Goal: Task Accomplishment & Management: Complete application form

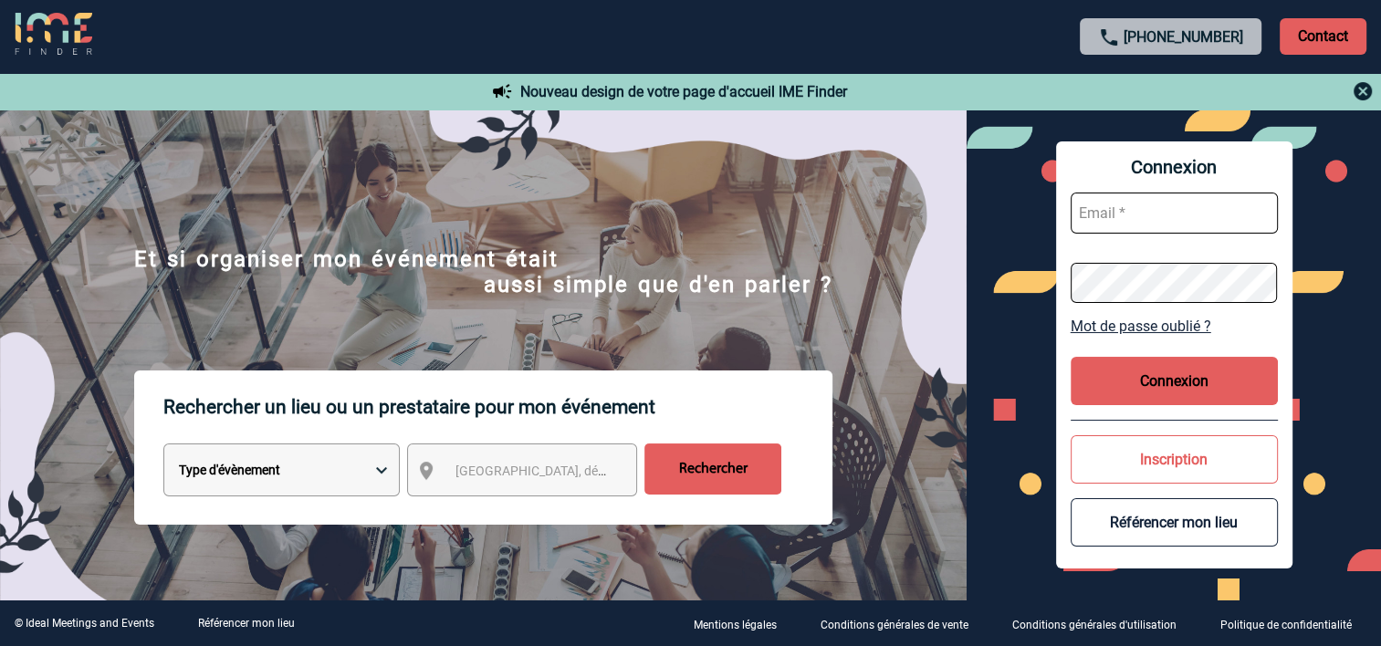
type input "anna.aramian@yoplait.fr"
click at [282, 464] on select "Type d'évènement Séminaire avec nuitée Réunion Repas de groupe Team Building & …" at bounding box center [281, 469] width 236 height 53
select select "1"
click at [163, 447] on select "Type d'évènement Séminaire avec nuitée Réunion Repas de groupe Team Building & …" at bounding box center [281, 469] width 236 height 53
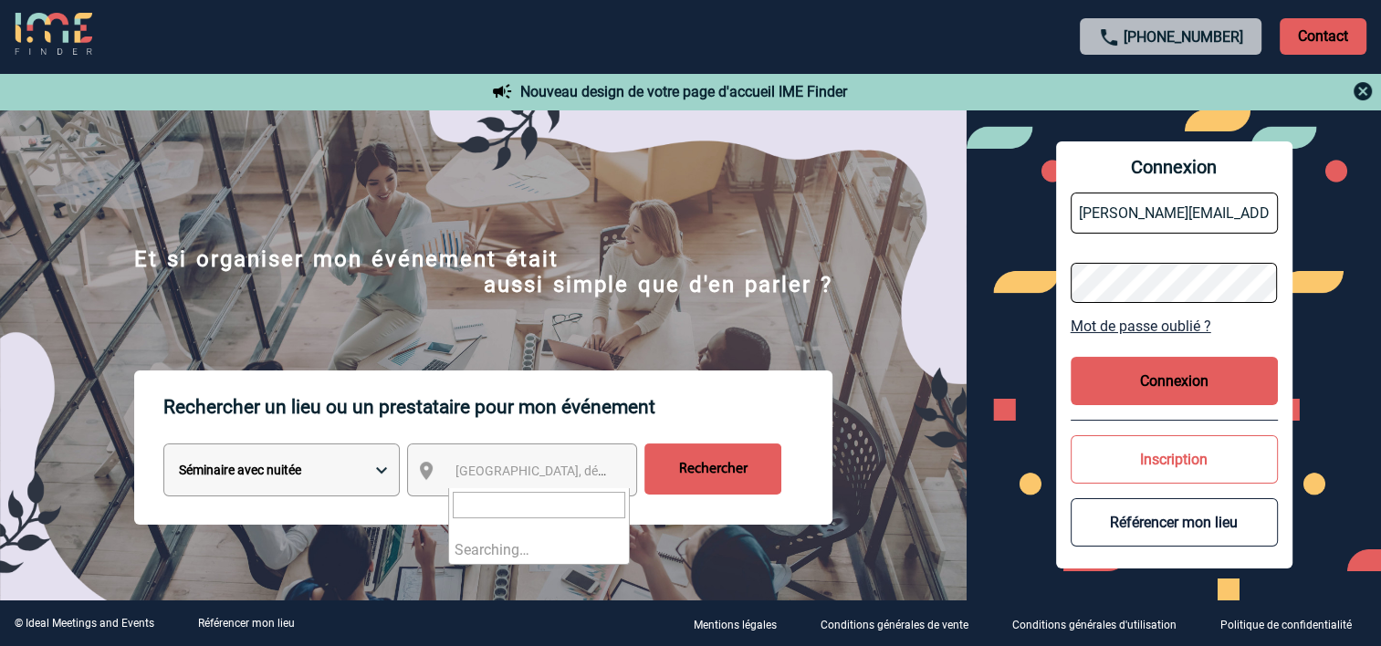
click at [518, 478] on span "Ville, département, région..." at bounding box center [582, 471] width 254 height 15
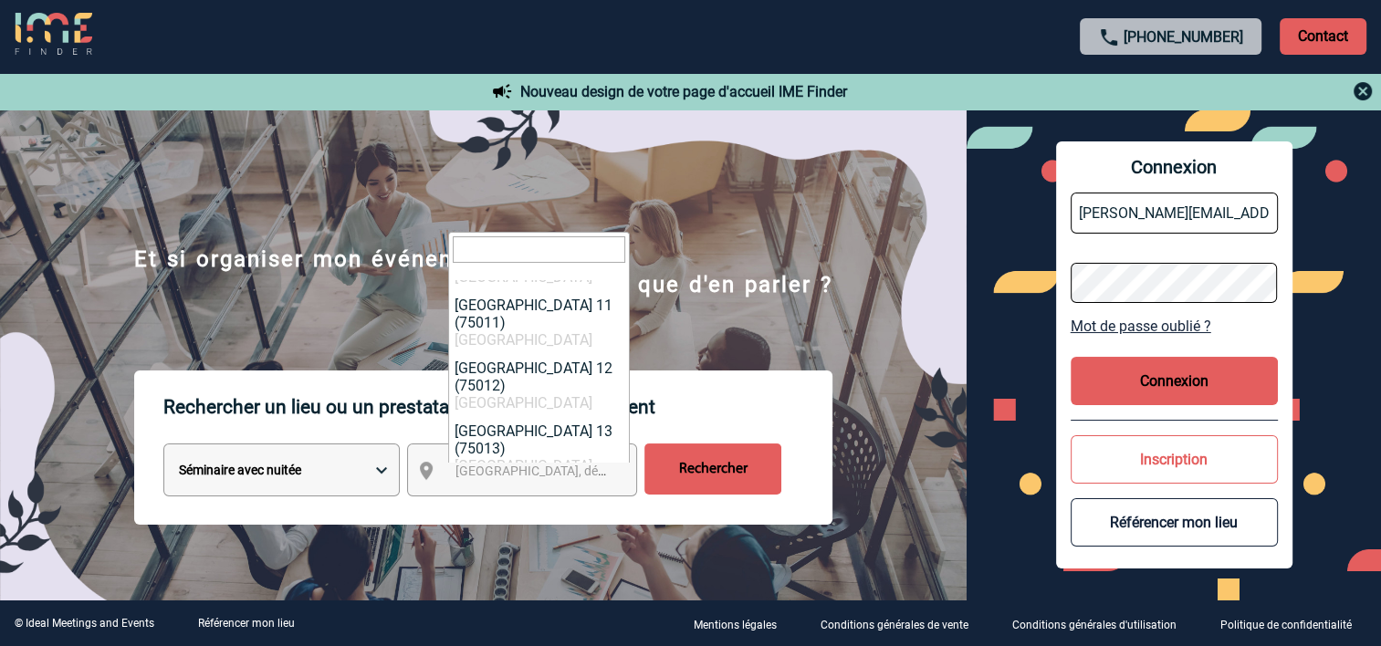
scroll to position [741, 0]
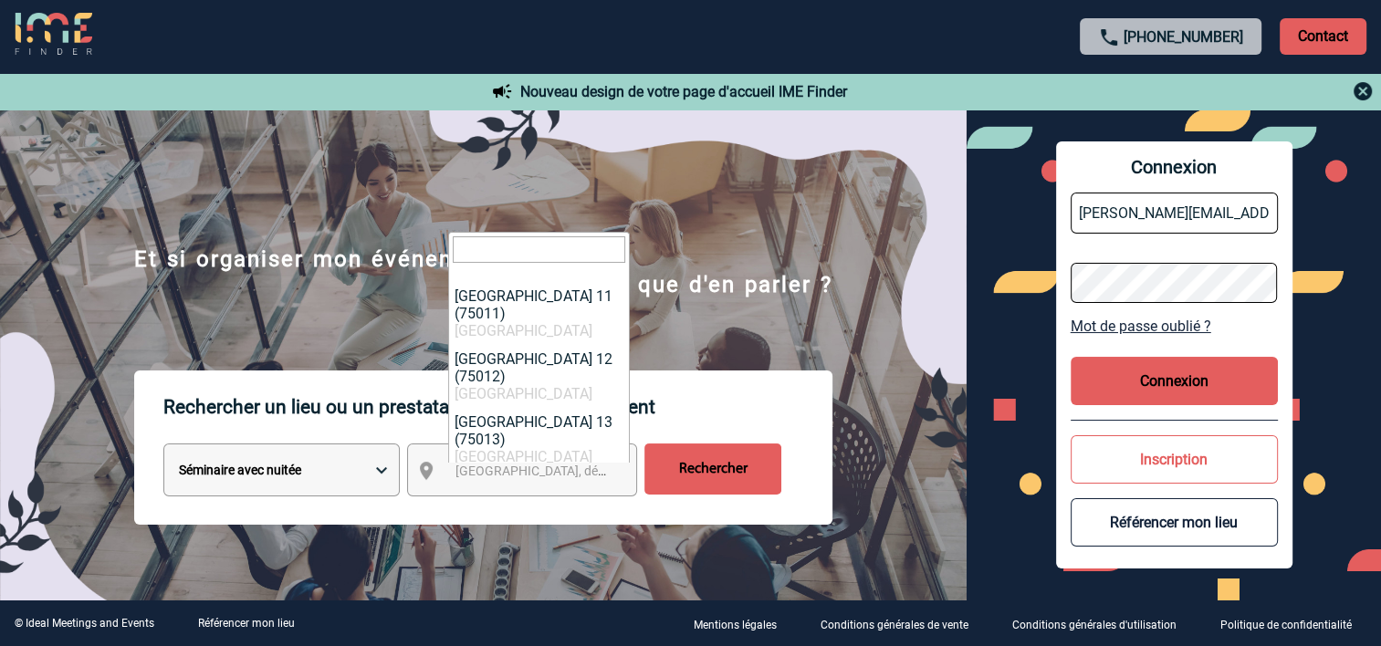
select select "775"
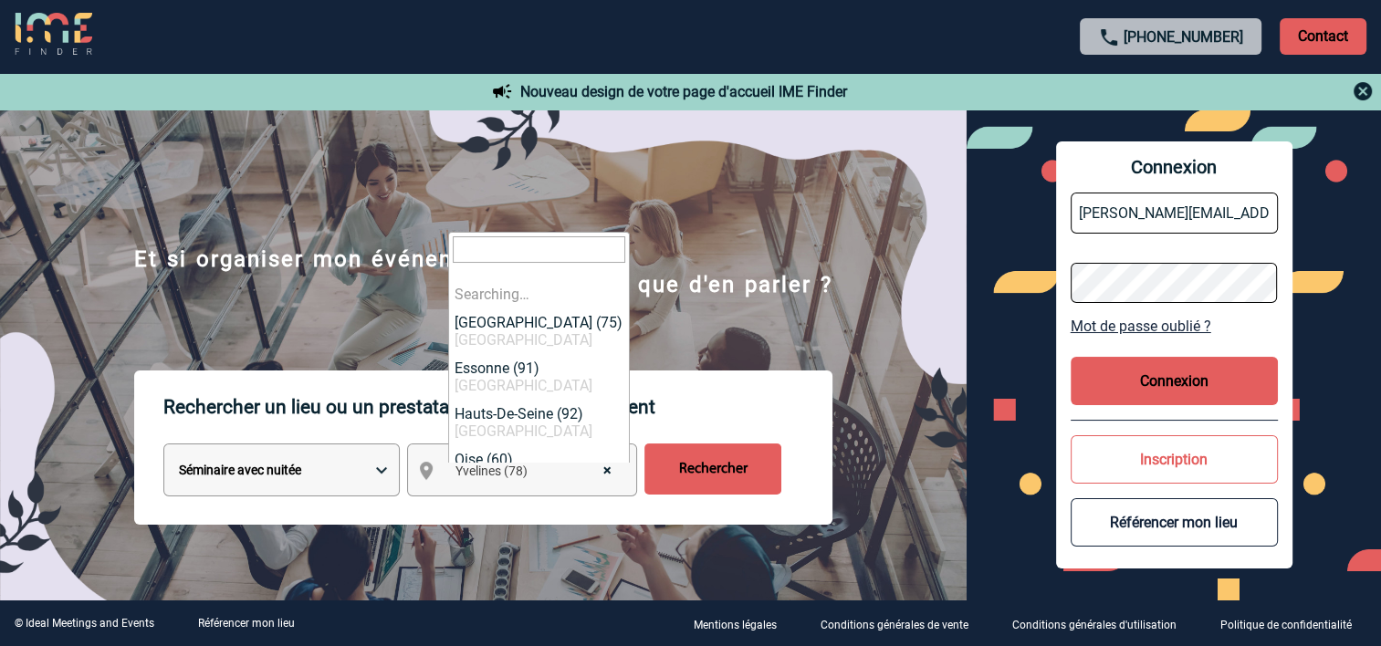
click at [566, 477] on span "× Yvelines (78)" at bounding box center [539, 471] width 182 height 26
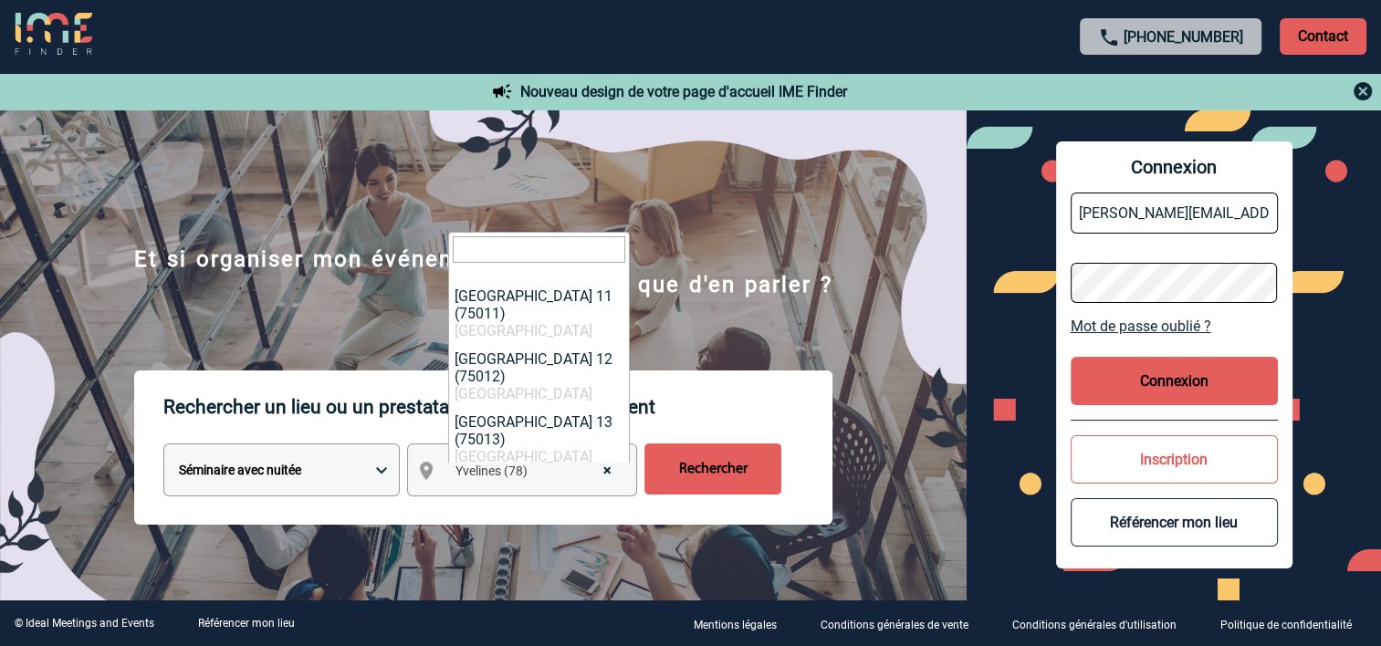
click at [576, 475] on span "× Yvelines (78)" at bounding box center [539, 471] width 182 height 26
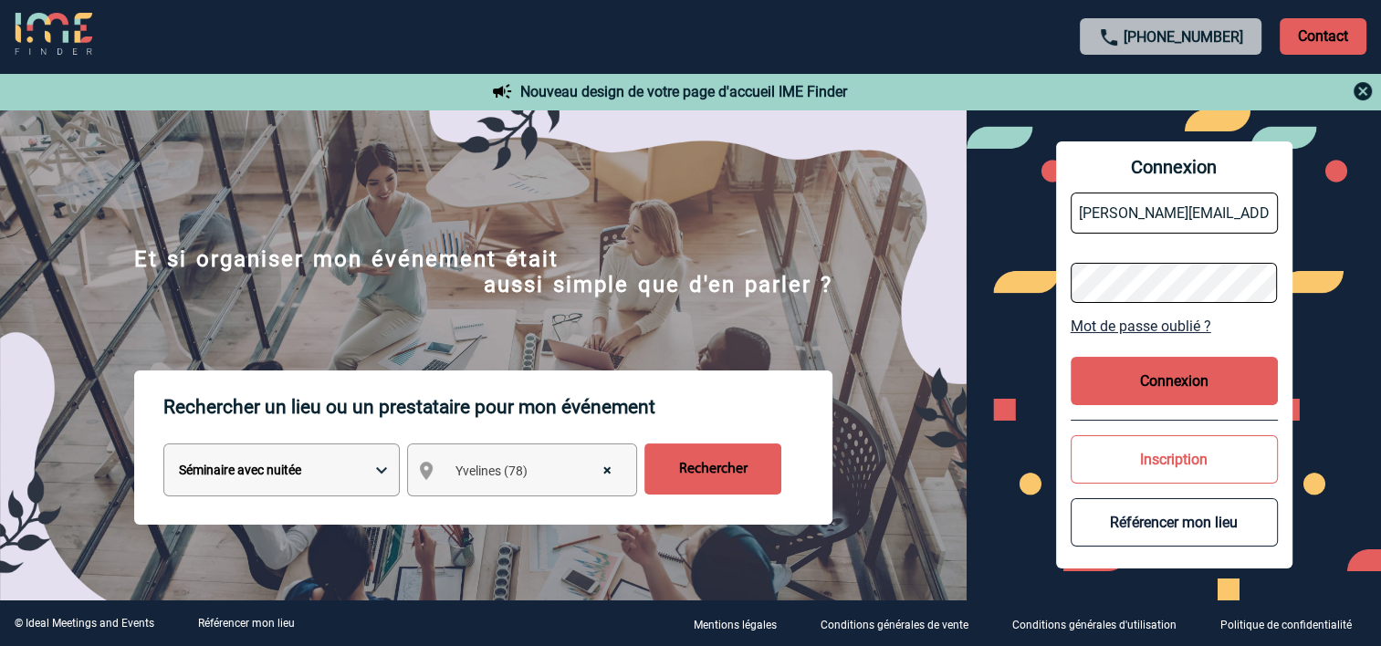
click at [715, 471] on input "Rechercher" at bounding box center [712, 468] width 137 height 51
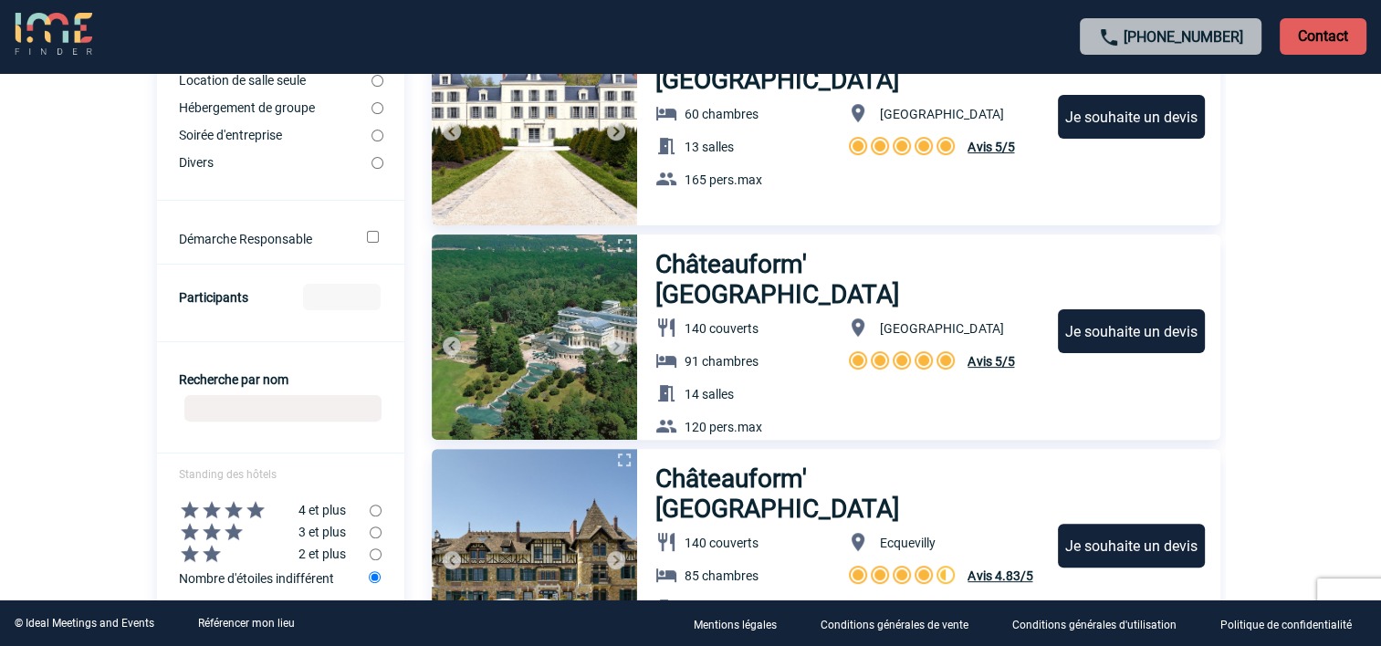
scroll to position [548, 0]
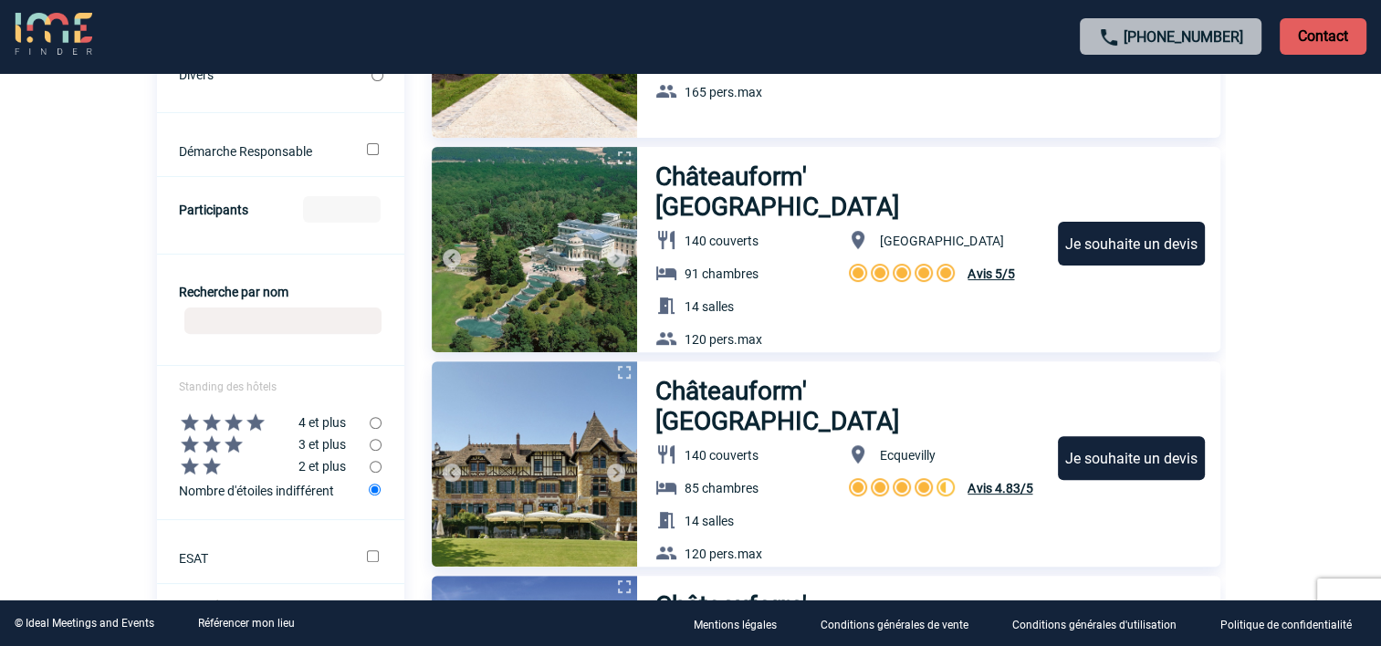
click at [336, 204] on input "Participants" at bounding box center [342, 209] width 78 height 26
click at [368, 210] on input "1" at bounding box center [342, 209] width 78 height 26
click at [368, 210] on input "2" at bounding box center [342, 209] width 78 height 26
click at [368, 210] on input "3" at bounding box center [342, 209] width 78 height 26
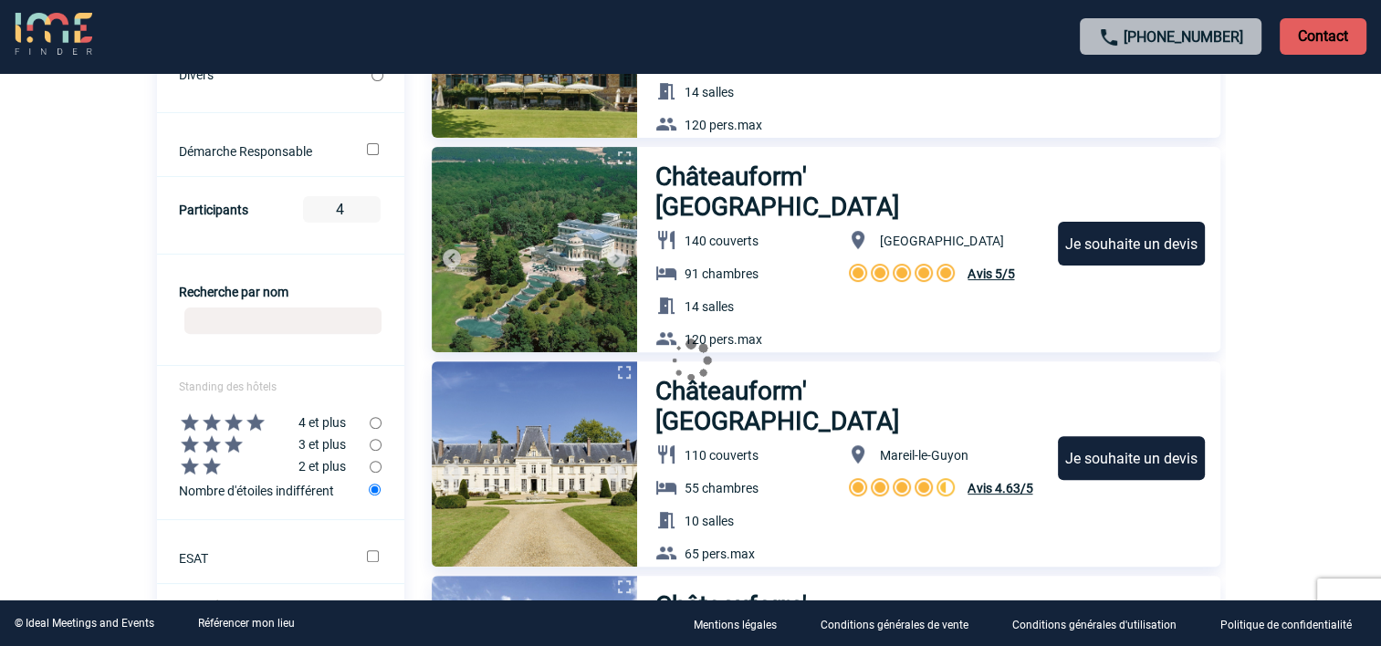
click at [368, 210] on input "4" at bounding box center [342, 209] width 78 height 26
click at [368, 210] on input "5" at bounding box center [342, 209] width 78 height 26
click at [368, 210] on input "6" at bounding box center [342, 209] width 78 height 26
click at [368, 210] on input "7" at bounding box center [342, 209] width 78 height 26
type input "8"
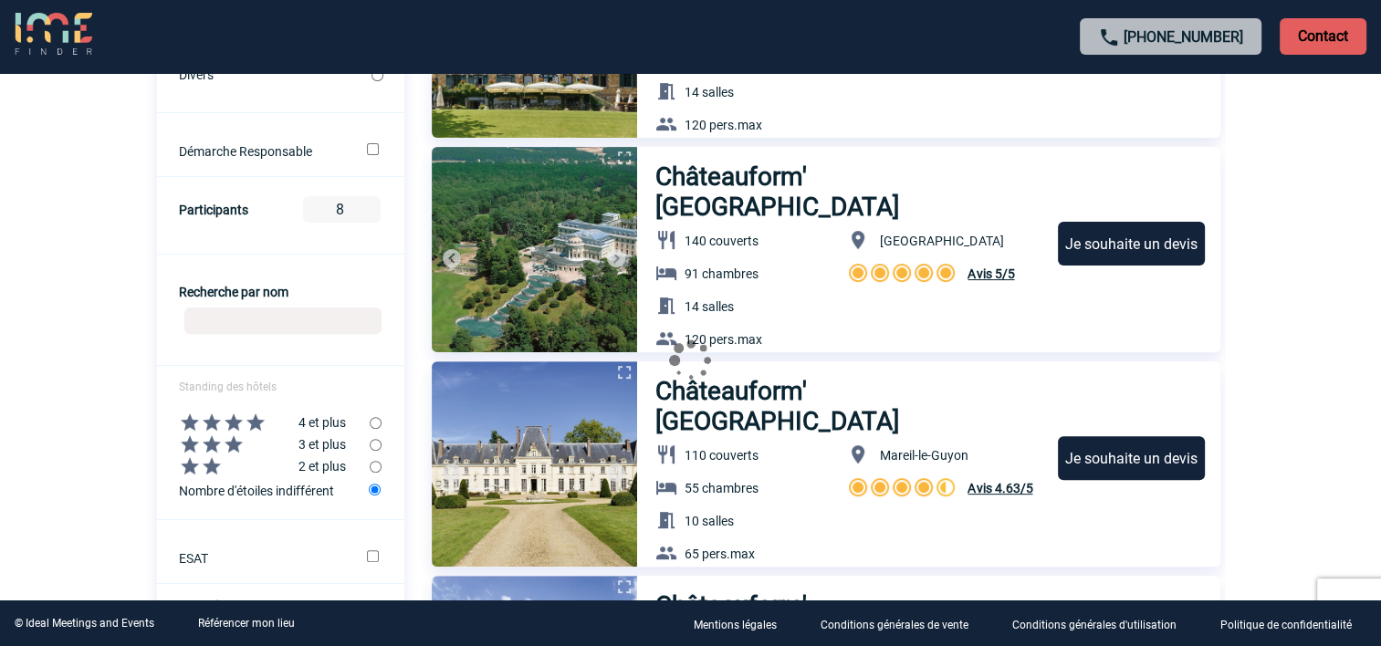
click at [368, 210] on input "8" at bounding box center [342, 209] width 78 height 26
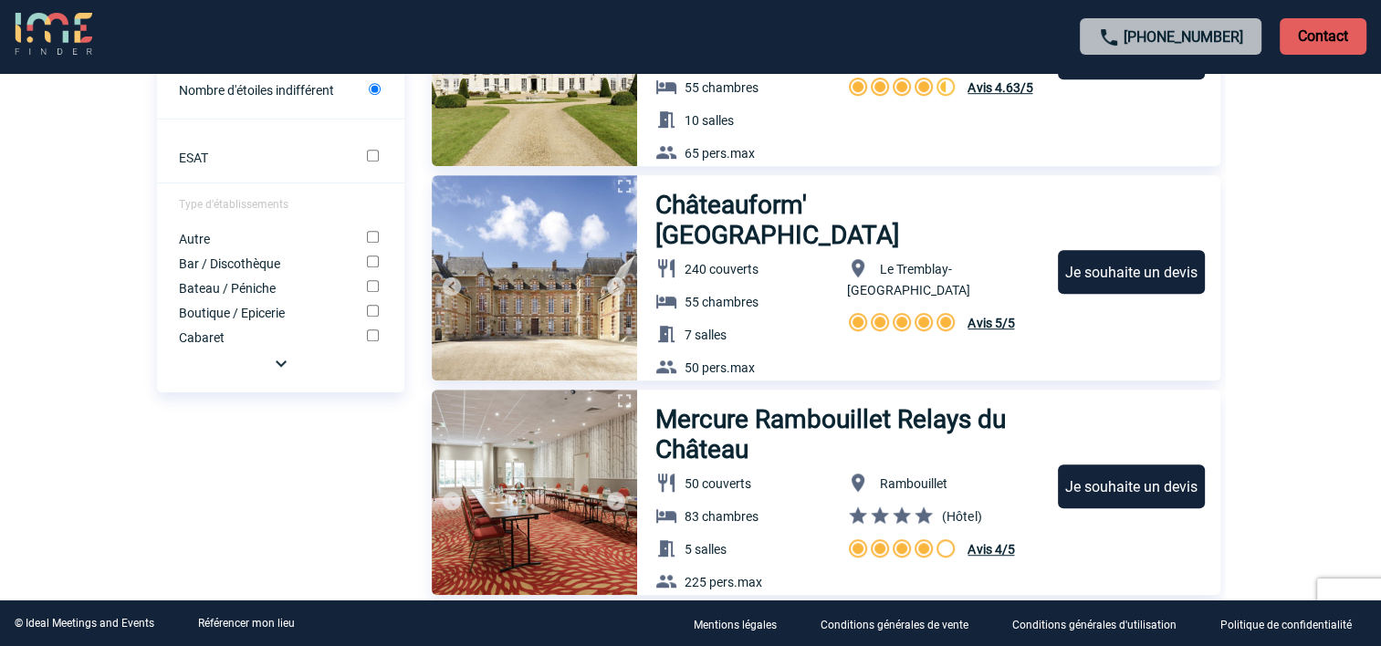
scroll to position [1004, 0]
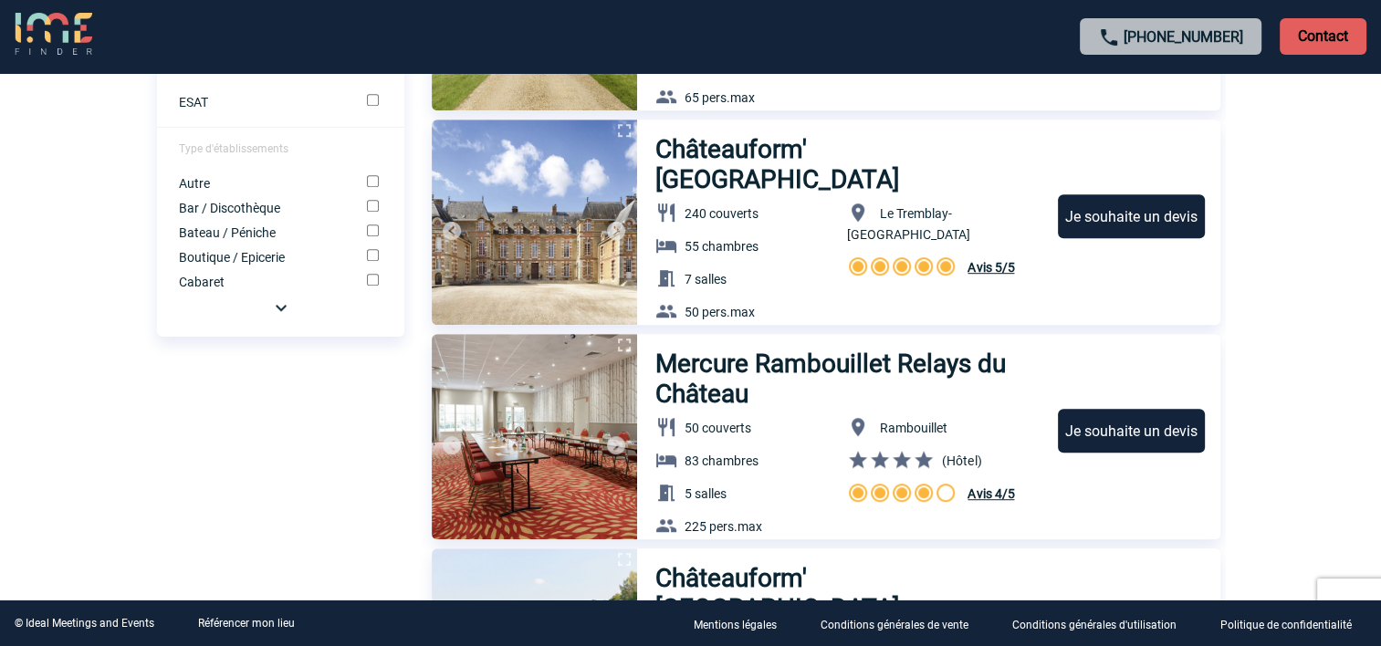
click at [288, 310] on img at bounding box center [281, 308] width 22 height 22
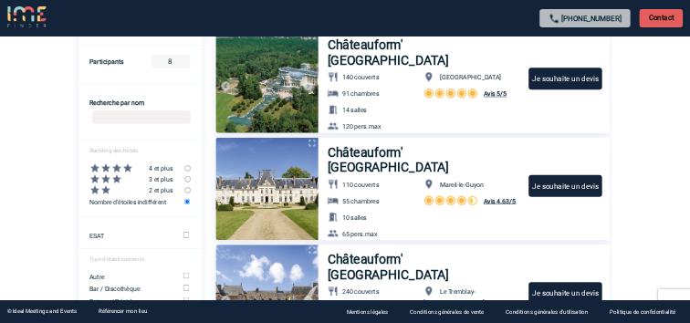
scroll to position [0, 0]
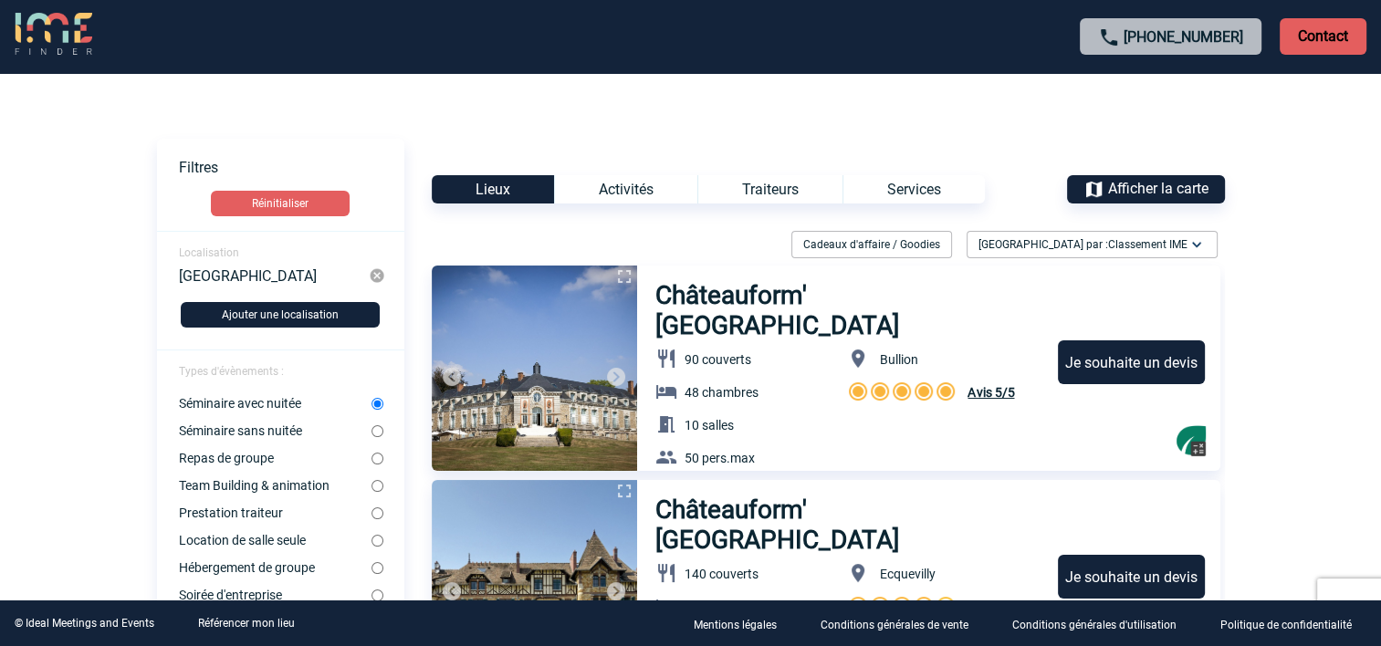
click at [1142, 189] on span "Afficher la carte" at bounding box center [1158, 188] width 100 height 17
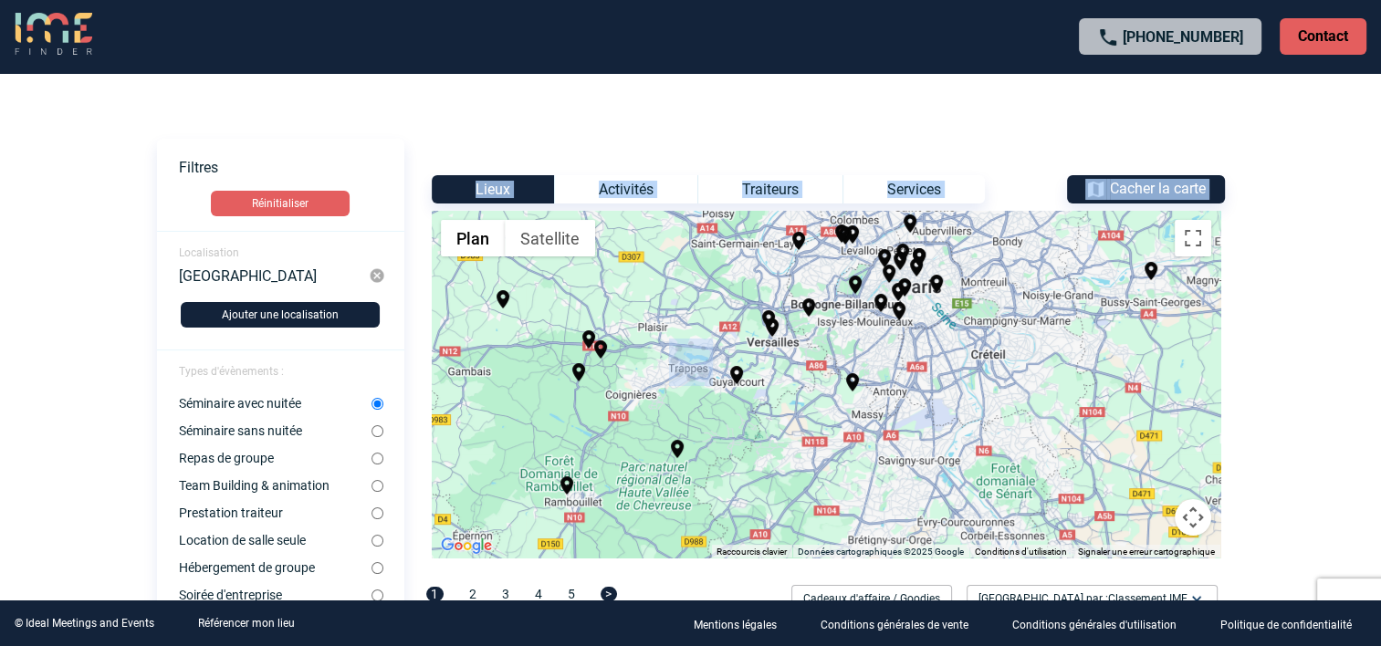
drag, startPoint x: 926, startPoint y: 351, endPoint x: 906, endPoint y: 485, distance: 134.7
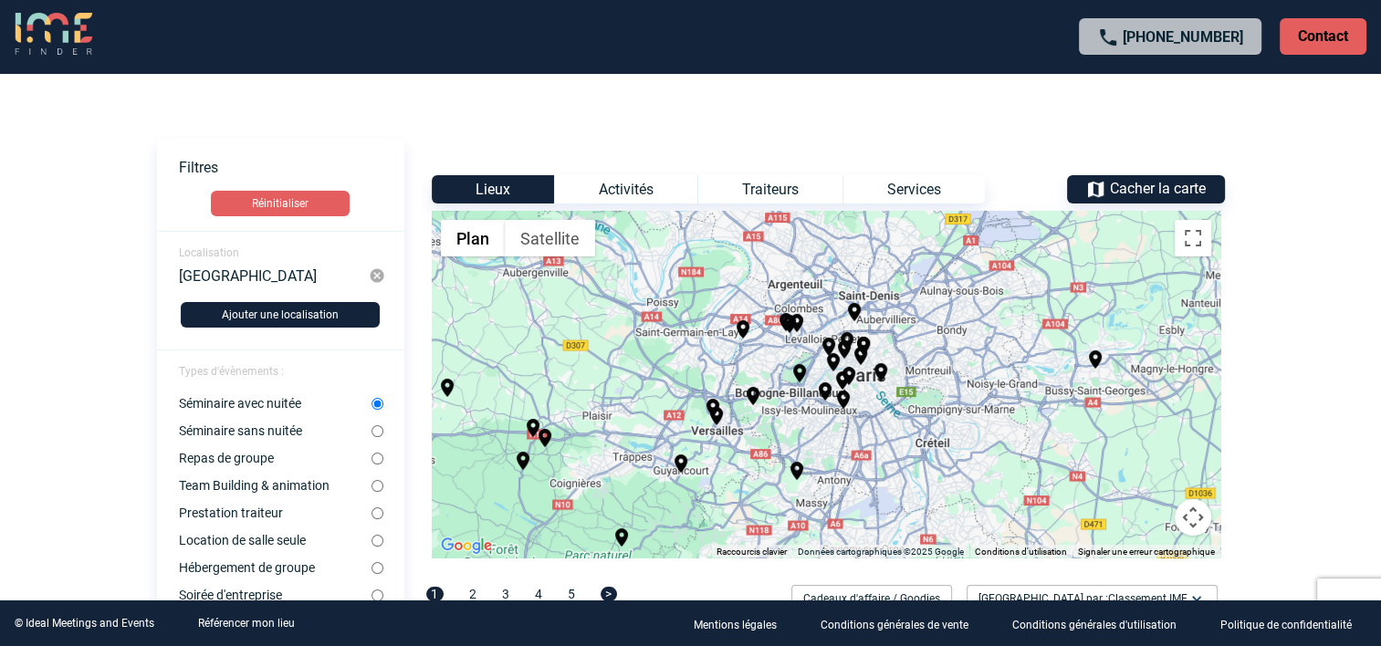
drag, startPoint x: 906, startPoint y: 485, endPoint x: 752, endPoint y: 449, distance: 158.3
click at [752, 449] on div "Pour activer le glissement avec le clavier, appuyez sur Alt+Entrée. Une fois ce…" at bounding box center [826, 384] width 788 height 347
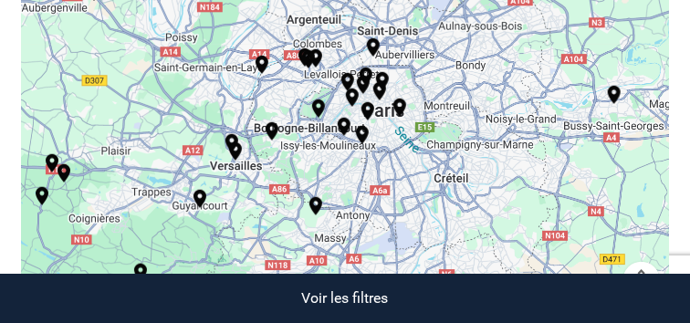
scroll to position [319, 0]
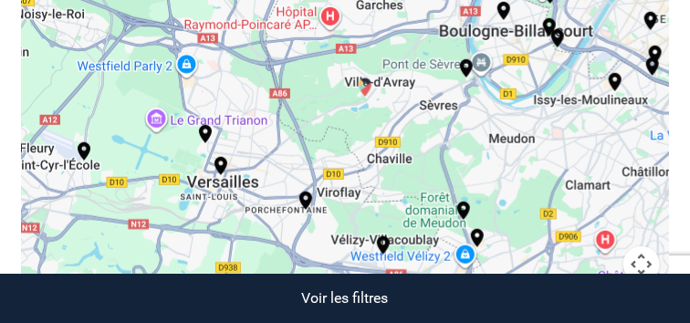
click at [366, 86] on img "Les Etangs de Corot" at bounding box center [365, 88] width 22 height 22
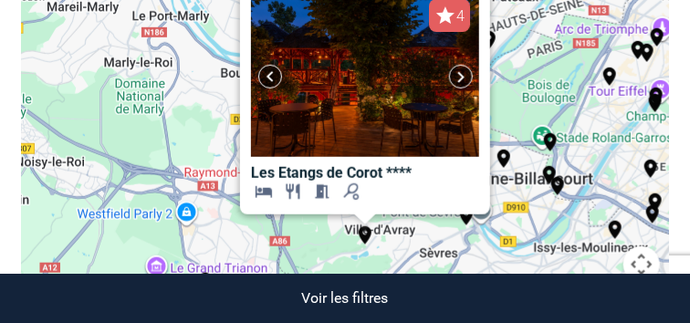
click at [287, 230] on div "Pour activer le glissement avec le clavier, appuyez sur Alt+Entrée. Une fois ce…" at bounding box center [345, 99] width 649 height 411
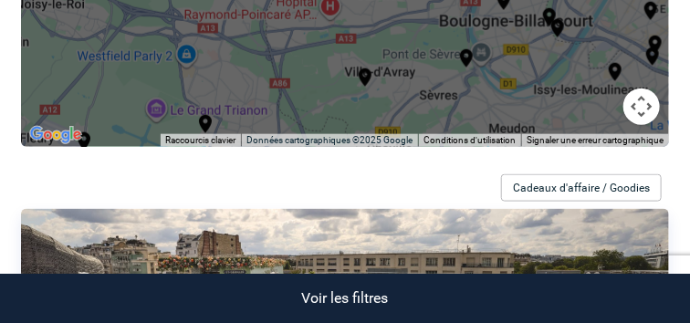
scroll to position [502, 0]
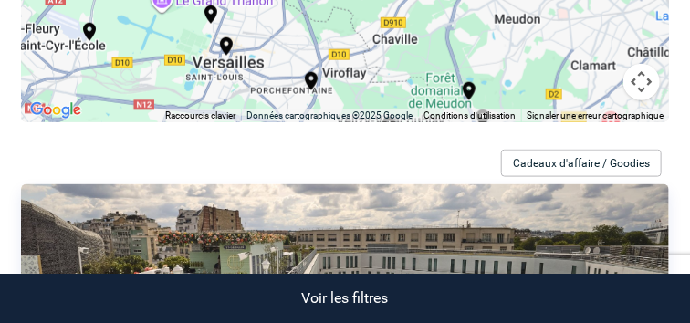
drag, startPoint x: 358, startPoint y: 89, endPoint x: 351, endPoint y: 22, distance: 67.8
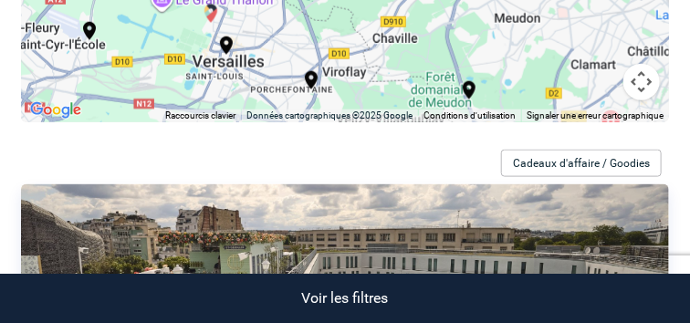
click at [214, 13] on img "Waldorf Astoria Versailles Trianon Palace" at bounding box center [211, 14] width 22 height 22
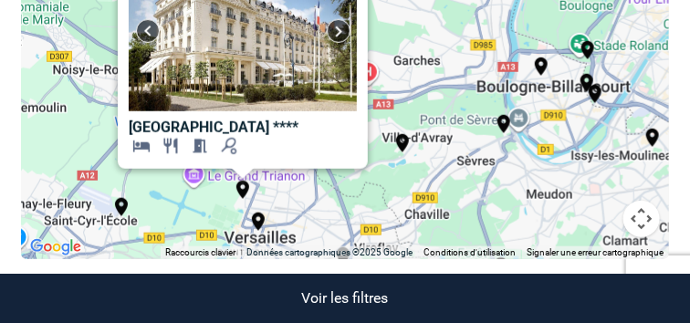
scroll to position [2, 0]
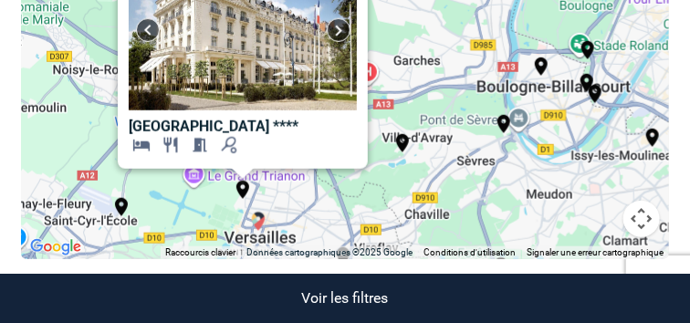
click at [261, 225] on img "Le Louis Versailles Château, MGallery" at bounding box center [258, 222] width 22 height 22
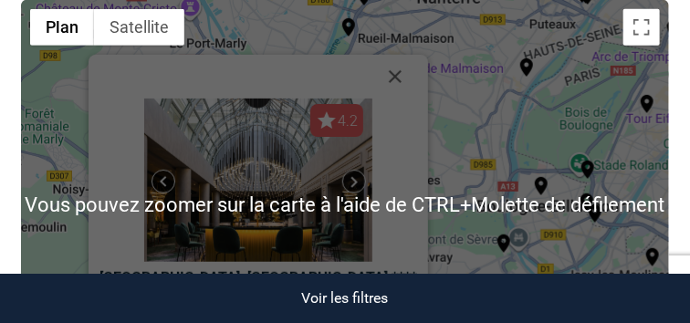
scroll to position [183, 0]
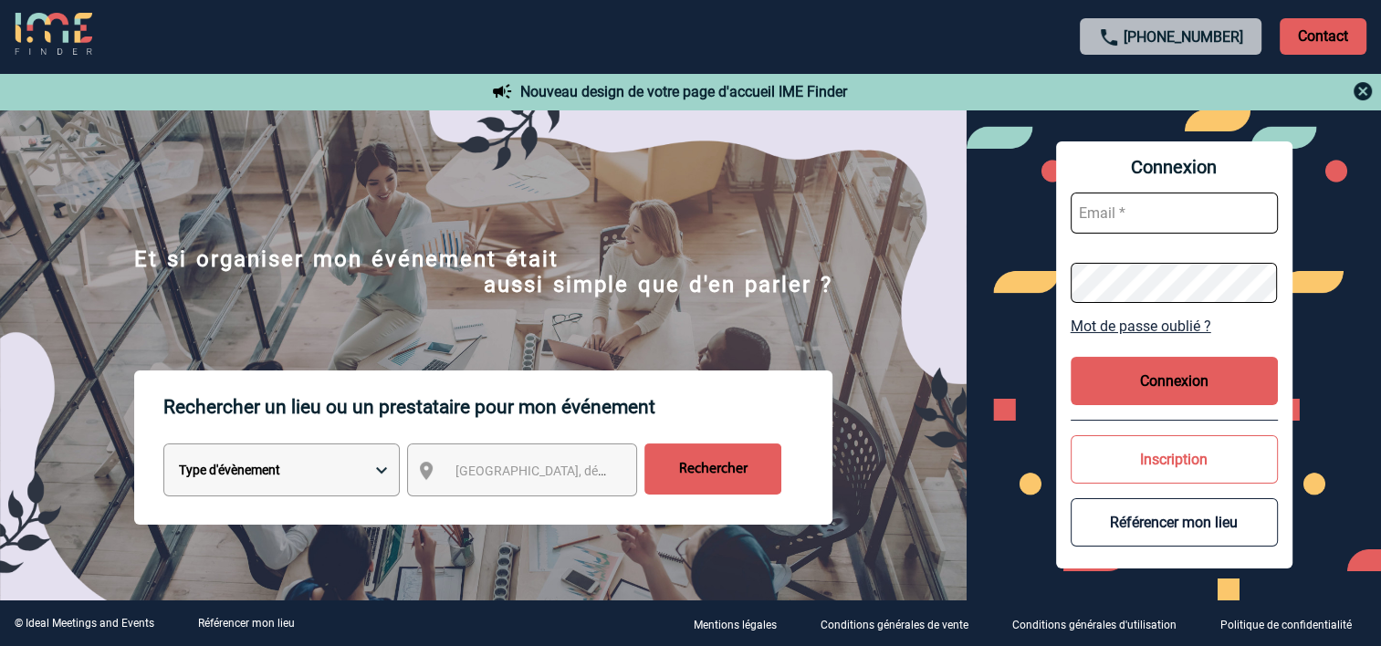
type input "anna.aramian@yoplait.fr"
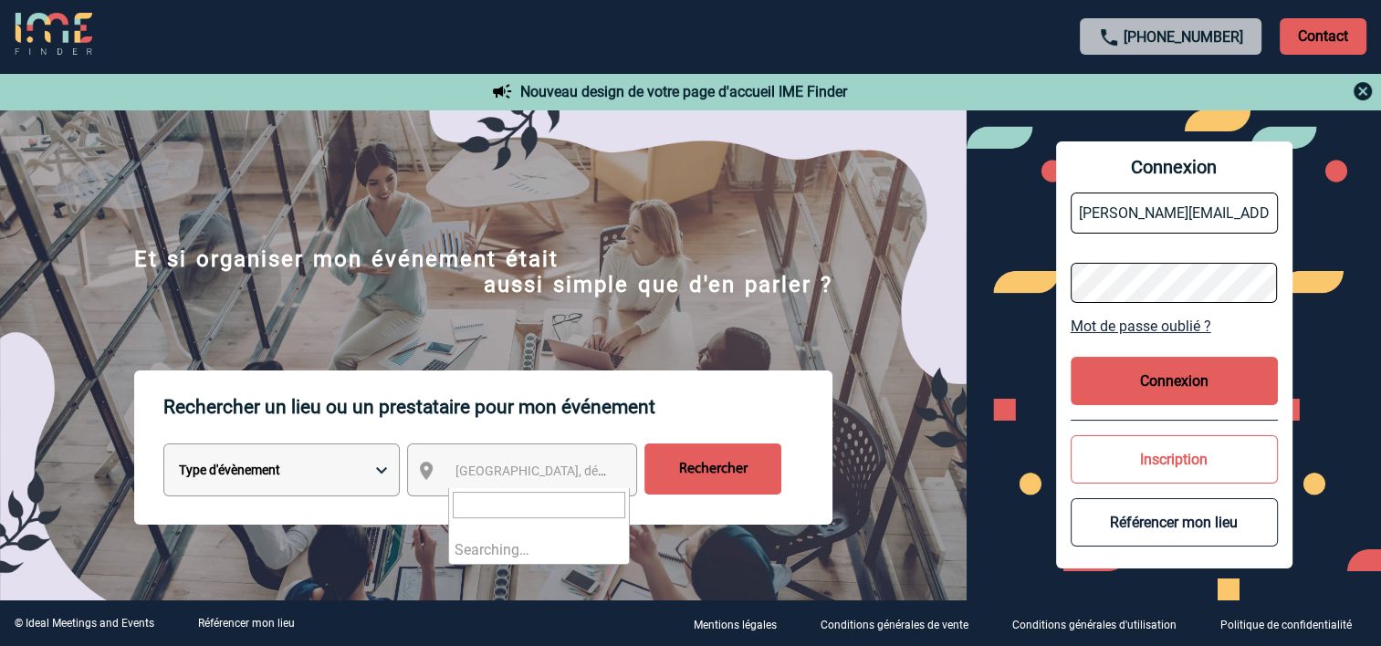
click at [518, 322] on span "Ville, département, région..." at bounding box center [582, 471] width 254 height 15
click at [283, 322] on select "Type d'évènement Séminaire avec nuitée Réunion Repas de groupe Team Building & …" at bounding box center [281, 469] width 236 height 53
click at [380, 322] on select "Type d'évènement Séminaire avec nuitée Réunion Repas de groupe Team Building & …" at bounding box center [281, 469] width 236 height 53
click at [689, 322] on button "Connexion" at bounding box center [1173, 381] width 207 height 48
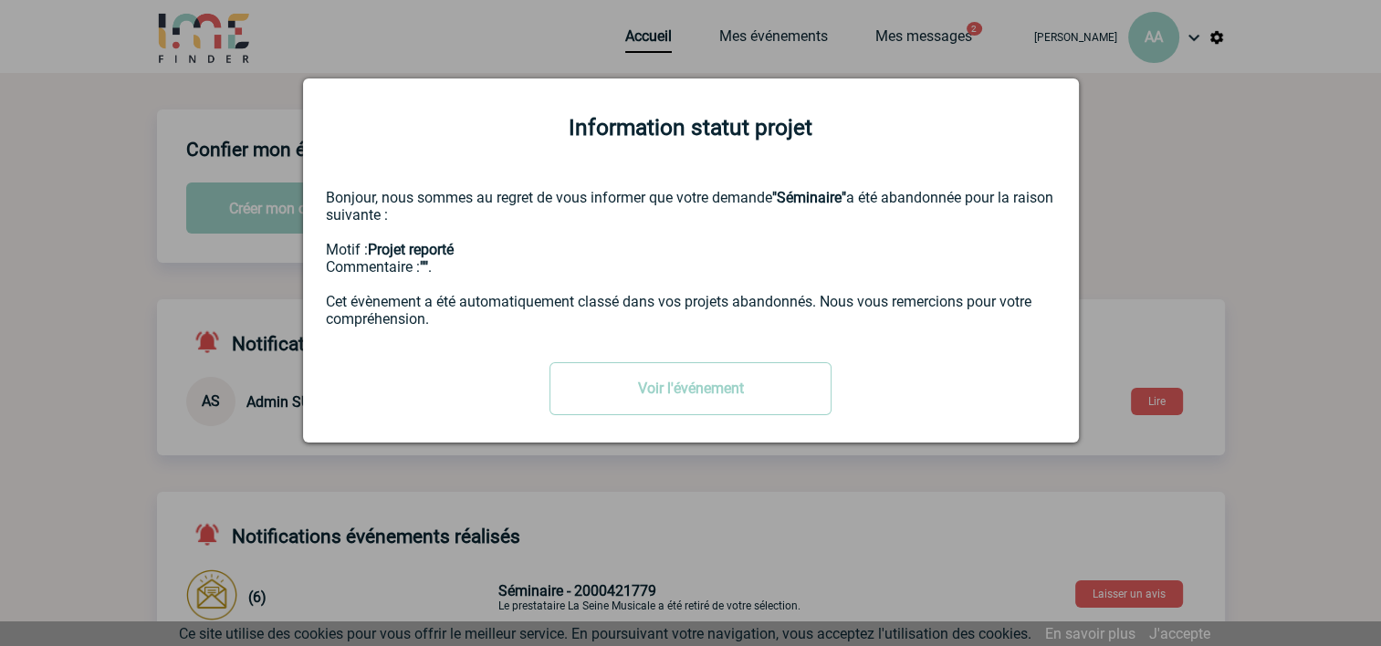
click at [1153, 163] on div at bounding box center [690, 323] width 1381 height 646
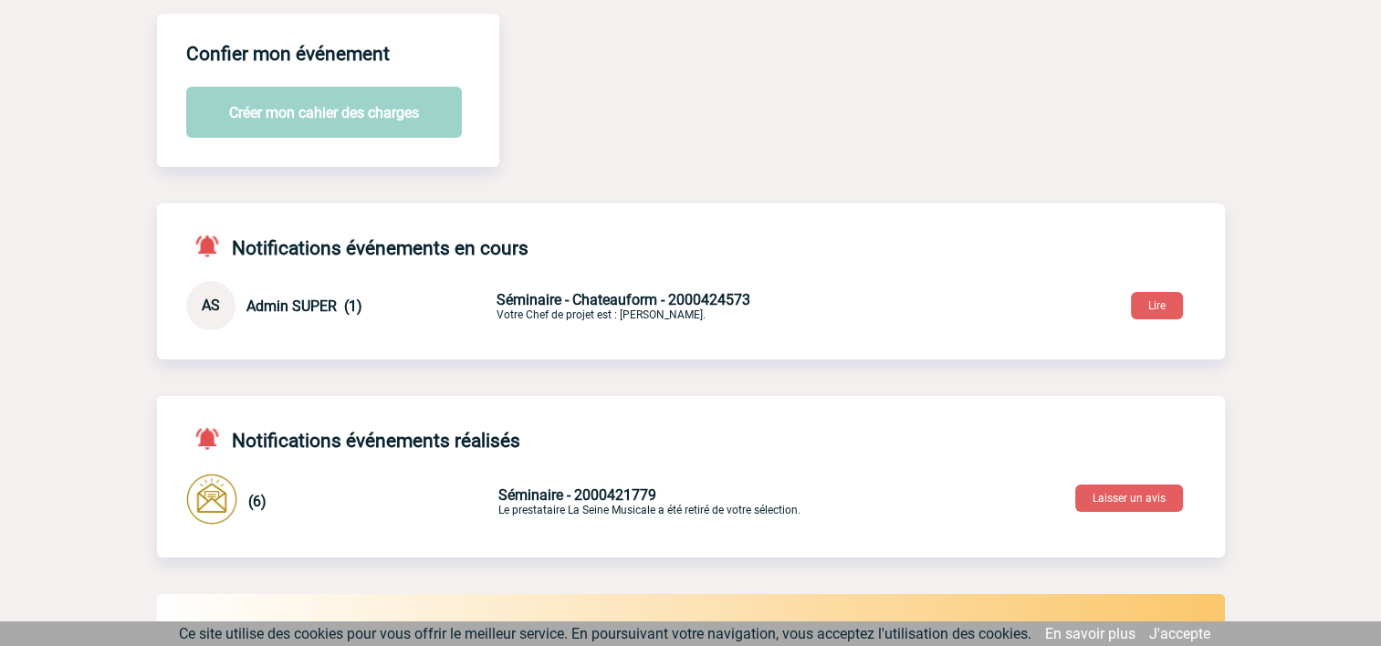
scroll to position [183, 0]
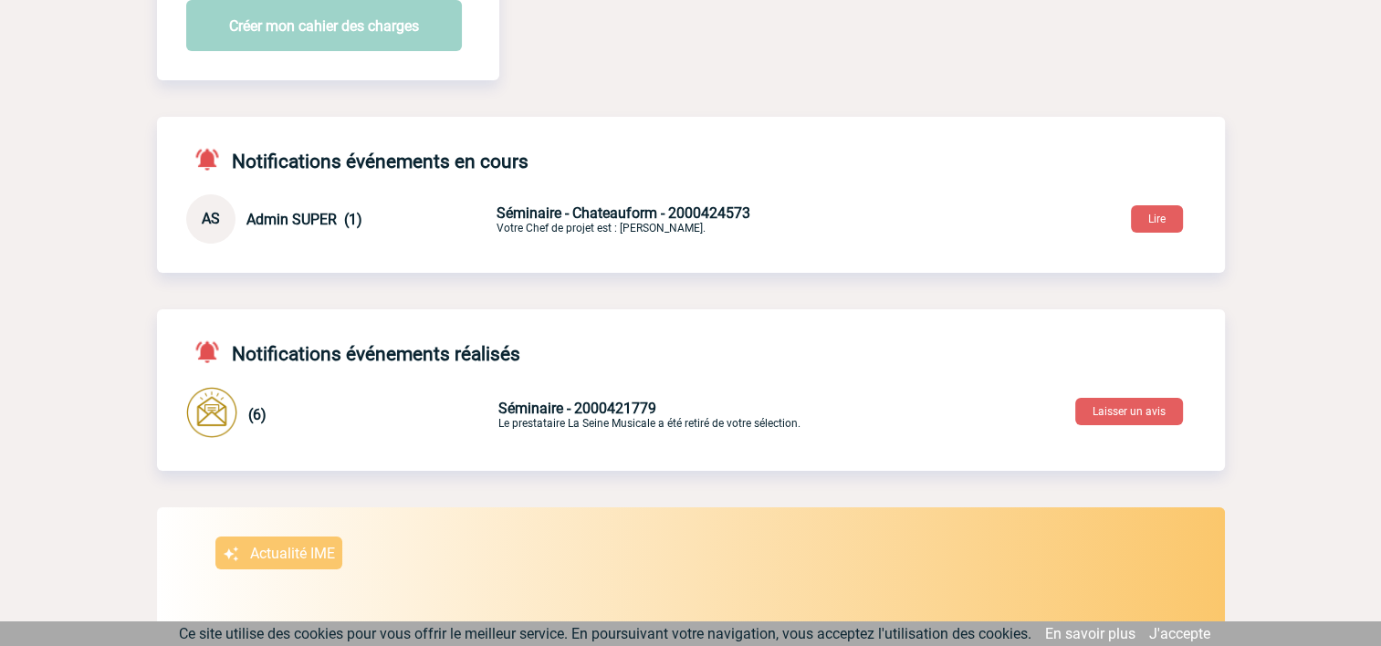
click at [574, 216] on span "Séminaire - Chateauform - 2000424573" at bounding box center [623, 212] width 254 height 17
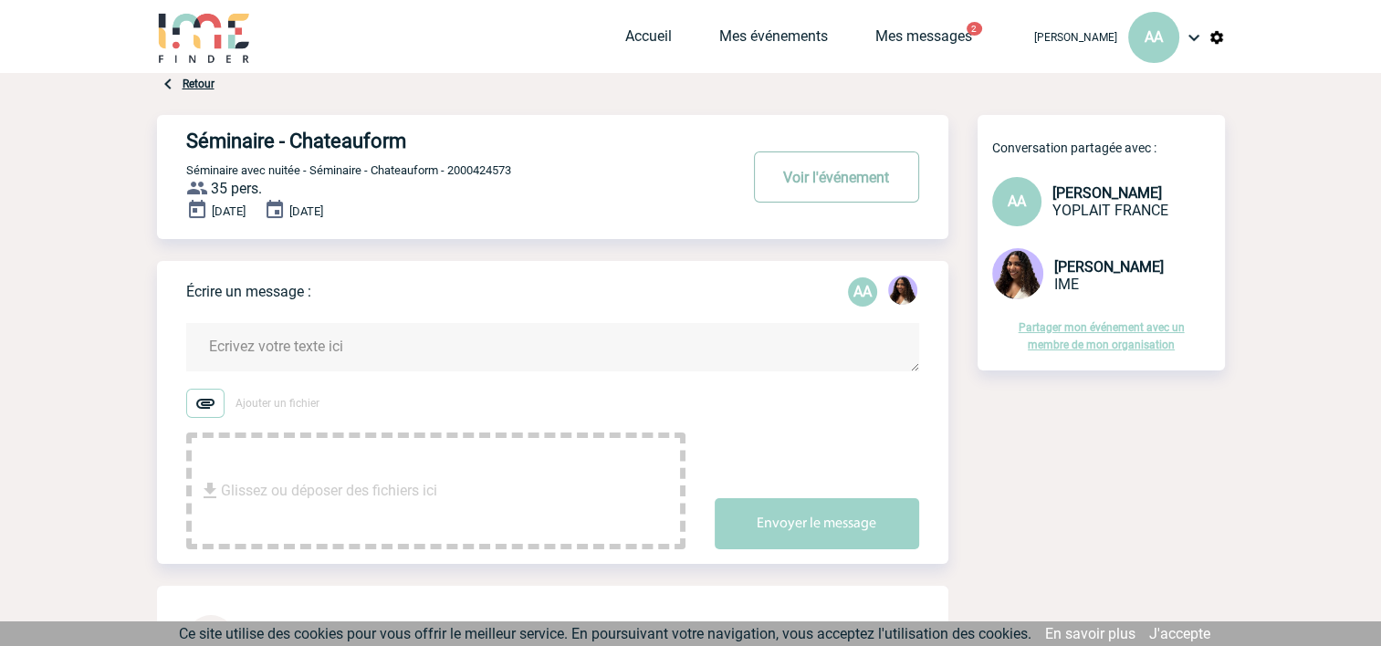
click at [859, 181] on button "Voir l'événement" at bounding box center [836, 176] width 165 height 51
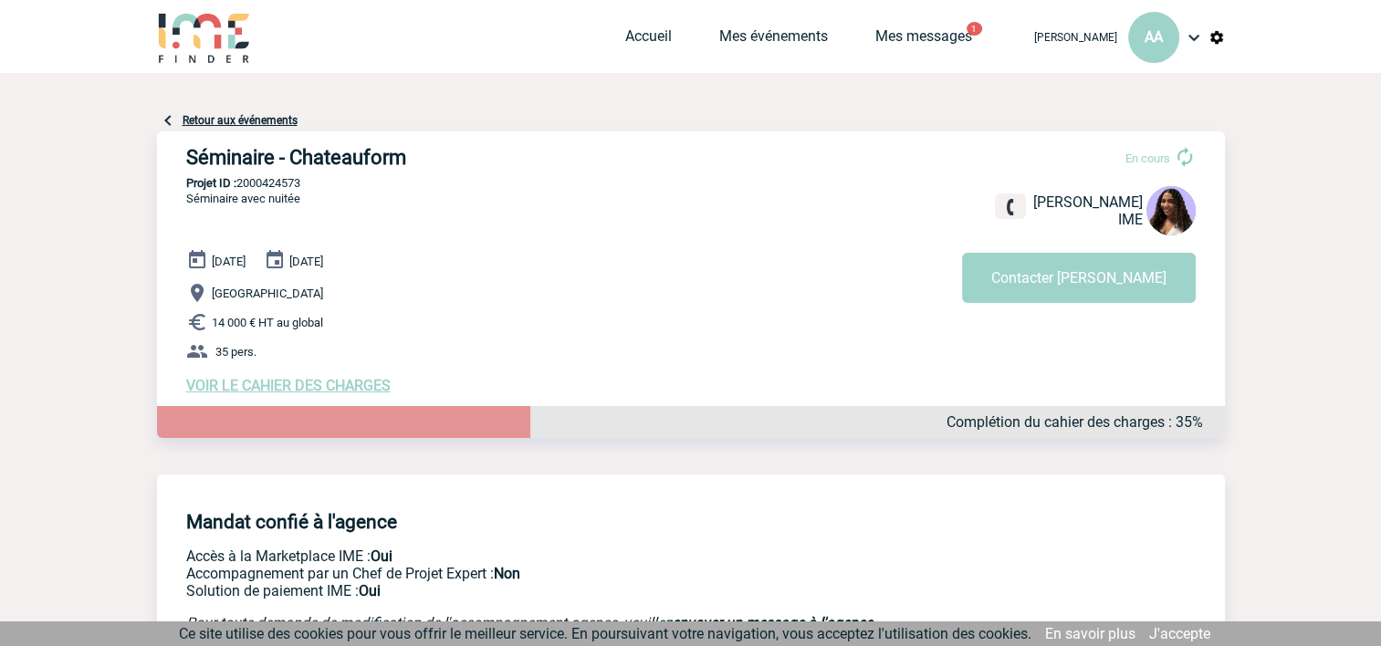
click at [226, 118] on link "Retour aux événements" at bounding box center [240, 120] width 115 height 13
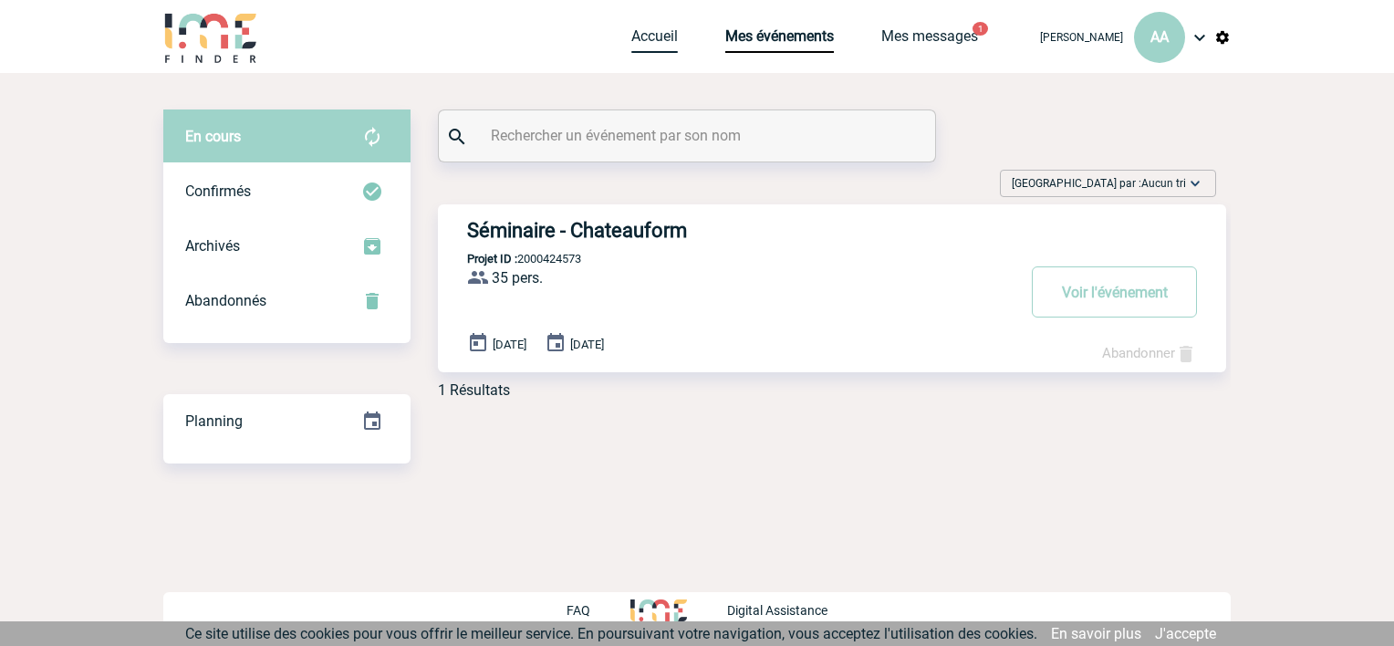
click at [642, 42] on link "Accueil" at bounding box center [654, 40] width 47 height 26
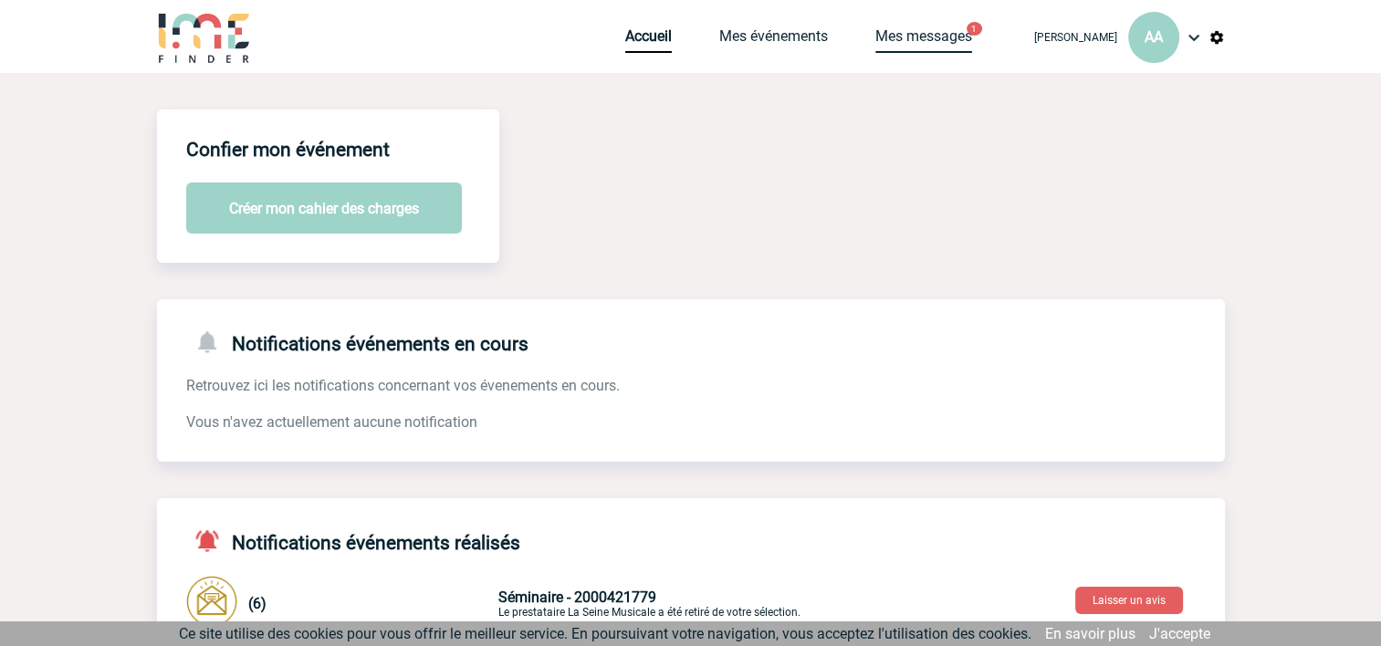
click at [959, 36] on link "Mes messages" at bounding box center [923, 40] width 97 height 26
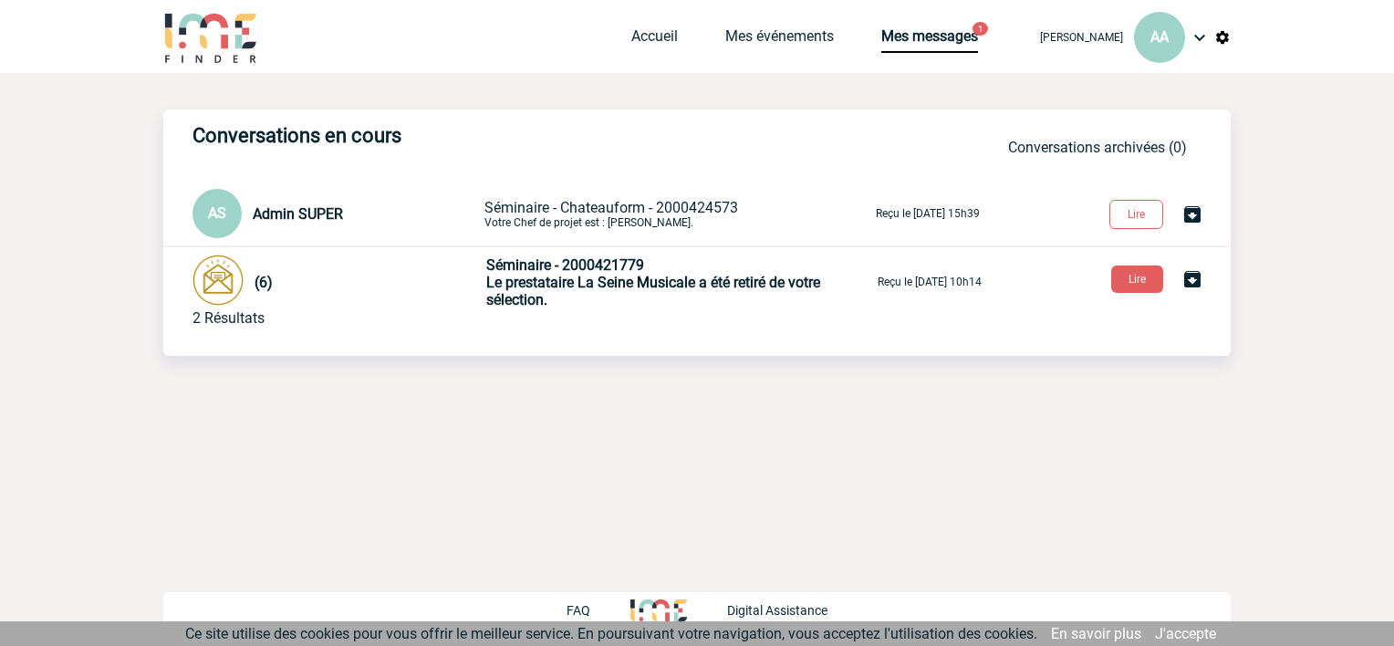
click at [629, 285] on span "Le prestataire La Seine Musicale a été retiré de votre sélection." at bounding box center [653, 291] width 334 height 35
click at [234, 304] on div at bounding box center [218, 282] width 51 height 55
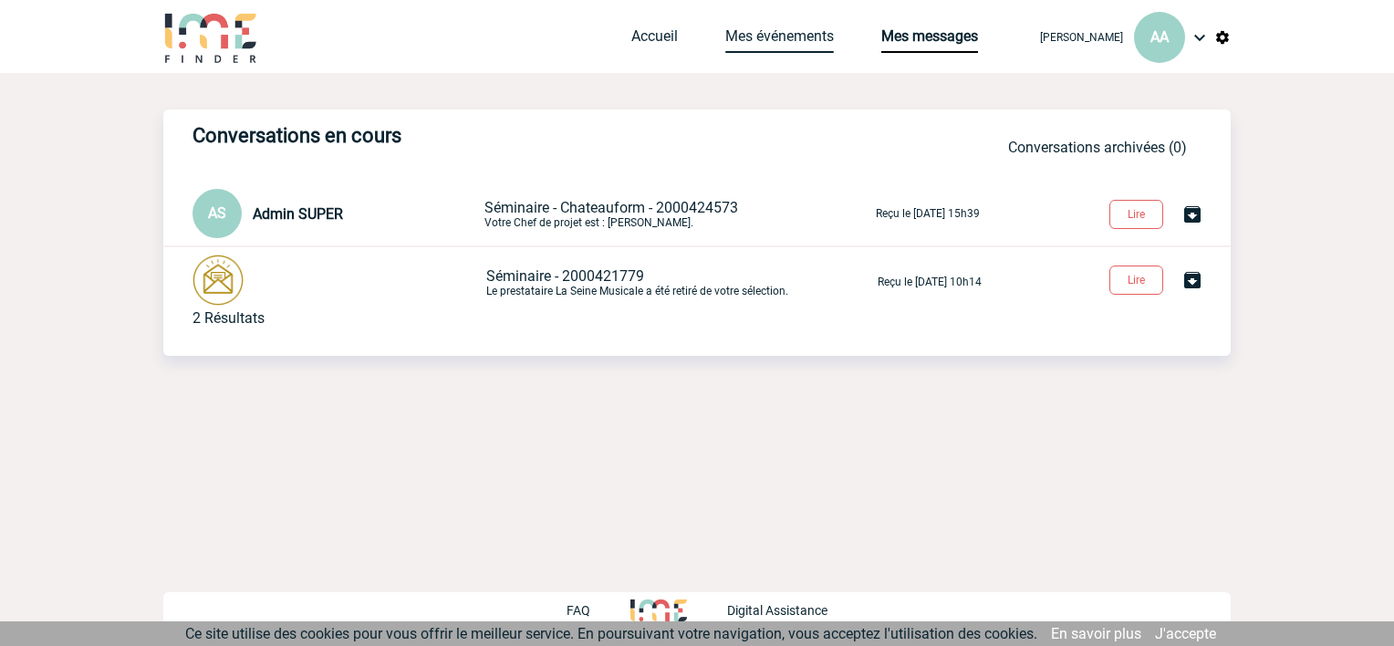
click at [756, 33] on link "Mes événements" at bounding box center [779, 40] width 109 height 26
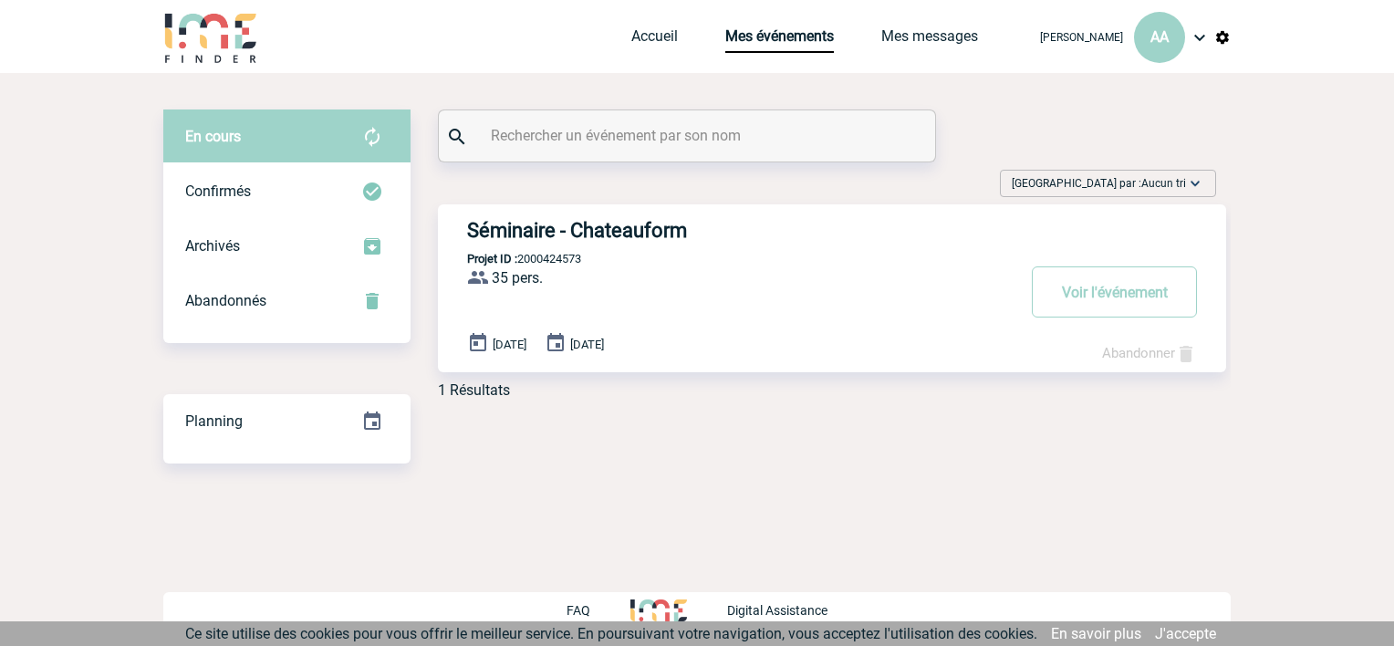
click at [608, 138] on input "text" at bounding box center [689, 135] width 406 height 26
click at [652, 31] on link "Accueil" at bounding box center [654, 40] width 47 height 26
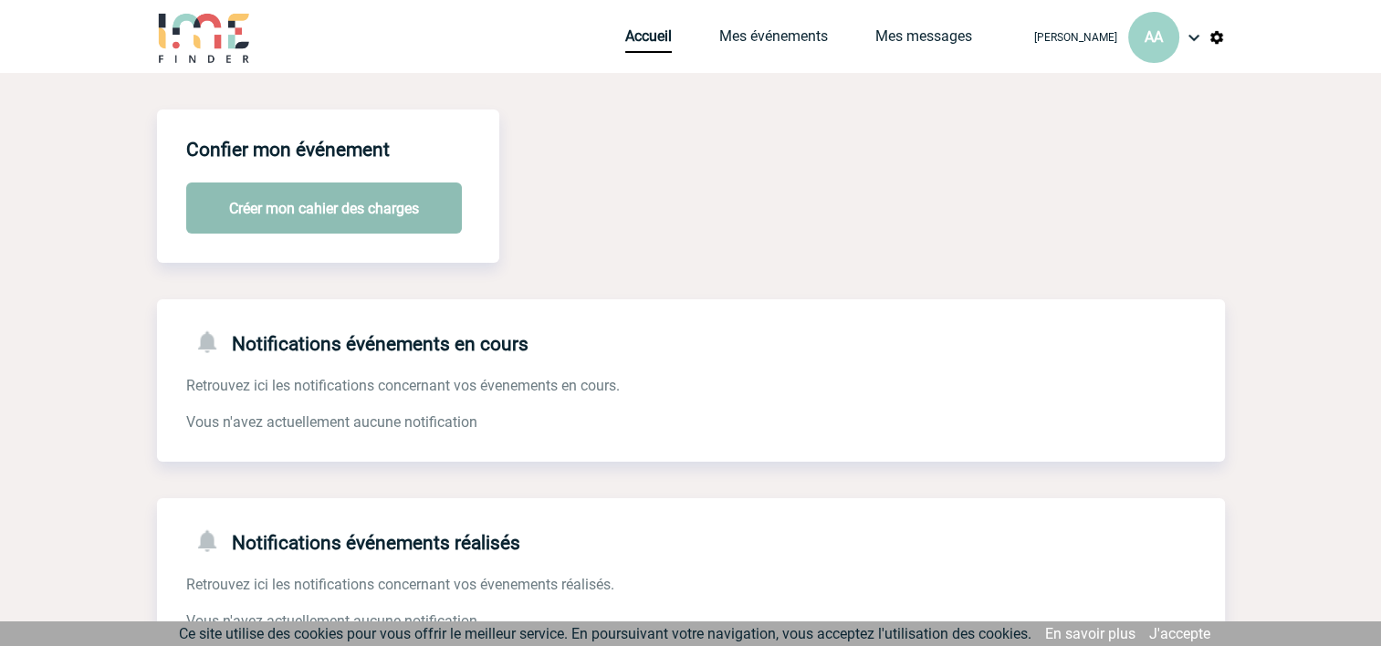
click at [269, 224] on button "Créer mon cahier des charges" at bounding box center [324, 208] width 276 height 51
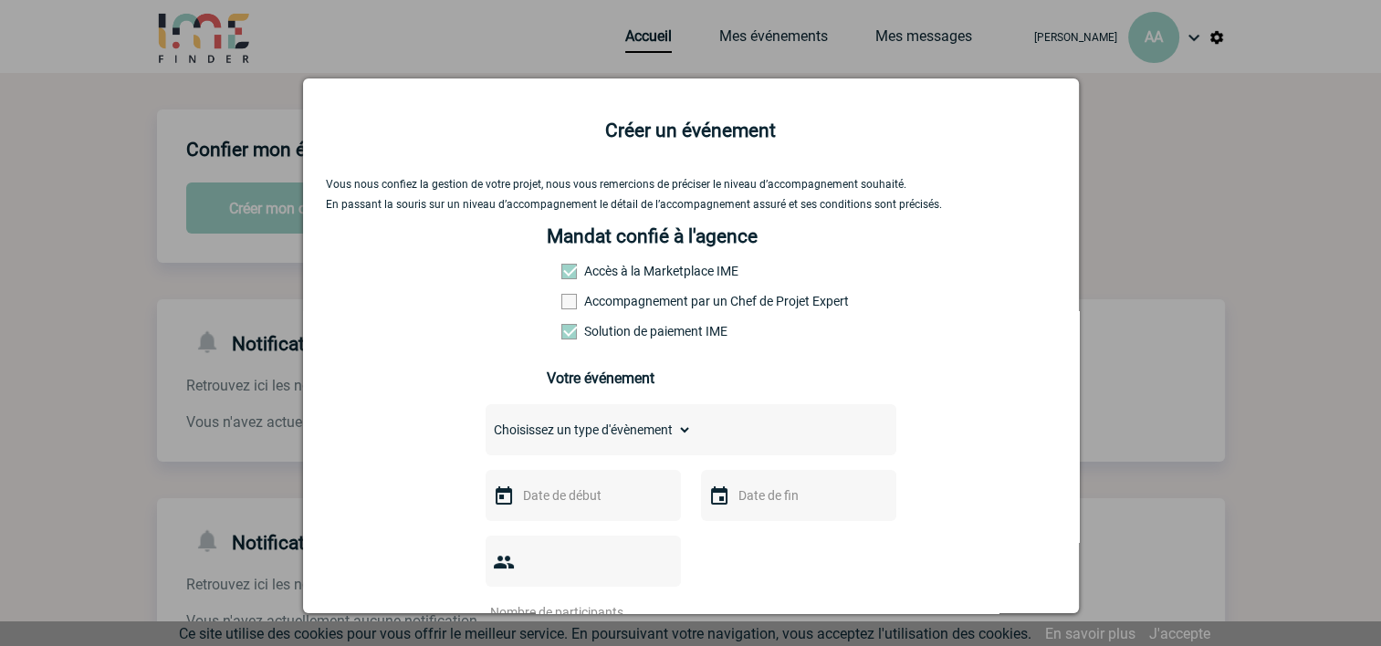
click at [561, 303] on span at bounding box center [569, 302] width 16 height 16
click at [0, 0] on input "Accompagnement par un Chef de Projet Expert" at bounding box center [0, 0] width 0 height 0
click at [682, 438] on select "Choisissez un type d'évènement Séminaire avec nuitée Séminaire sans nuitée Repa…" at bounding box center [588, 430] width 206 height 26
select select "1"
click at [485, 422] on select "Choisissez un type d'évènement Séminaire avec nuitée Séminaire sans nuitée Repa…" at bounding box center [588, 430] width 206 height 26
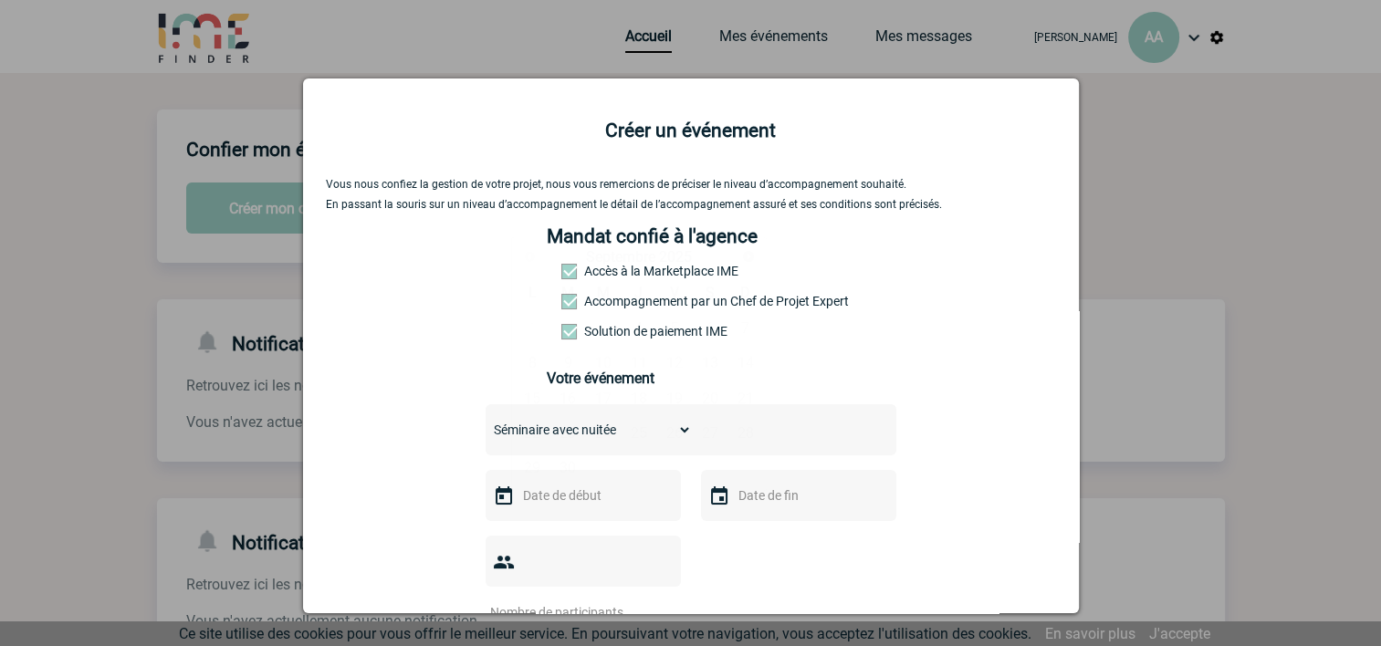
click at [548, 503] on input "text" at bounding box center [581, 496] width 126 height 24
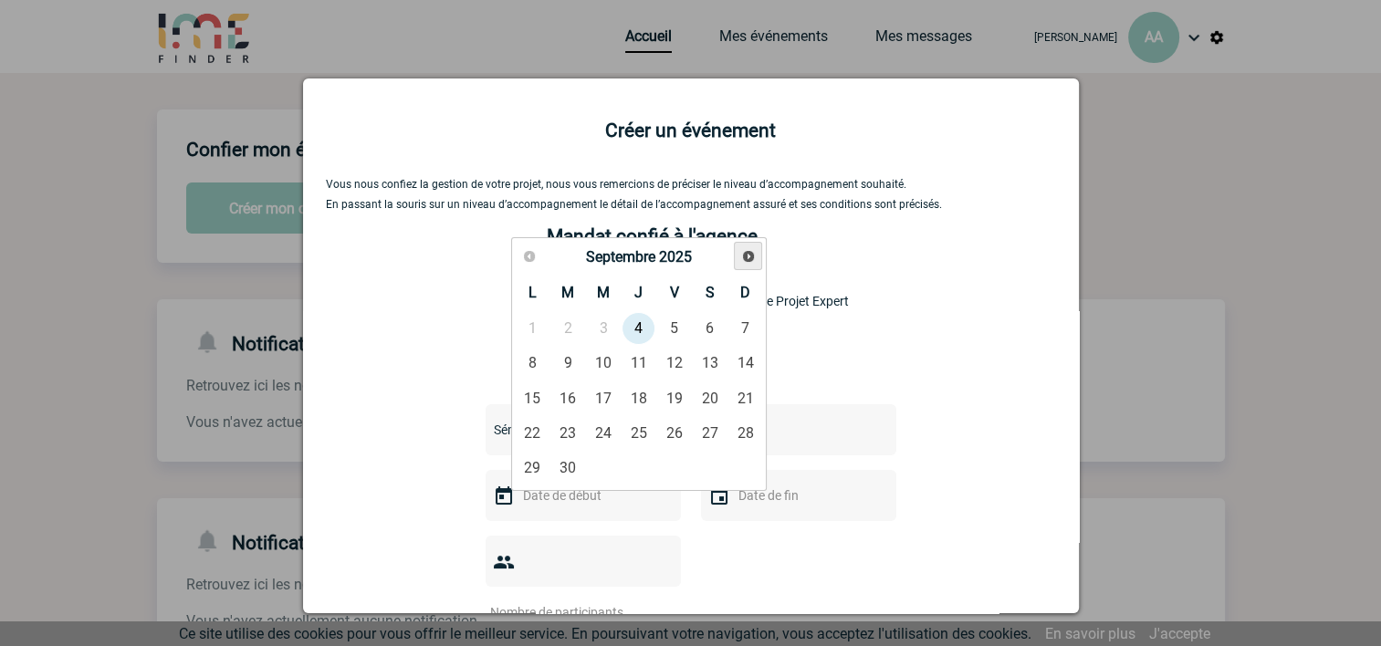
click at [745, 256] on span "Suivant" at bounding box center [748, 256] width 15 height 15
click at [600, 436] on link "19" at bounding box center [604, 432] width 34 height 33
type input "19-11-2025"
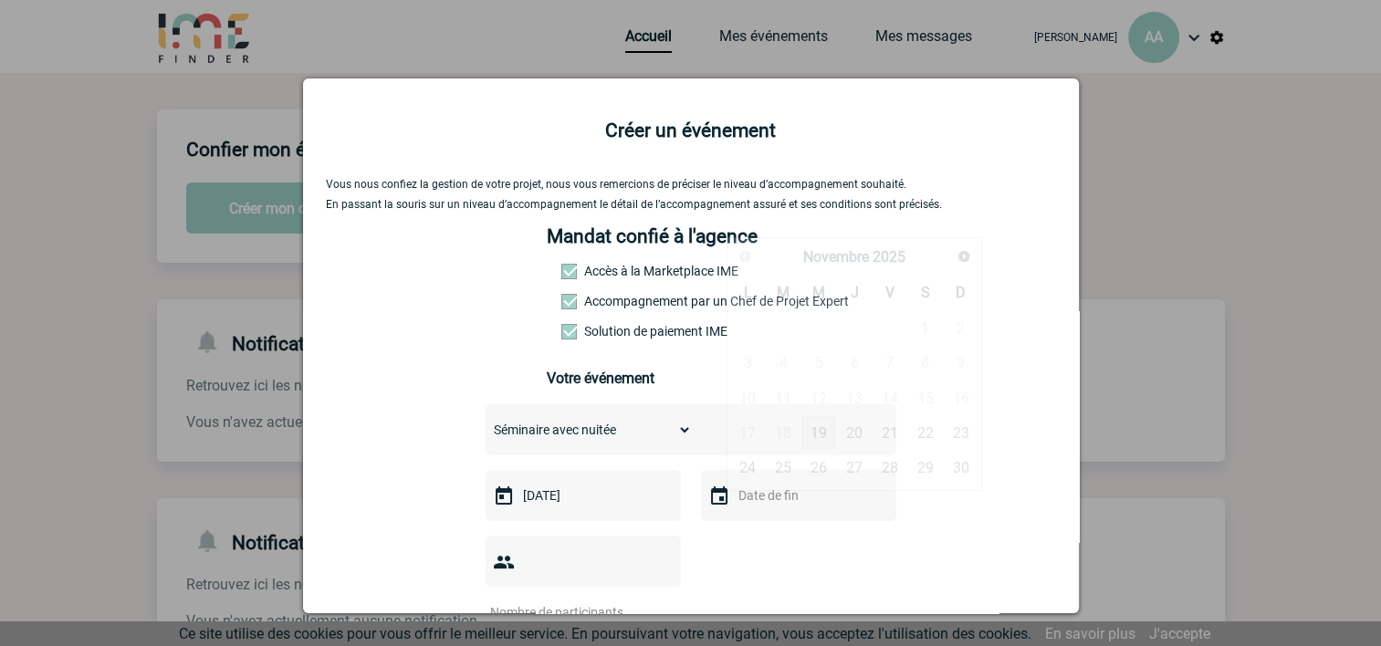
click at [750, 497] on input "text" at bounding box center [797, 496] width 126 height 24
click at [861, 427] on link "20" at bounding box center [854, 432] width 34 height 33
type input "20-11-2025"
click at [568, 600] on input "number" at bounding box center [571, 612] width 172 height 24
click at [657, 600] on input "1" at bounding box center [571, 612] width 172 height 24
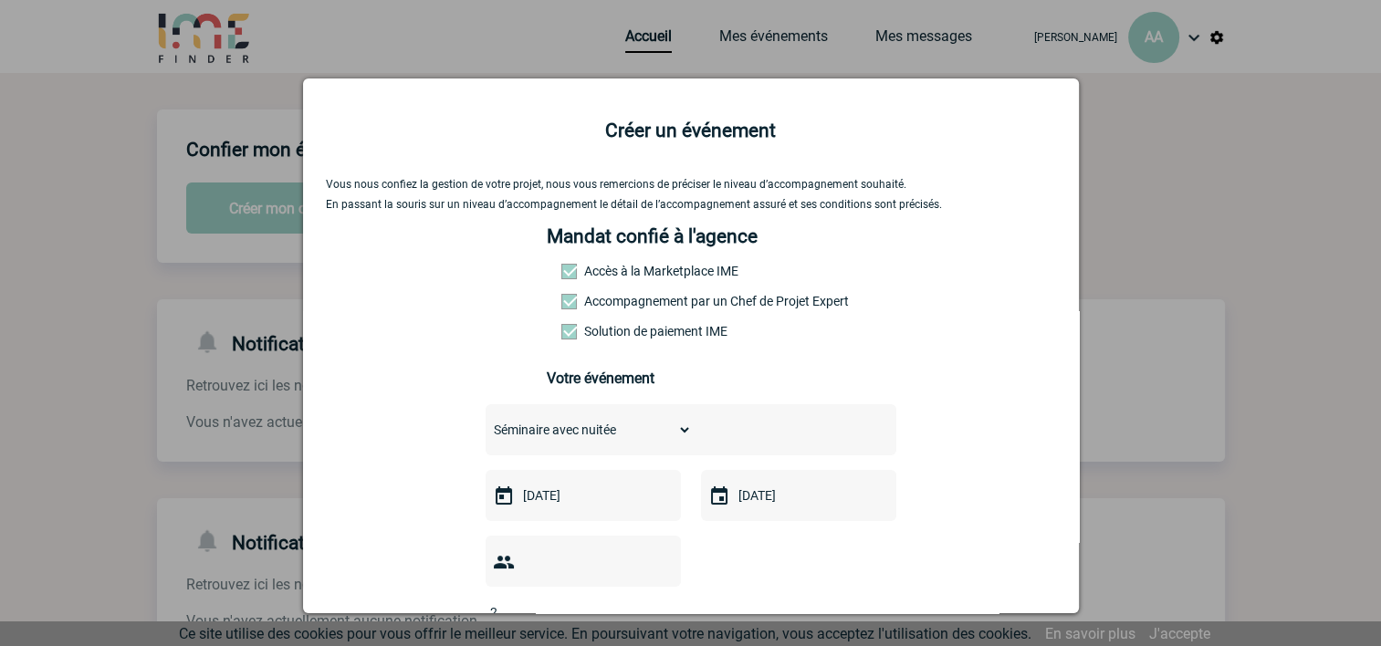
click at [657, 600] on input "2" at bounding box center [571, 612] width 172 height 24
click at [657, 600] on input "3" at bounding box center [571, 612] width 172 height 24
click at [657, 600] on input "4" at bounding box center [571, 612] width 172 height 24
click at [657, 600] on input "5" at bounding box center [571, 612] width 172 height 24
click at [657, 600] on input "6" at bounding box center [571, 612] width 172 height 24
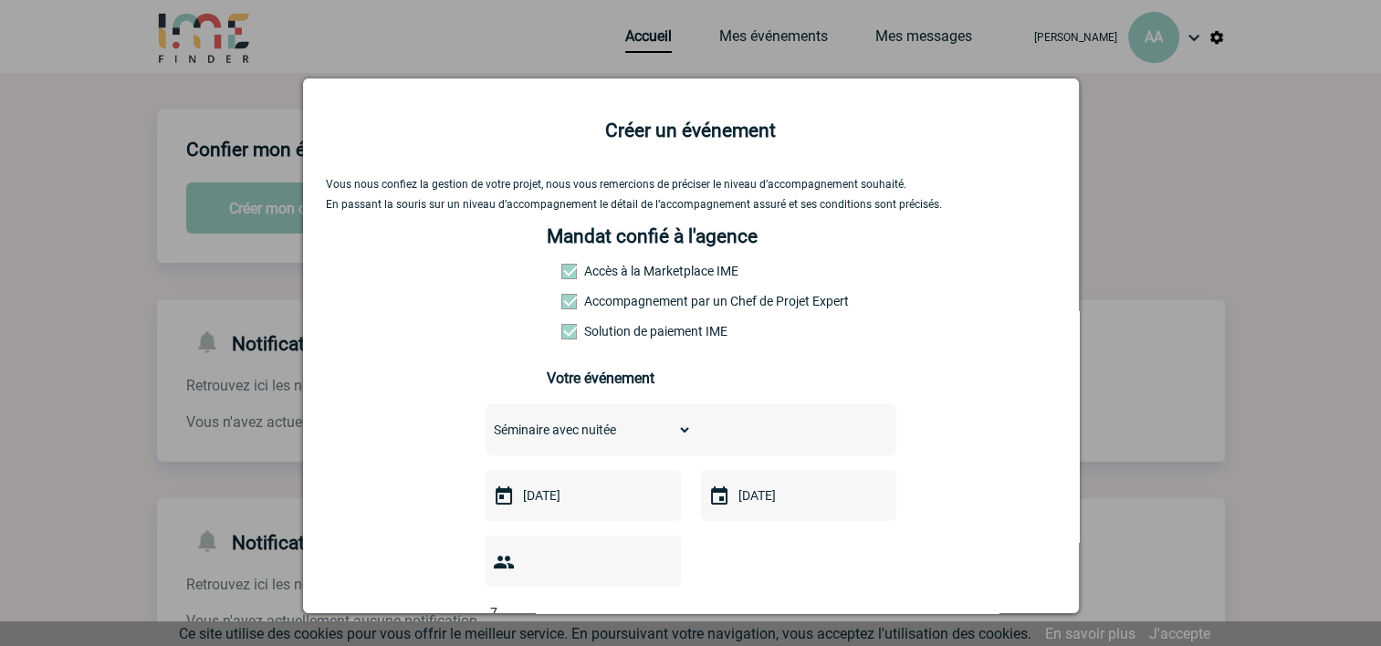
type input "7"
click at [657, 600] on input "7" at bounding box center [571, 612] width 172 height 24
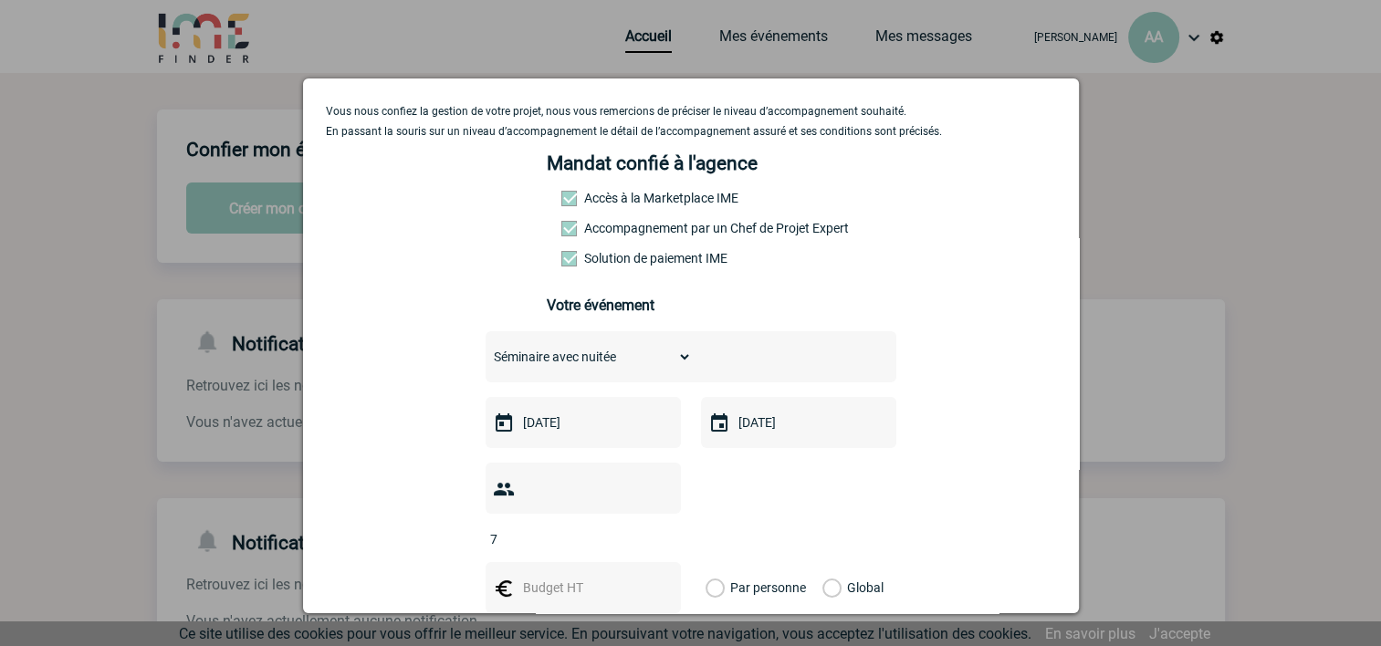
scroll to position [133, 0]
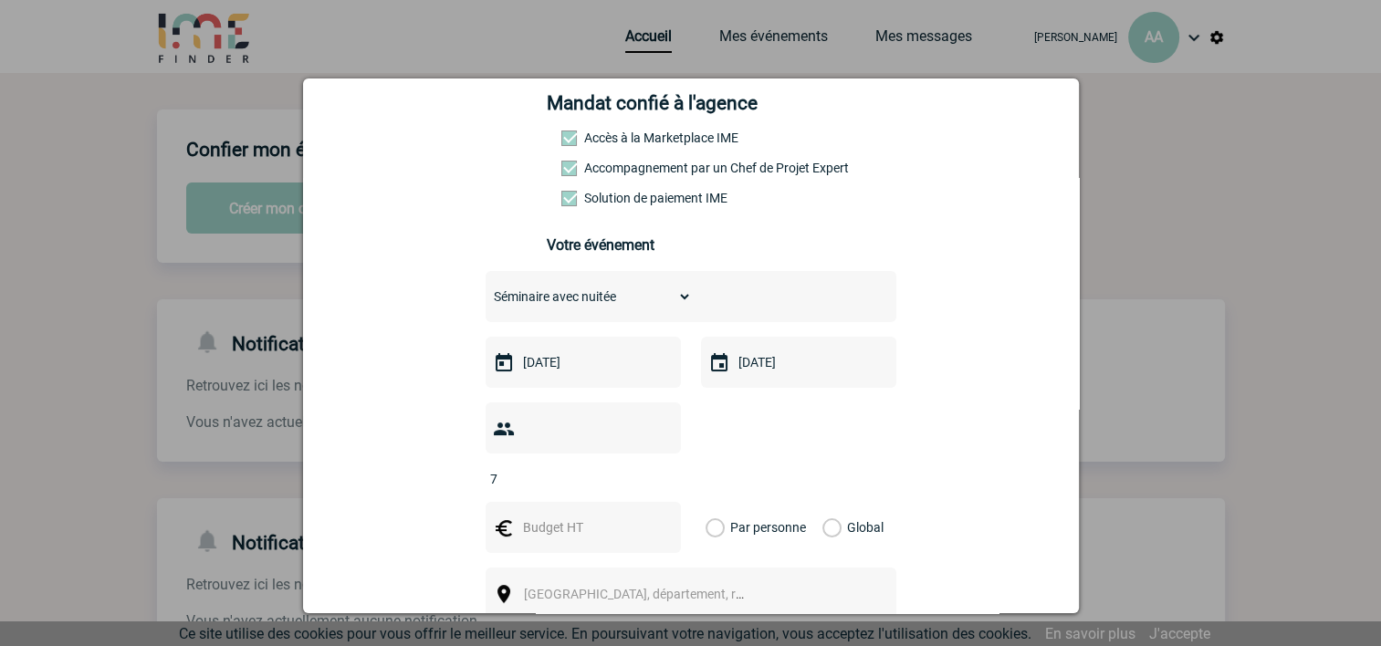
click at [1062, 599] on div "Créer un événement Vous nous confiez la gestion de votre projet, nous vous reme…" at bounding box center [691, 345] width 776 height 535
click at [772, 569] on div "Ville, département, région..." at bounding box center [690, 593] width 411 height 51
click at [581, 587] on span "Ville, département, région..." at bounding box center [651, 594] width 254 height 15
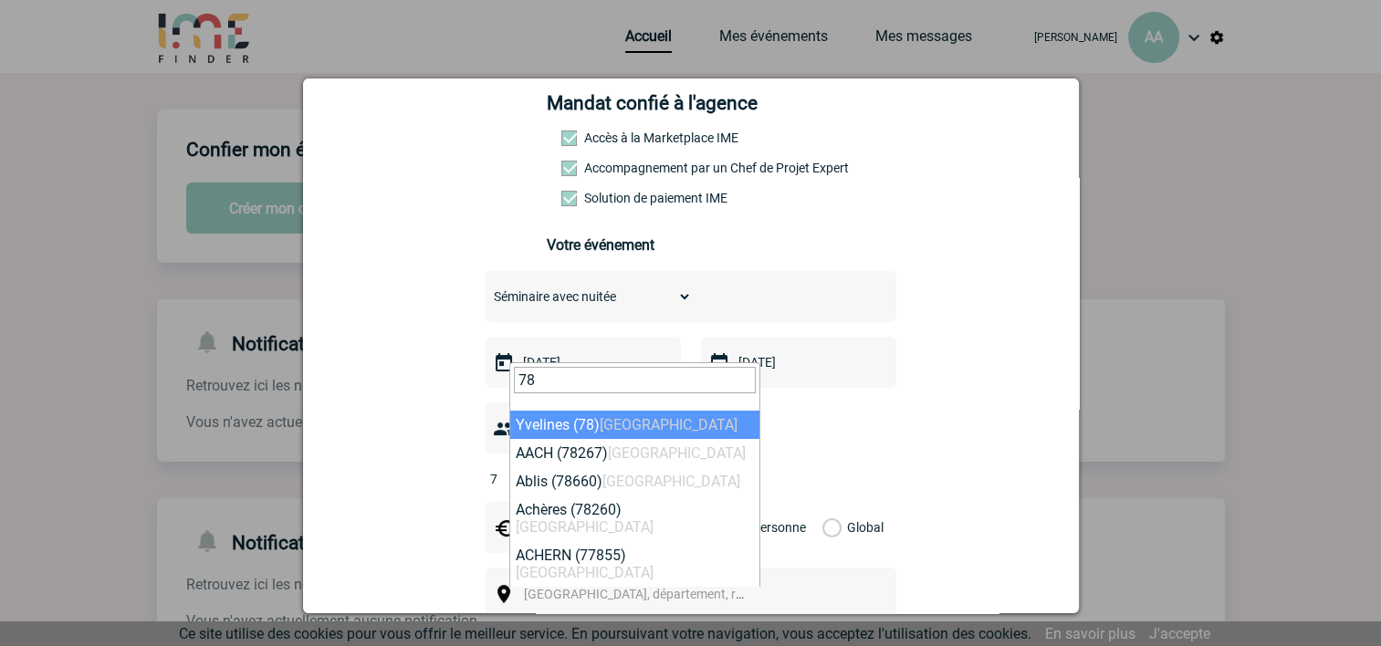
type input "78"
select select "775"
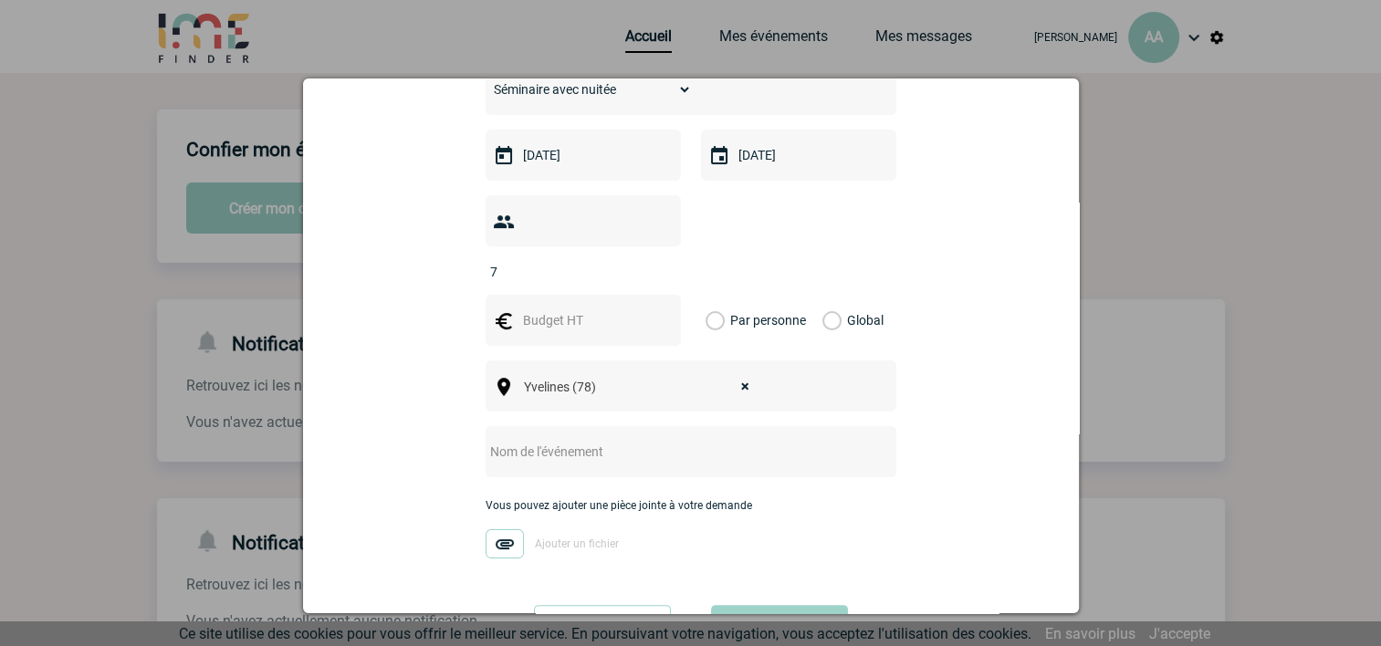
scroll to position [395, 0]
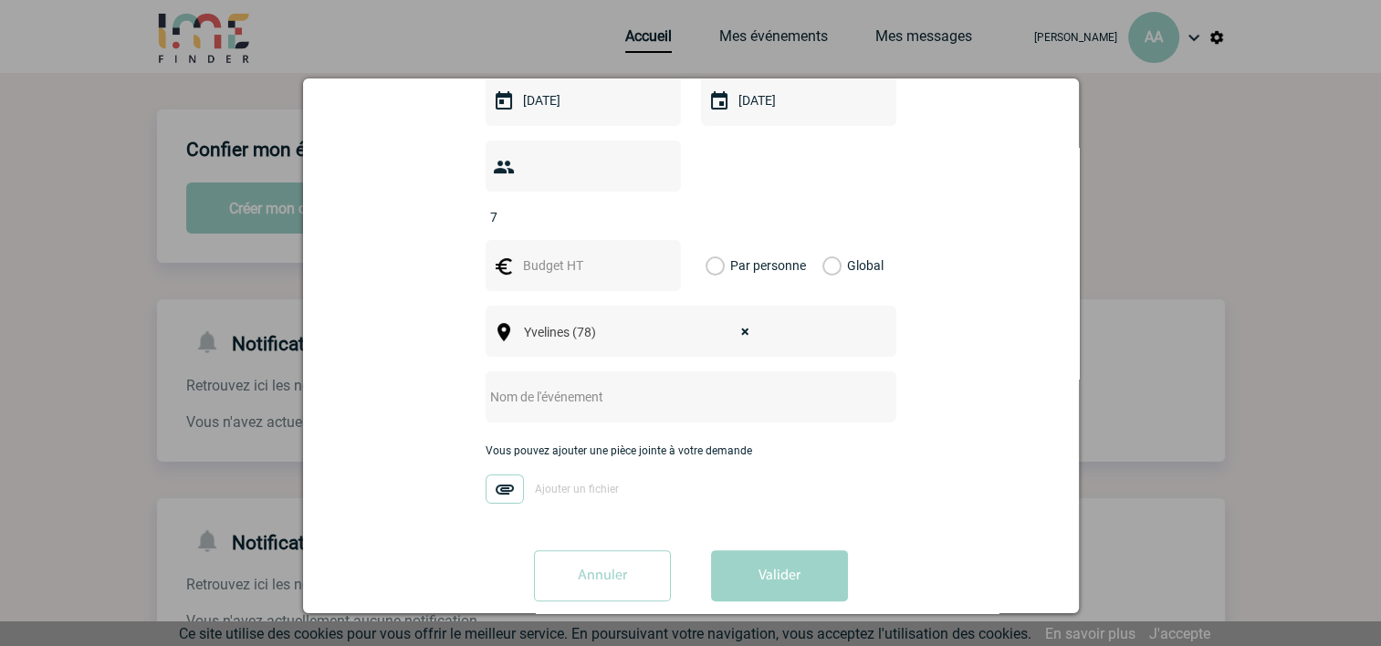
click at [504, 385] on input "text" at bounding box center [666, 397] width 362 height 24
type input "Réunion équipe"
click at [770, 550] on button "Valider" at bounding box center [779, 575] width 137 height 51
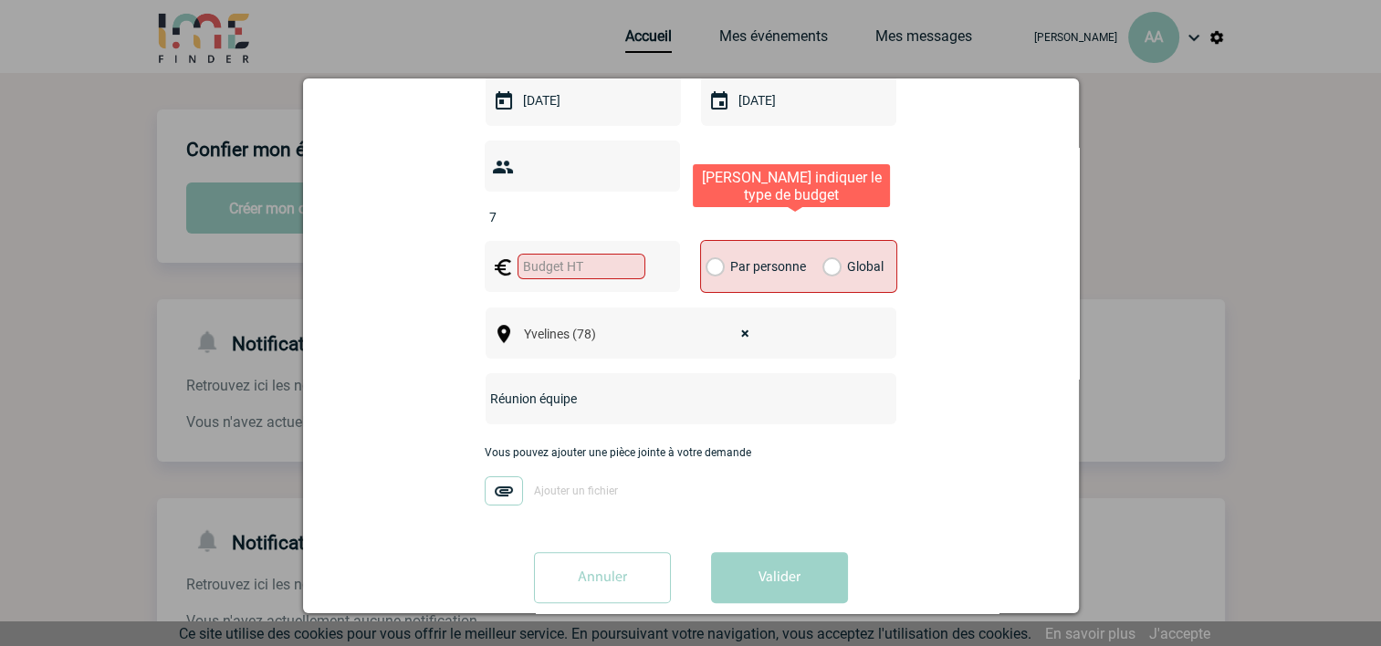
click at [825, 241] on label "Global" at bounding box center [828, 266] width 12 height 51
click at [0, 0] on input "Global" at bounding box center [0, 0] width 0 height 0
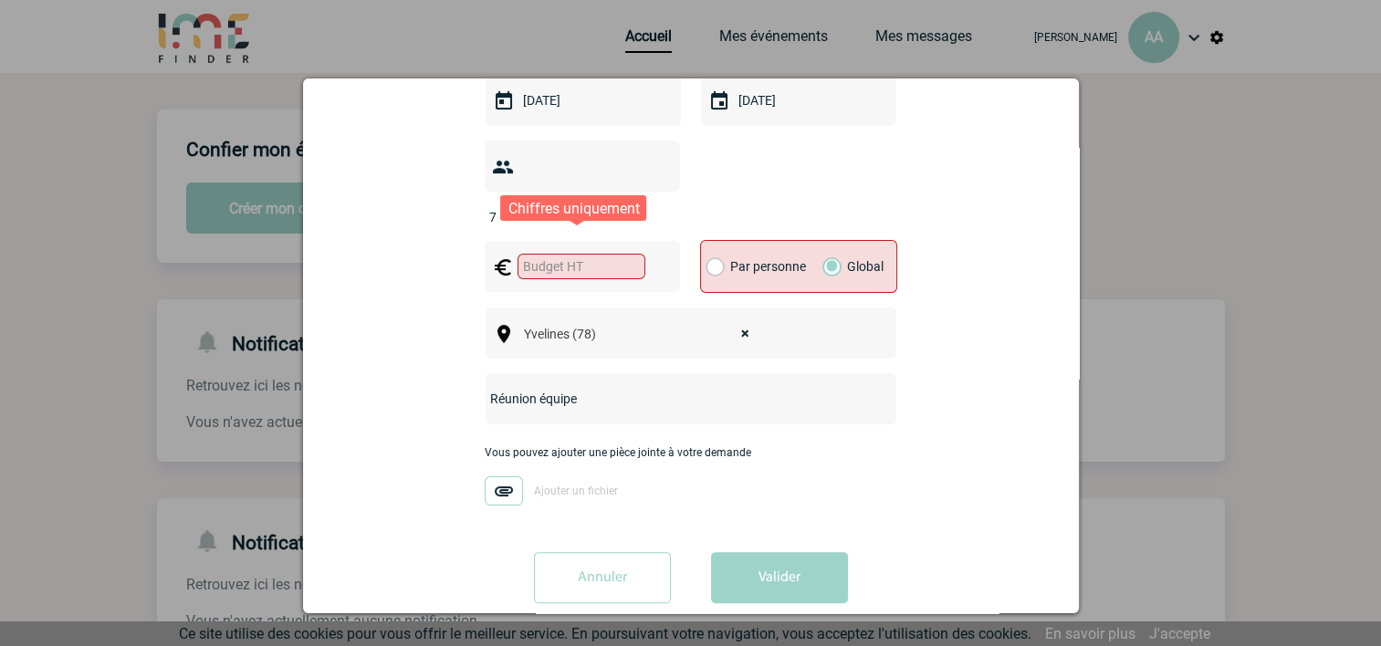
click at [577, 254] on input "text" at bounding box center [581, 267] width 128 height 26
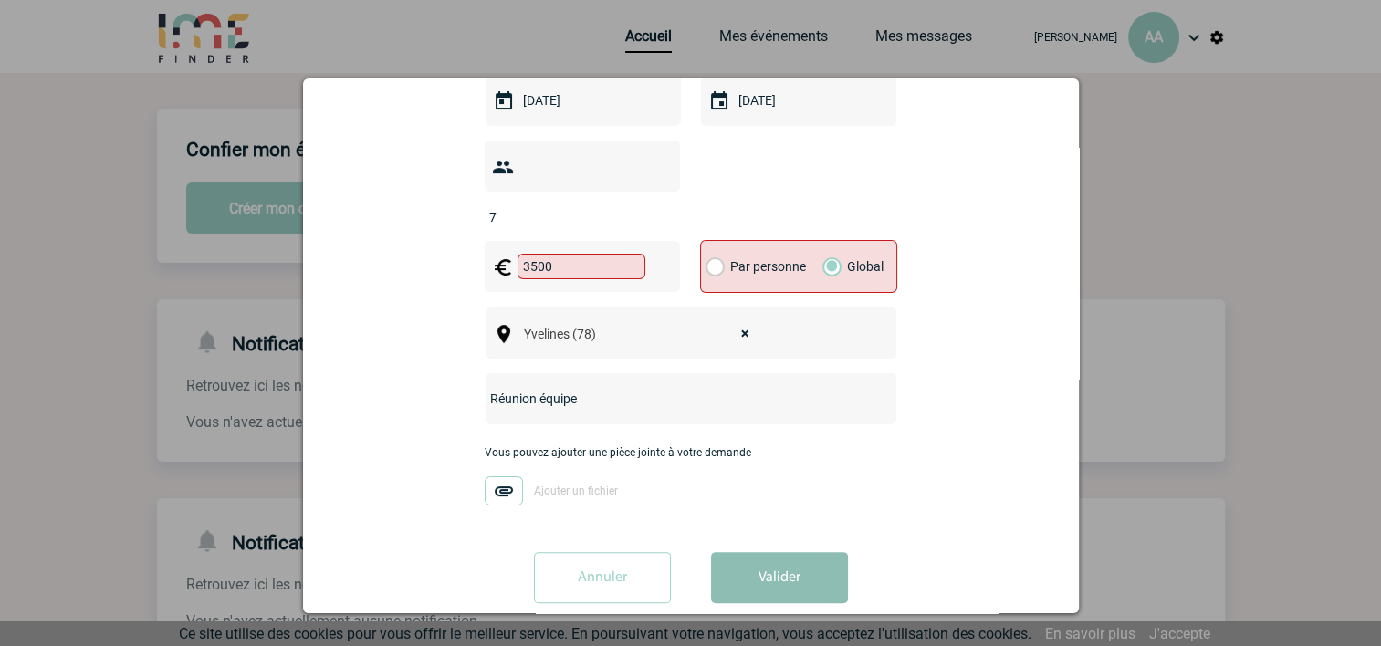
type input "3500"
click at [777, 552] on button "Valider" at bounding box center [779, 577] width 137 height 51
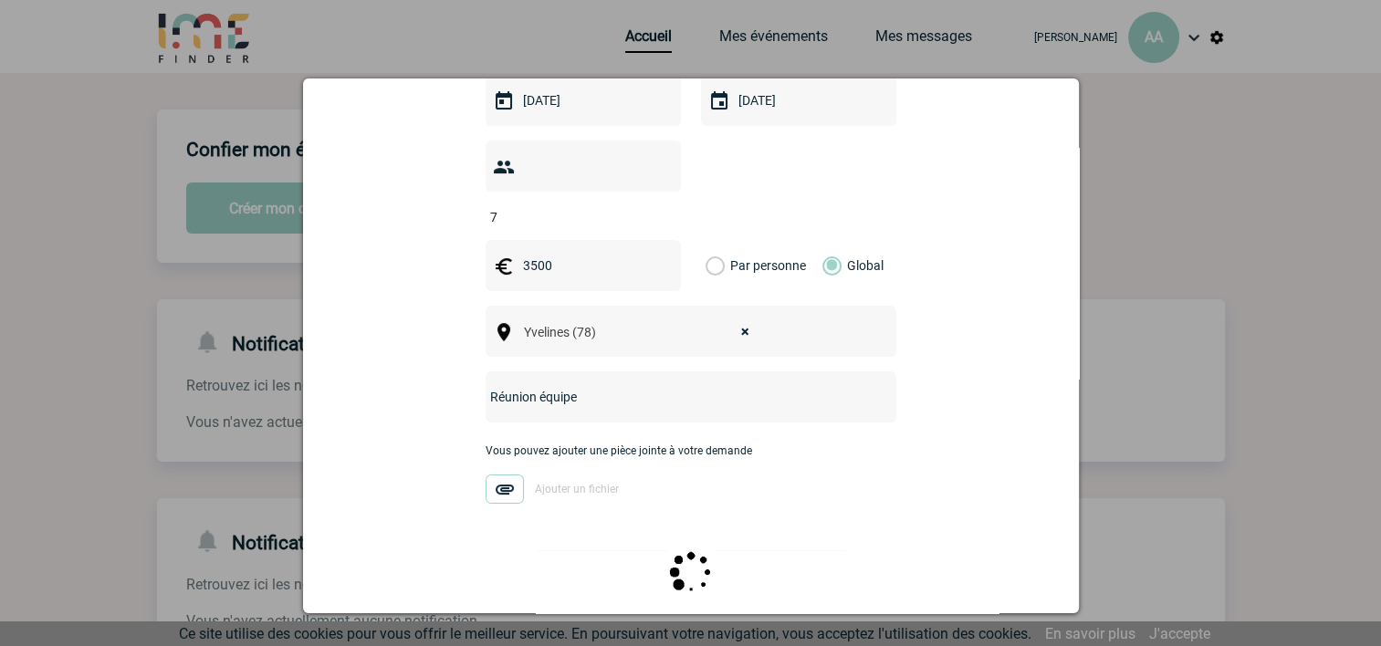
scroll to position [0, 0]
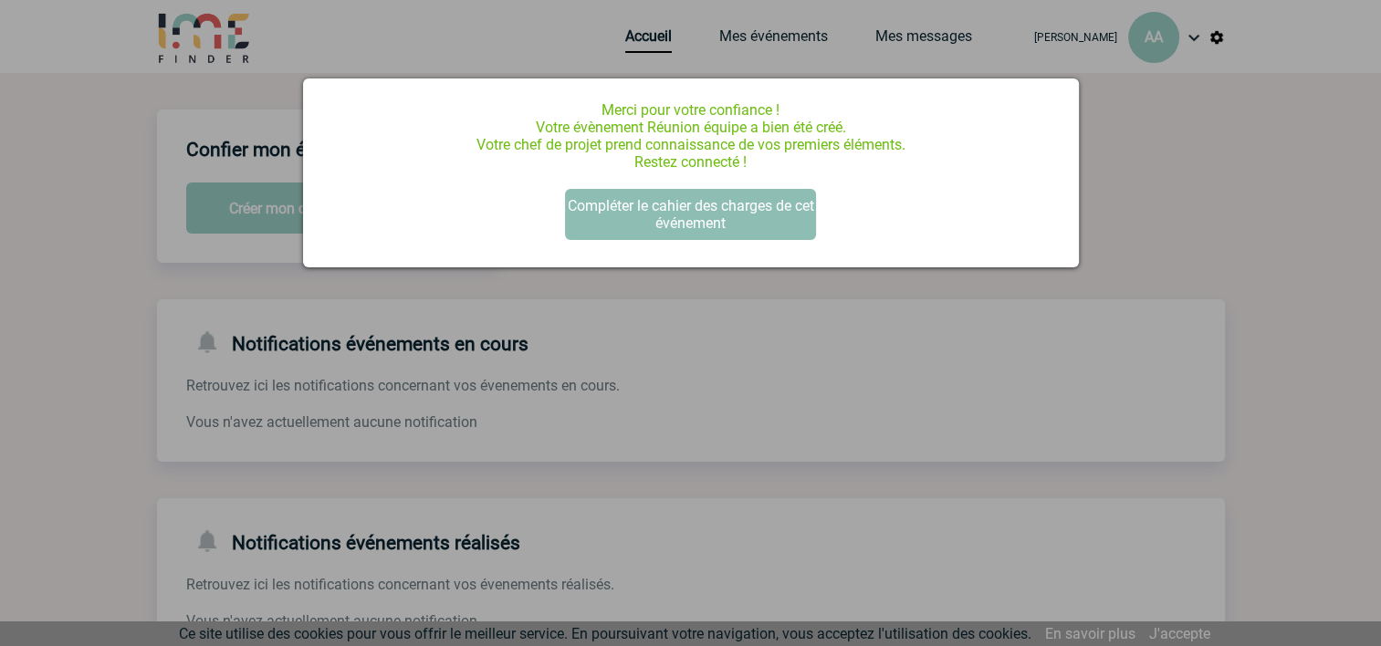
click at [705, 225] on button "Compléter le cahier des charges de cet événement" at bounding box center [690, 214] width 251 height 51
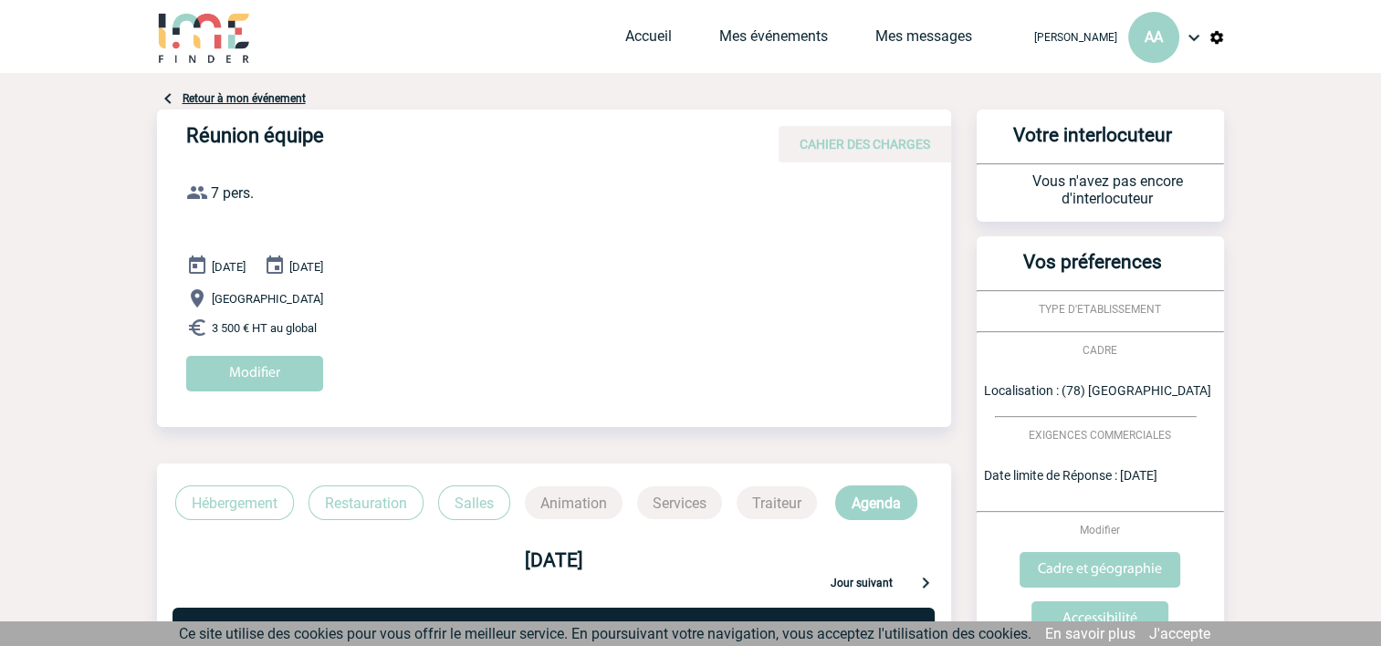
click at [232, 506] on p "Hébergement" at bounding box center [234, 502] width 119 height 35
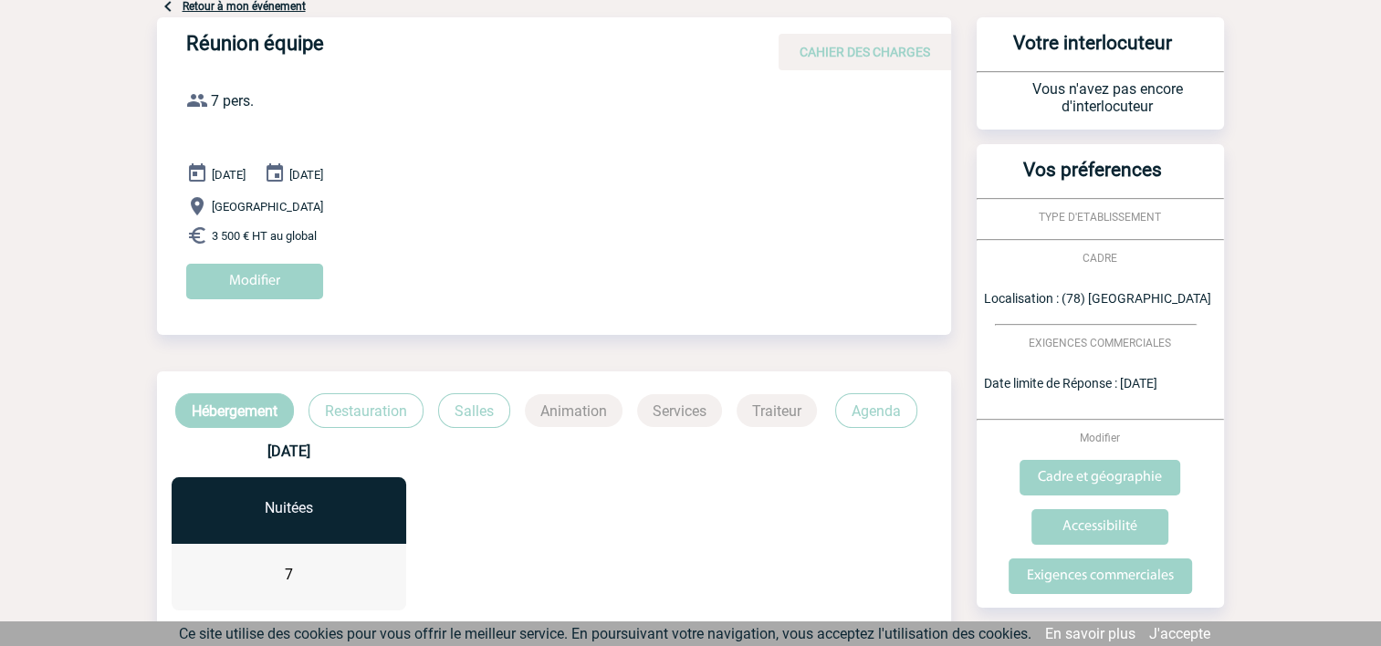
scroll to position [274, 0]
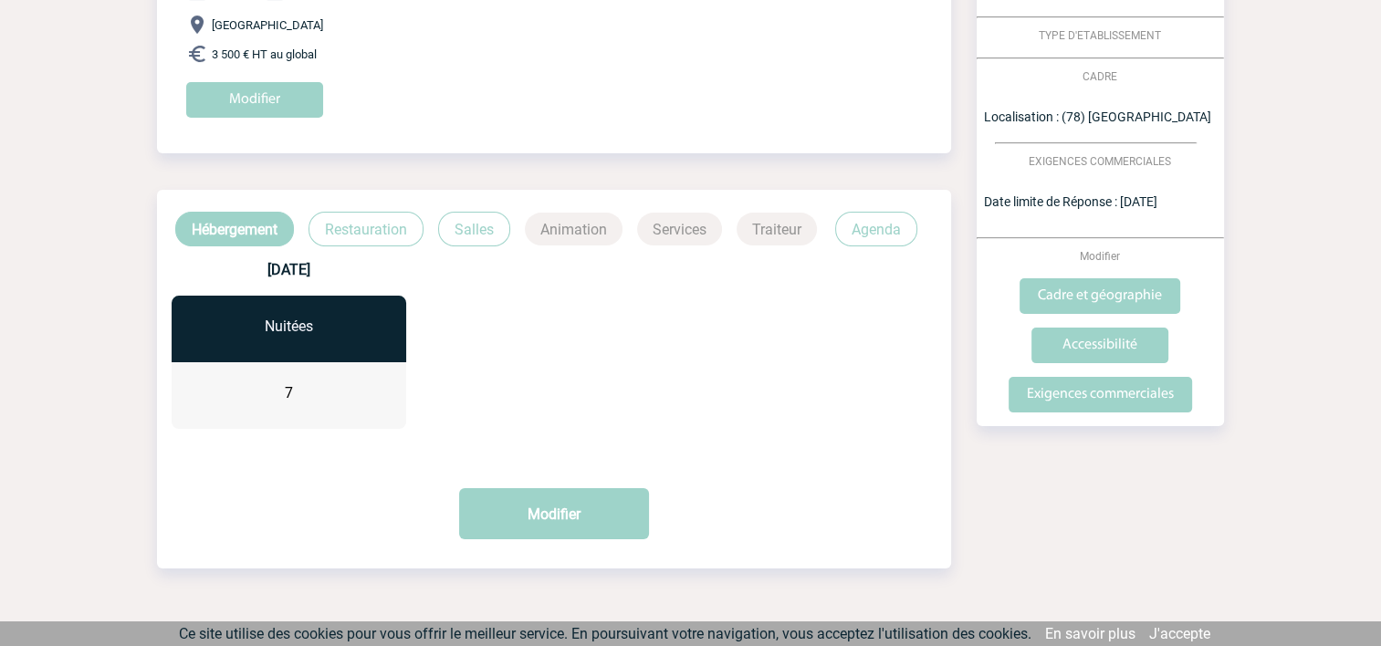
click at [372, 227] on p "Restauration" at bounding box center [365, 229] width 115 height 35
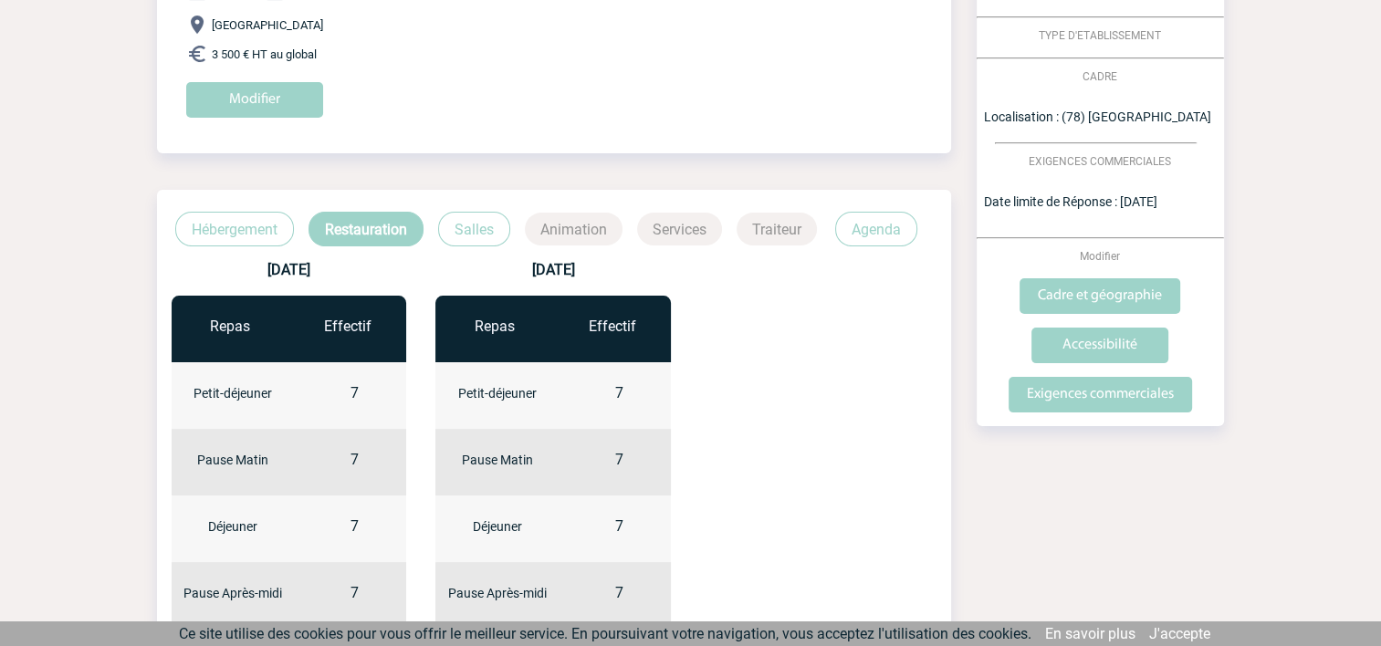
click at [476, 228] on p "Salles" at bounding box center [474, 229] width 72 height 35
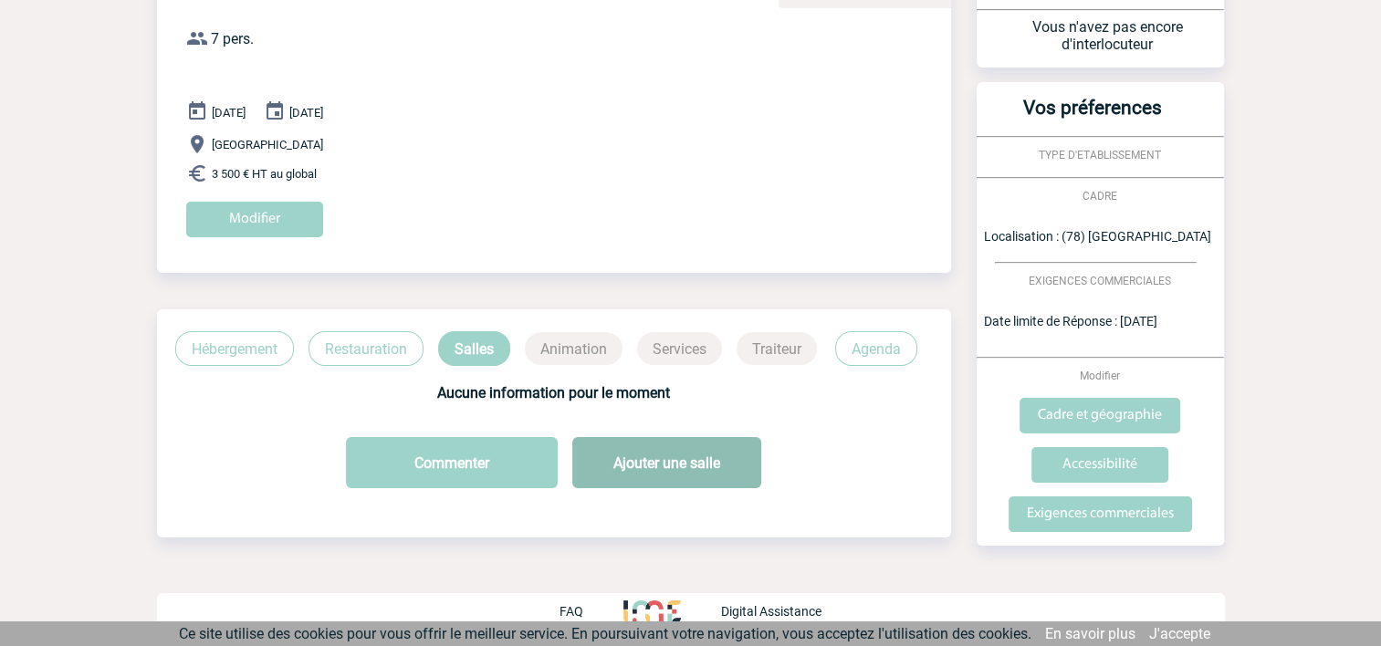
click at [667, 456] on button "Ajouter une salle" at bounding box center [666, 462] width 189 height 51
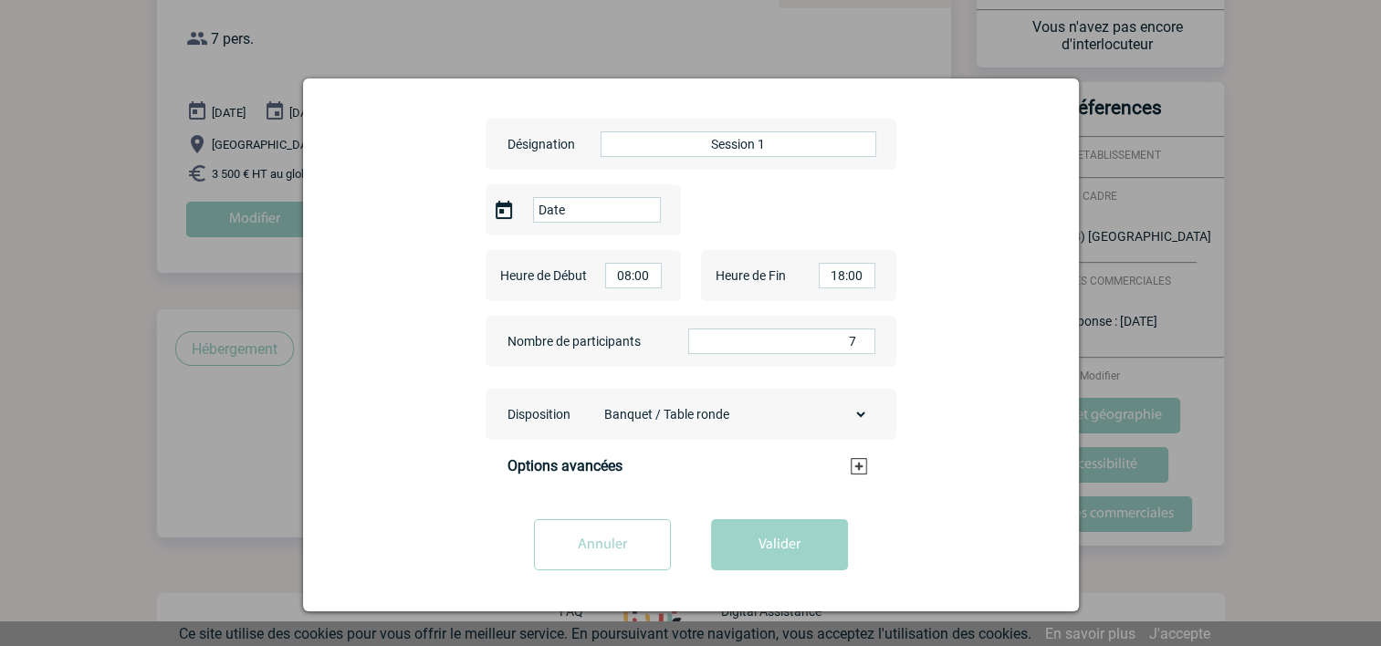
click at [867, 409] on select "Banquet / Table ronde U Théâtre Classe Cabaret / Demi-lune Cocktail Board" at bounding box center [732, 415] width 272 height 26
select select "2"
click at [596, 402] on select "Banquet / Table ronde U Théâtre Classe Cabaret / Demi-lune Cocktail Board" at bounding box center [732, 415] width 272 height 26
click at [778, 537] on button "Valider" at bounding box center [779, 544] width 137 height 51
click at [860, 467] on h3 "Options avancées" at bounding box center [687, 465] width 360 height 17
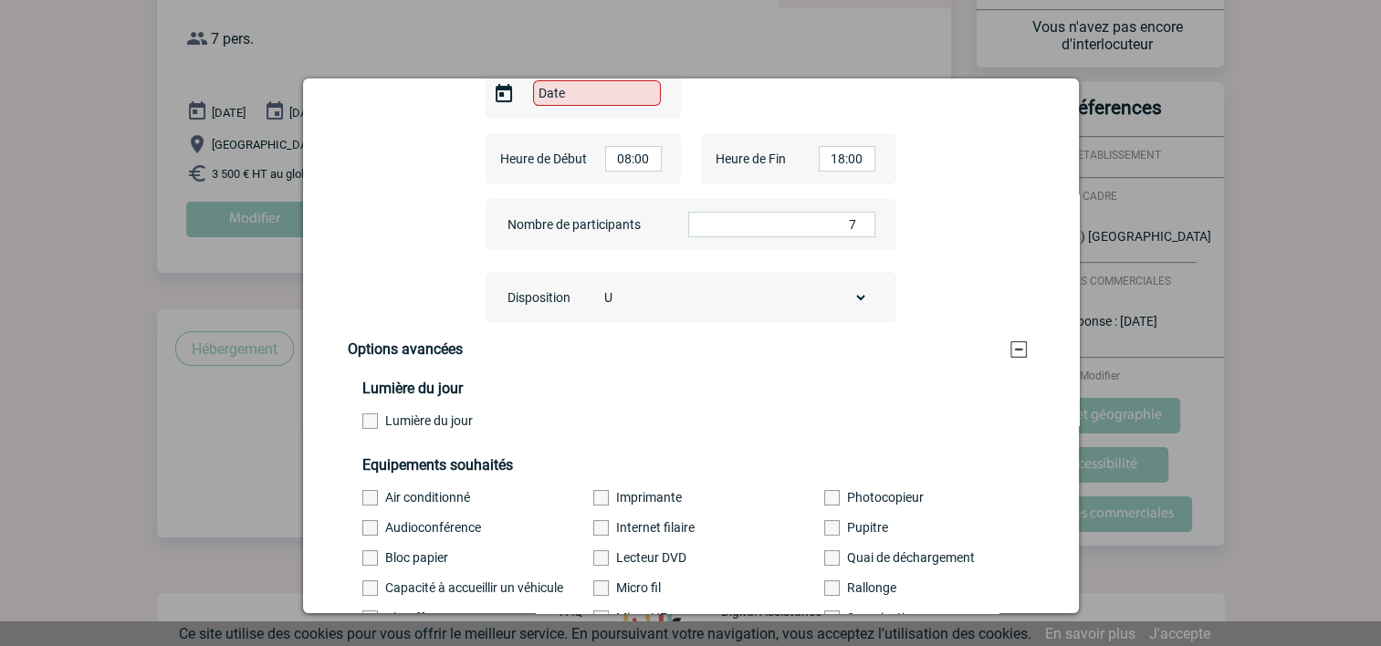
scroll to position [183, 0]
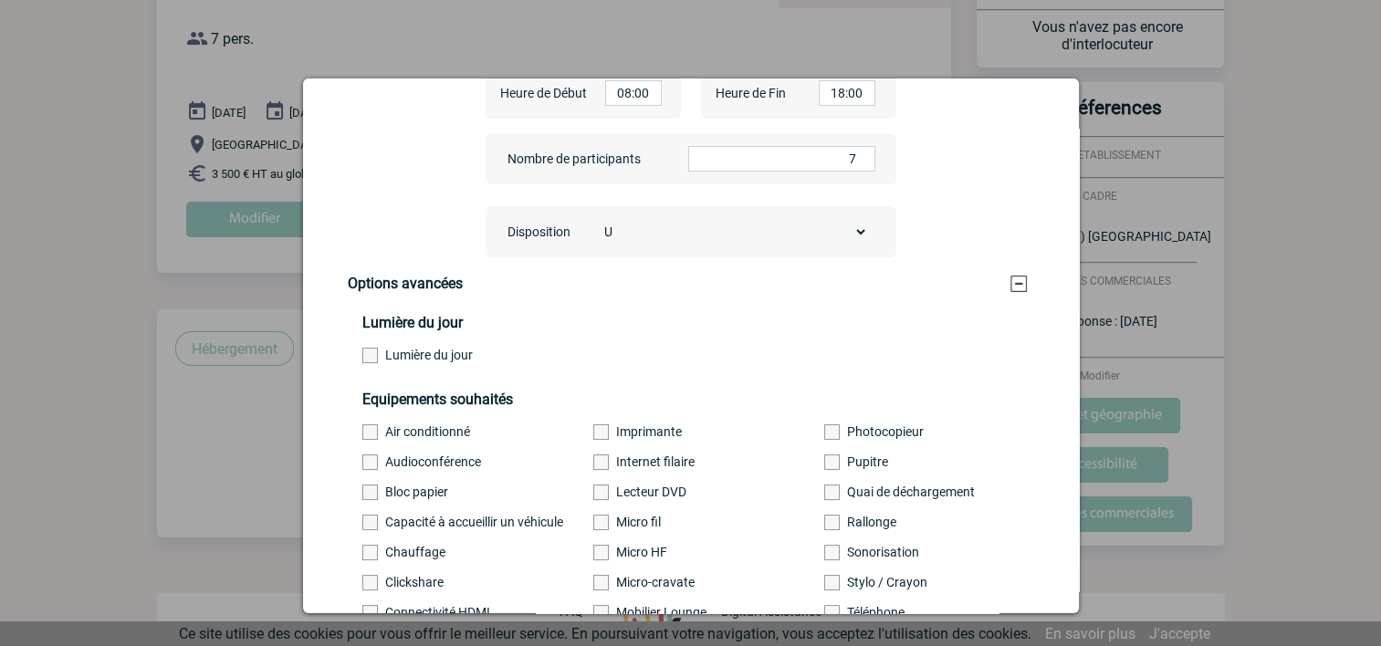
click at [370, 358] on span at bounding box center [370, 356] width 16 height 16
click at [0, 0] on input "Lumière du jour" at bounding box center [0, 0] width 0 height 0
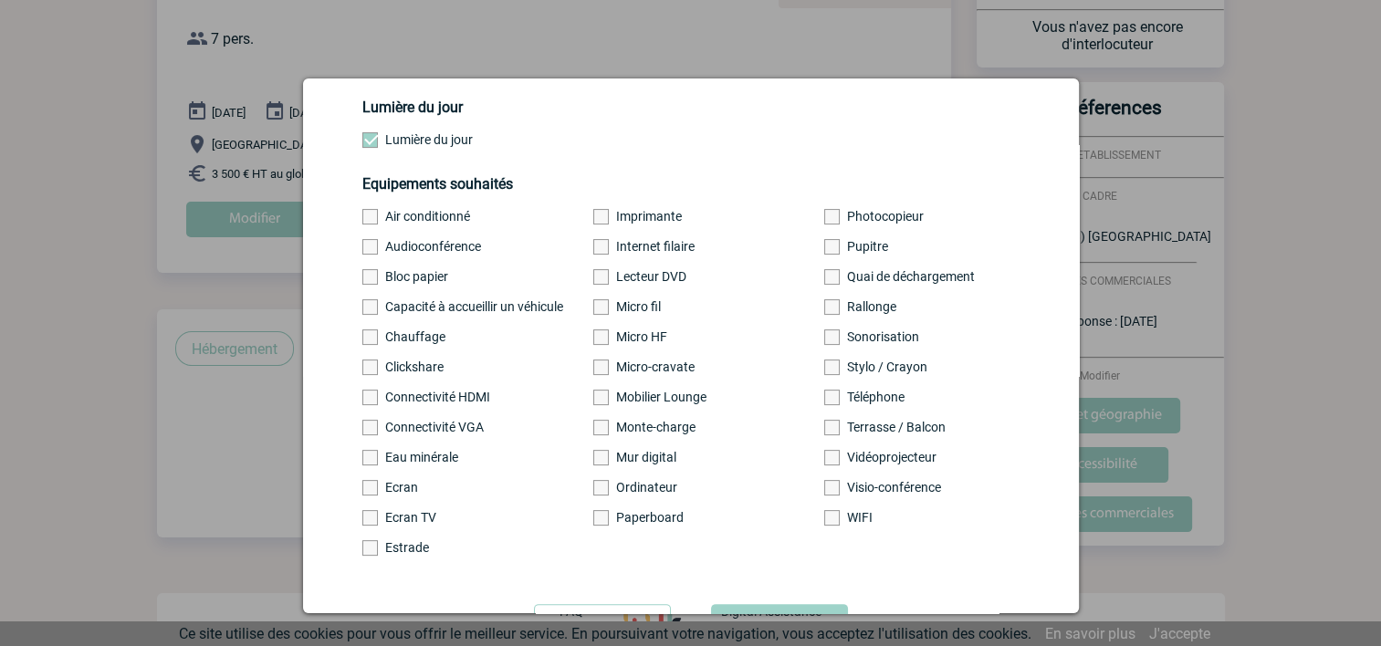
scroll to position [456, 0]
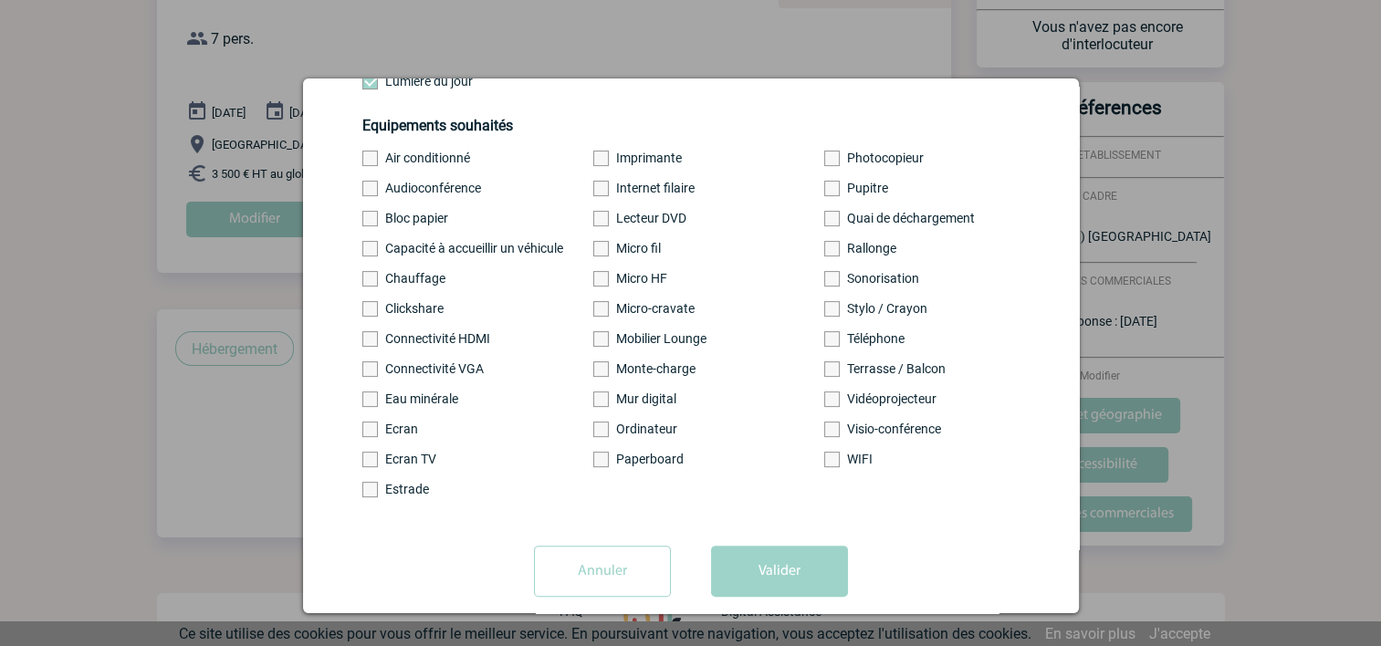
click at [371, 223] on span at bounding box center [370, 219] width 16 height 16
click at [0, 0] on input "Bloc papier" at bounding box center [0, 0] width 0 height 0
click at [370, 223] on span at bounding box center [370, 219] width 16 height 16
click at [0, 0] on input "Bloc papier" at bounding box center [0, 0] width 0 height 0
click at [595, 464] on span at bounding box center [601, 460] width 16 height 16
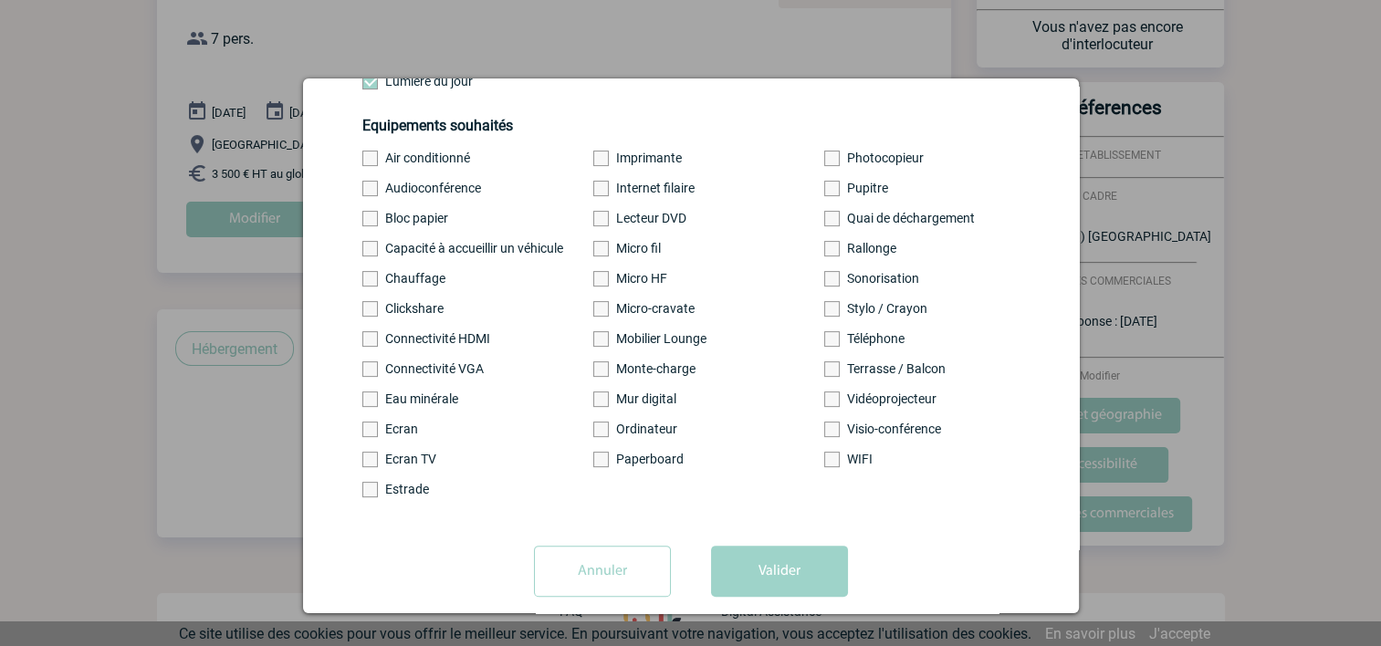
click at [0, 0] on input "Paperboard" at bounding box center [0, 0] width 0 height 0
click at [824, 403] on span at bounding box center [832, 399] width 16 height 16
click at [0, 0] on input "Vidéoprojecteur" at bounding box center [0, 0] width 0 height 0
click at [824, 467] on span at bounding box center [832, 460] width 16 height 16
click at [0, 0] on input "WIFI" at bounding box center [0, 0] width 0 height 0
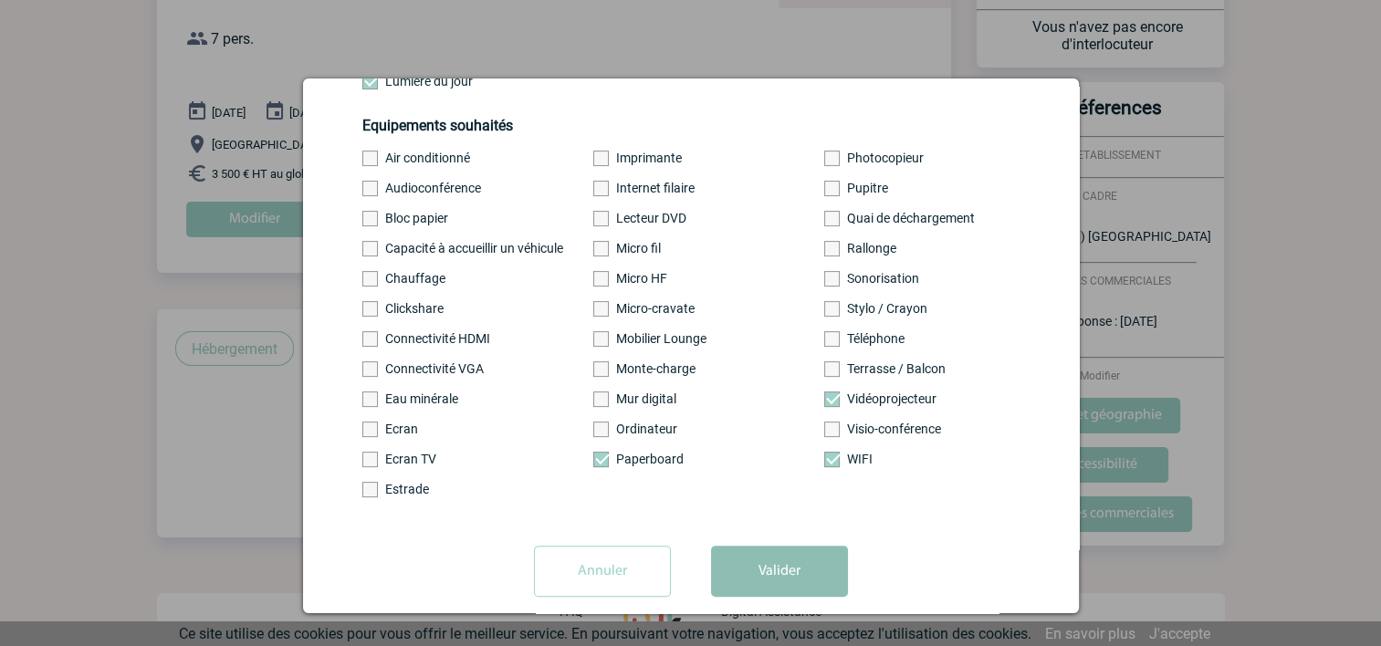
click at [776, 577] on button "Valider" at bounding box center [779, 571] width 137 height 51
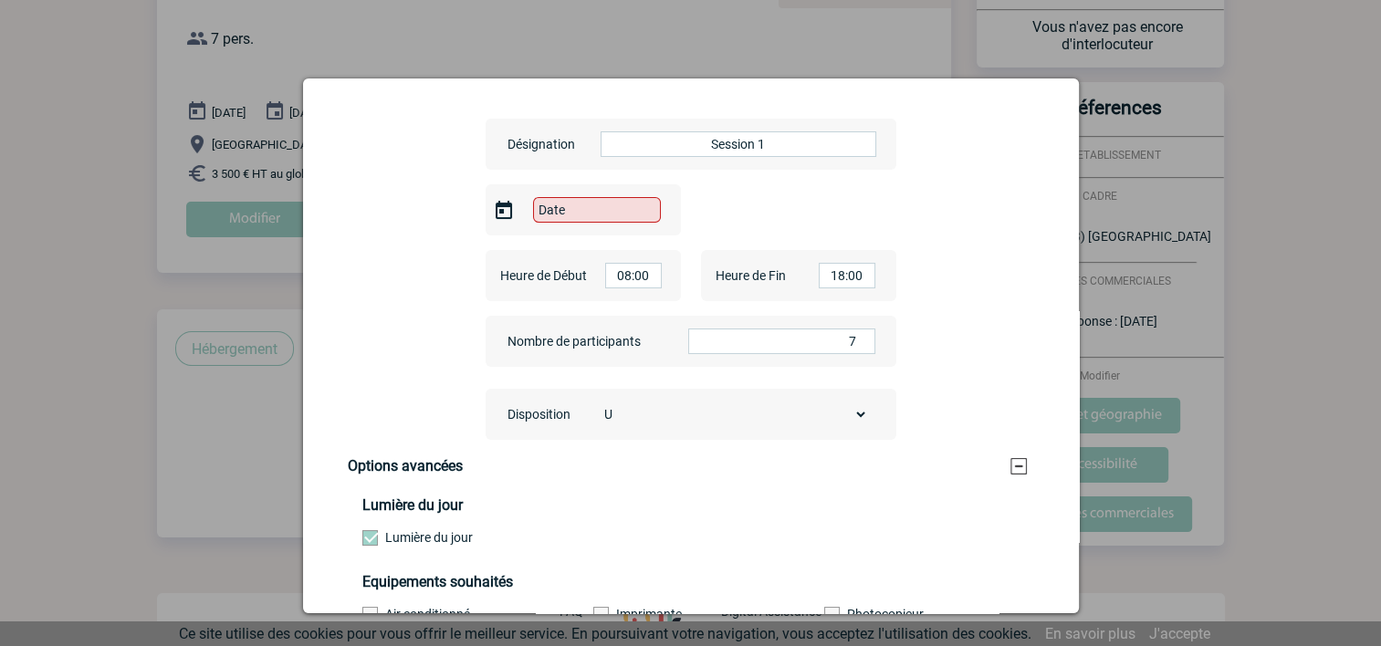
scroll to position [0, 0]
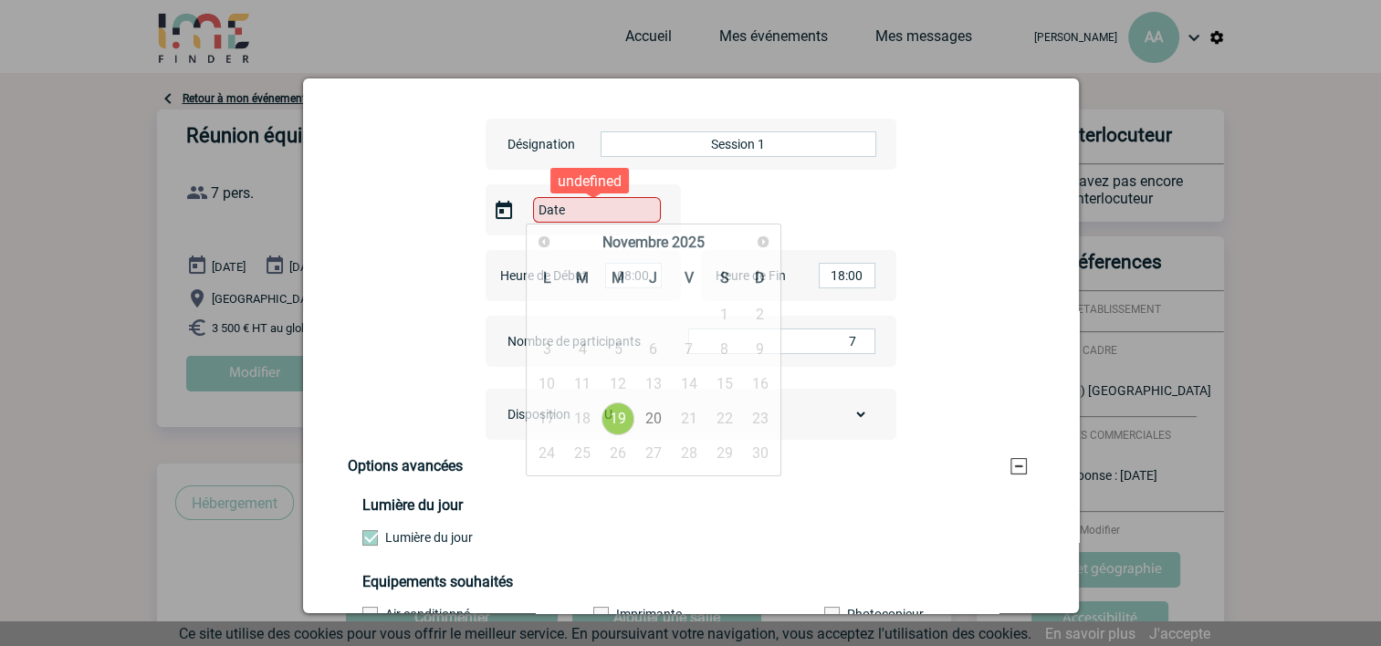
click at [571, 209] on input "Date" at bounding box center [597, 210] width 128 height 26
click at [612, 416] on link "19" at bounding box center [618, 418] width 34 height 33
type input "[DATE]"
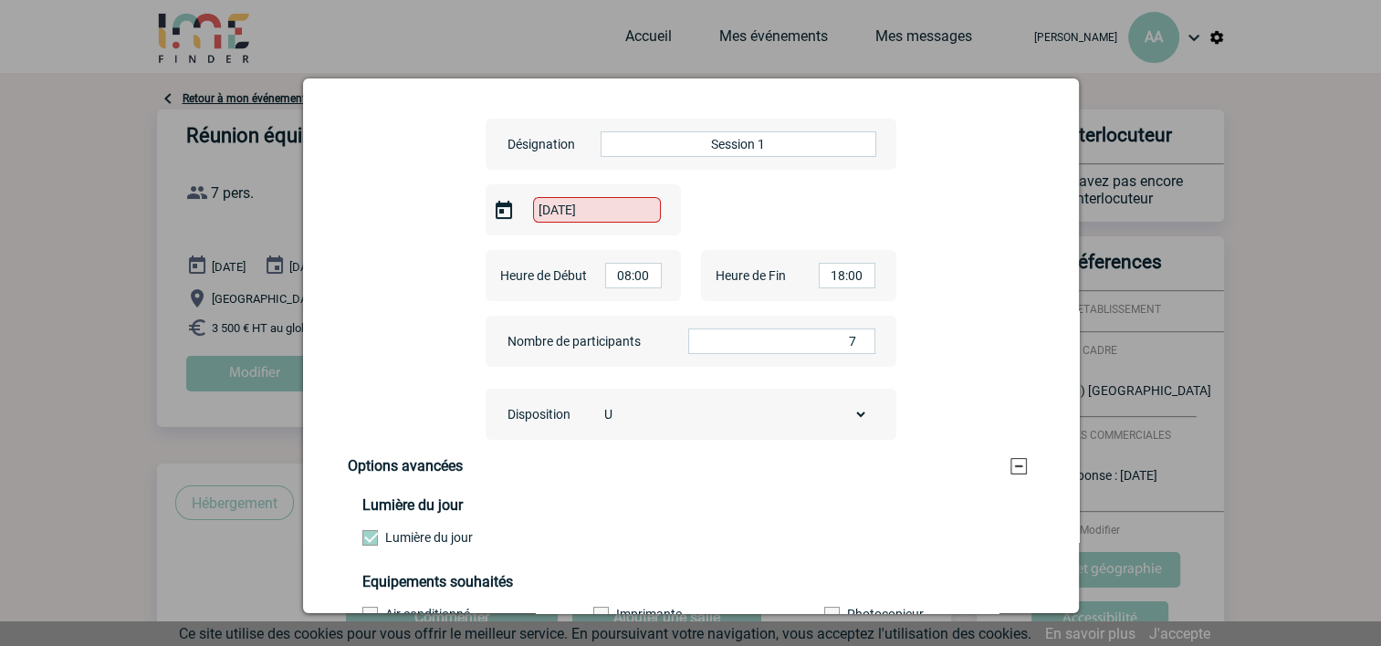
click at [646, 273] on input "08:00" at bounding box center [633, 276] width 57 height 26
type input "09:30"
click at [637, 391] on li "09:30" at bounding box center [647, 382] width 95 height 23
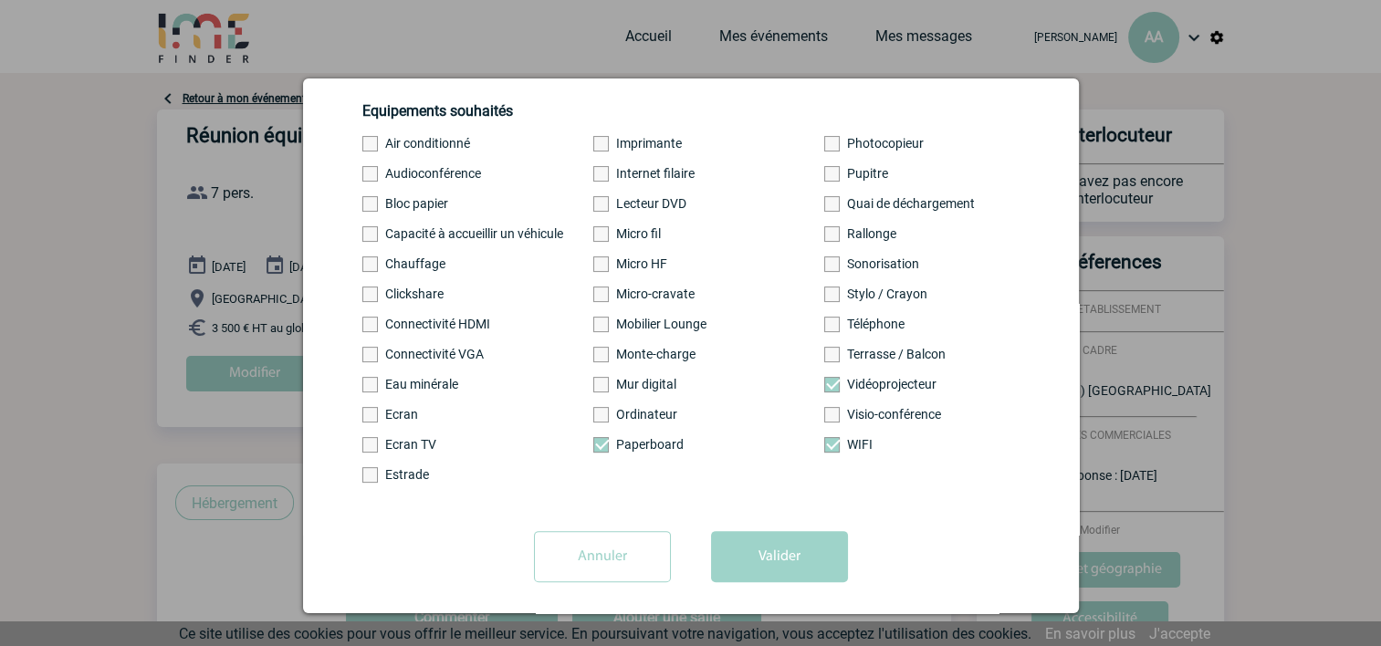
scroll to position [485, 0]
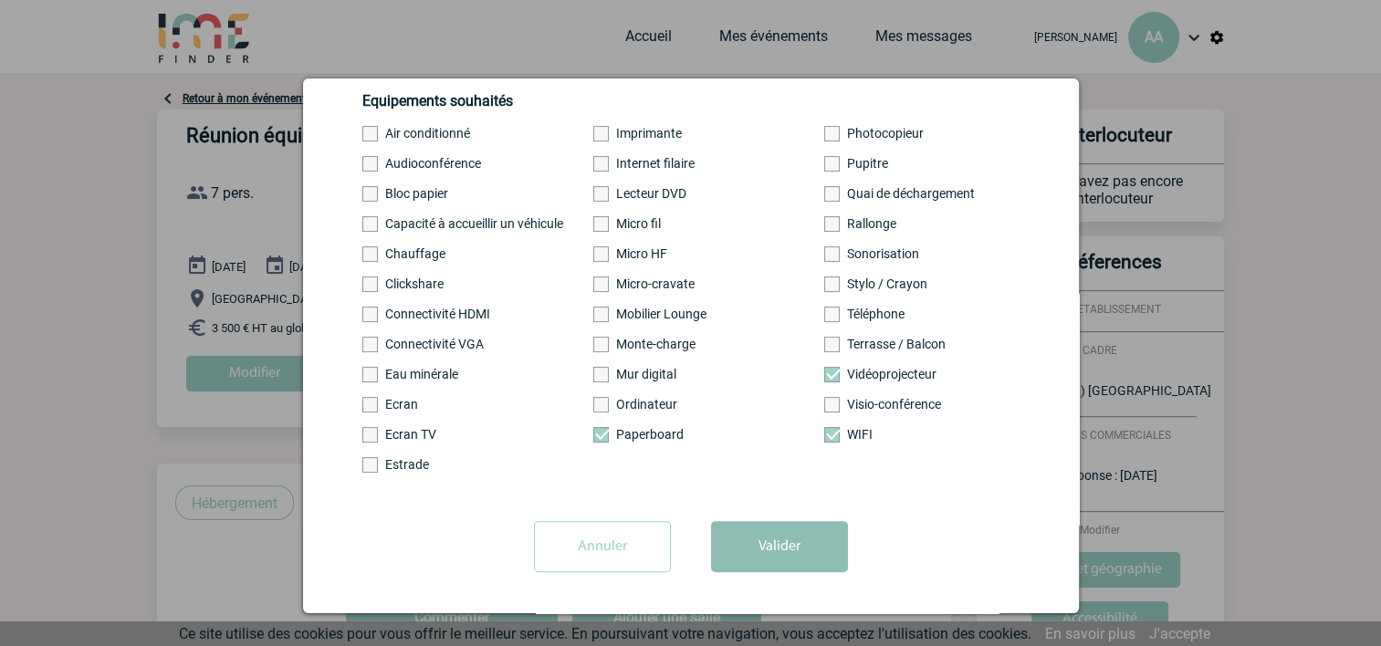
click at [753, 544] on button "Valider" at bounding box center [779, 546] width 137 height 51
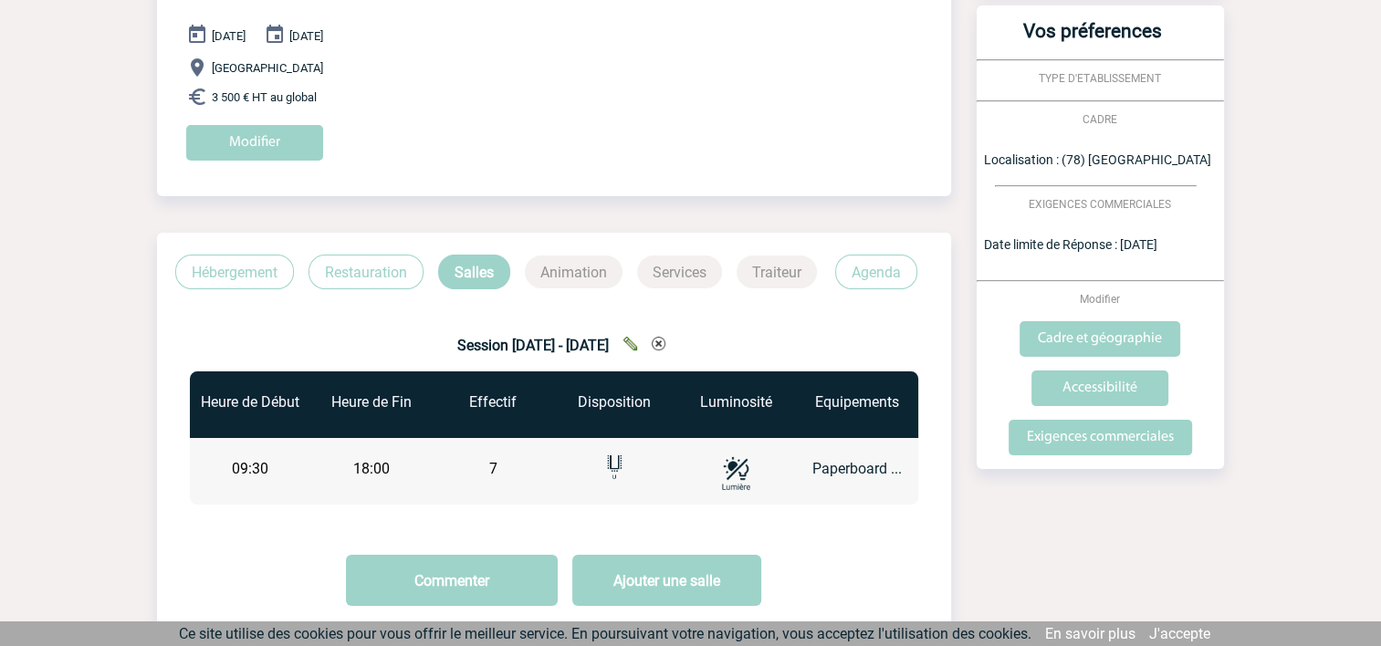
scroll to position [274, 0]
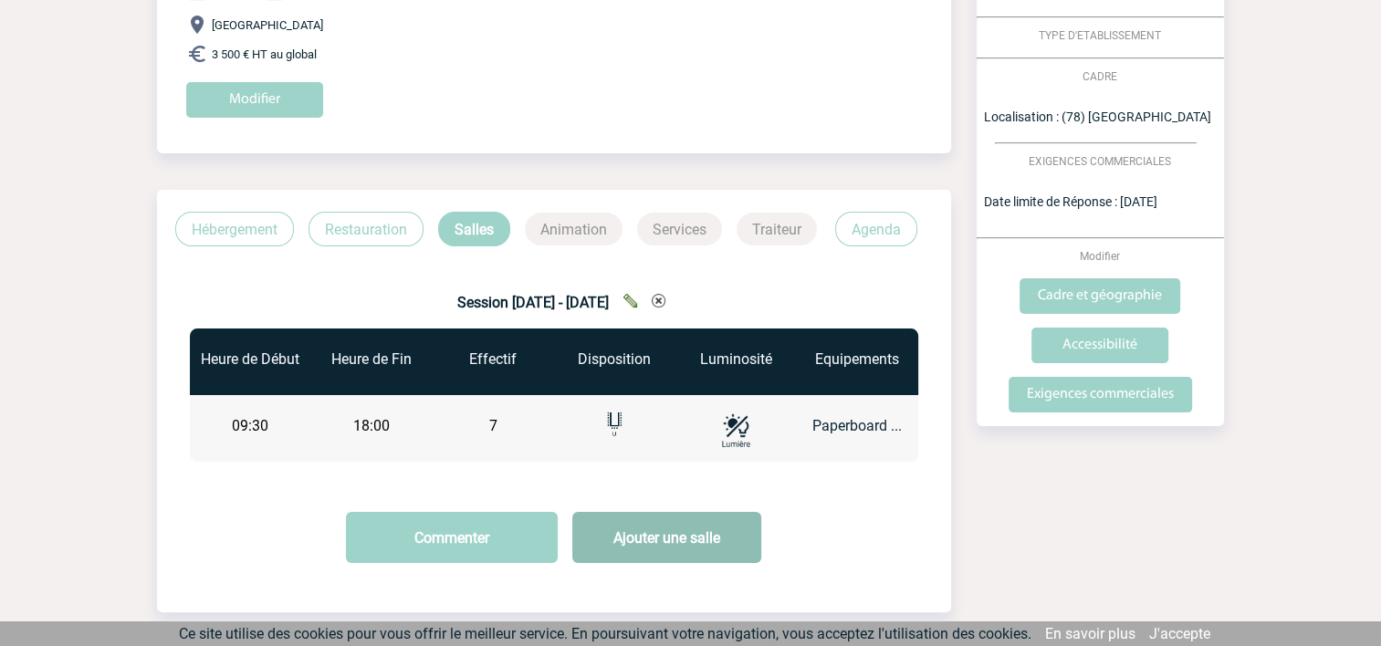
click at [657, 532] on button "Ajouter une salle" at bounding box center [666, 537] width 189 height 51
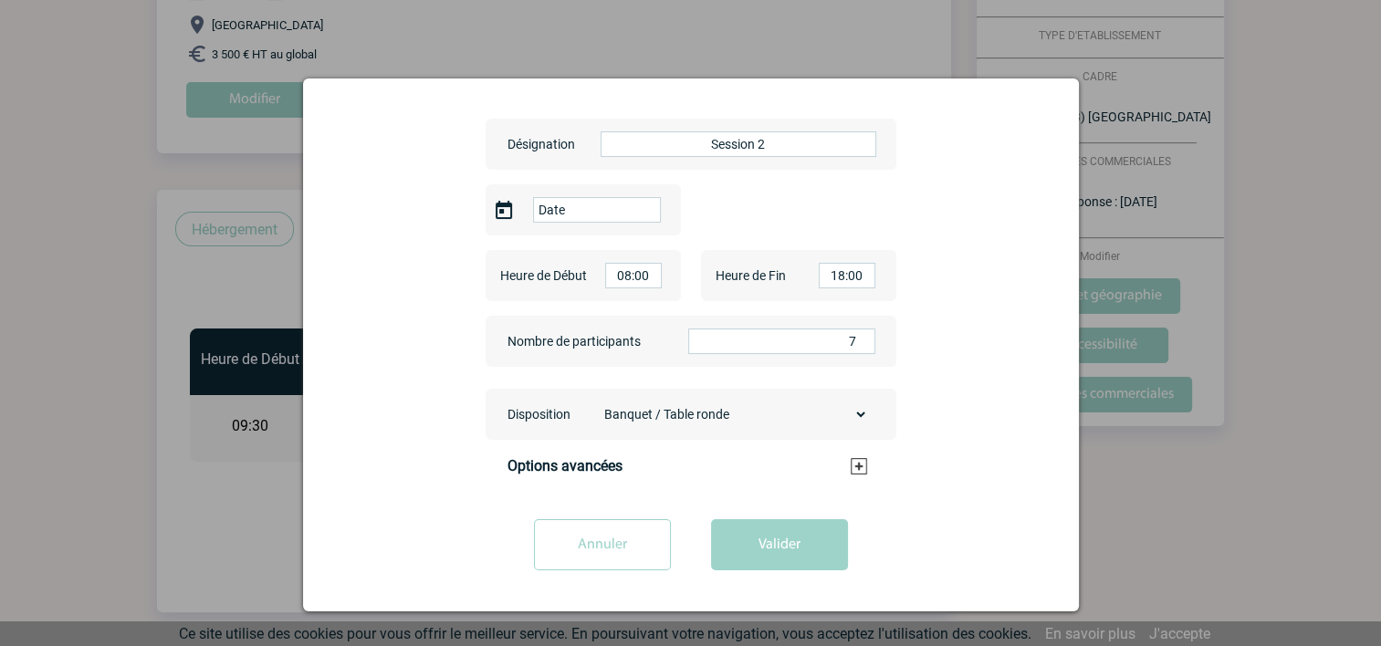
click at [606, 207] on input "Date" at bounding box center [597, 210] width 128 height 26
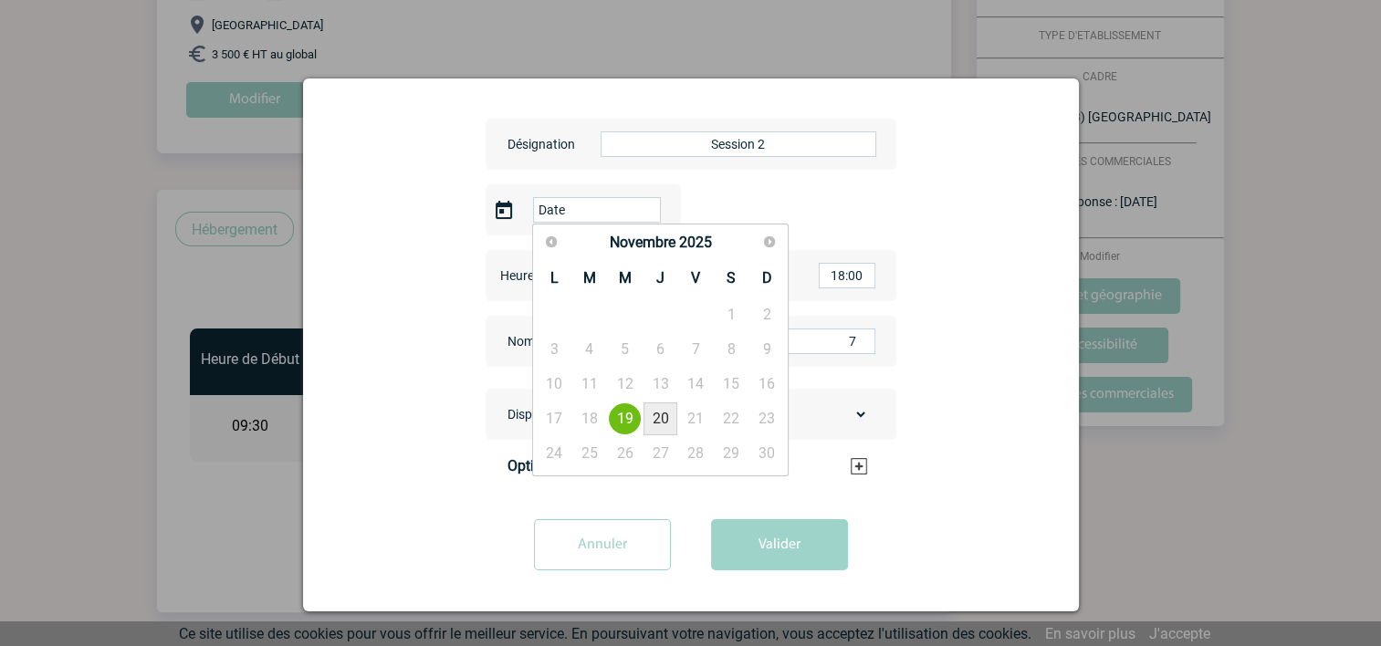
click at [661, 416] on link "20" at bounding box center [660, 418] width 34 height 33
type input "[DATE]"
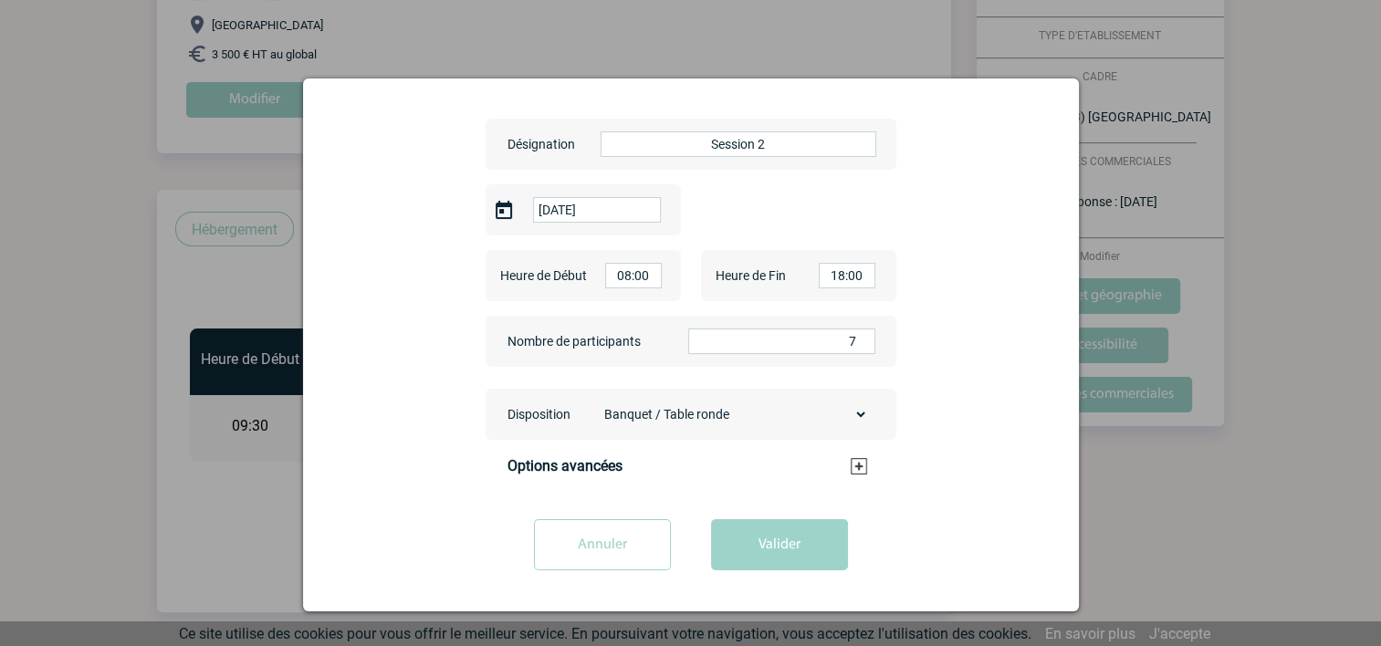
click at [649, 274] on input "08:00" at bounding box center [633, 276] width 57 height 26
type input "09:00"
click at [660, 416] on li "09:00" at bounding box center [654, 410] width 95 height 23
click at [849, 272] on input "18:00" at bounding box center [847, 276] width 57 height 26
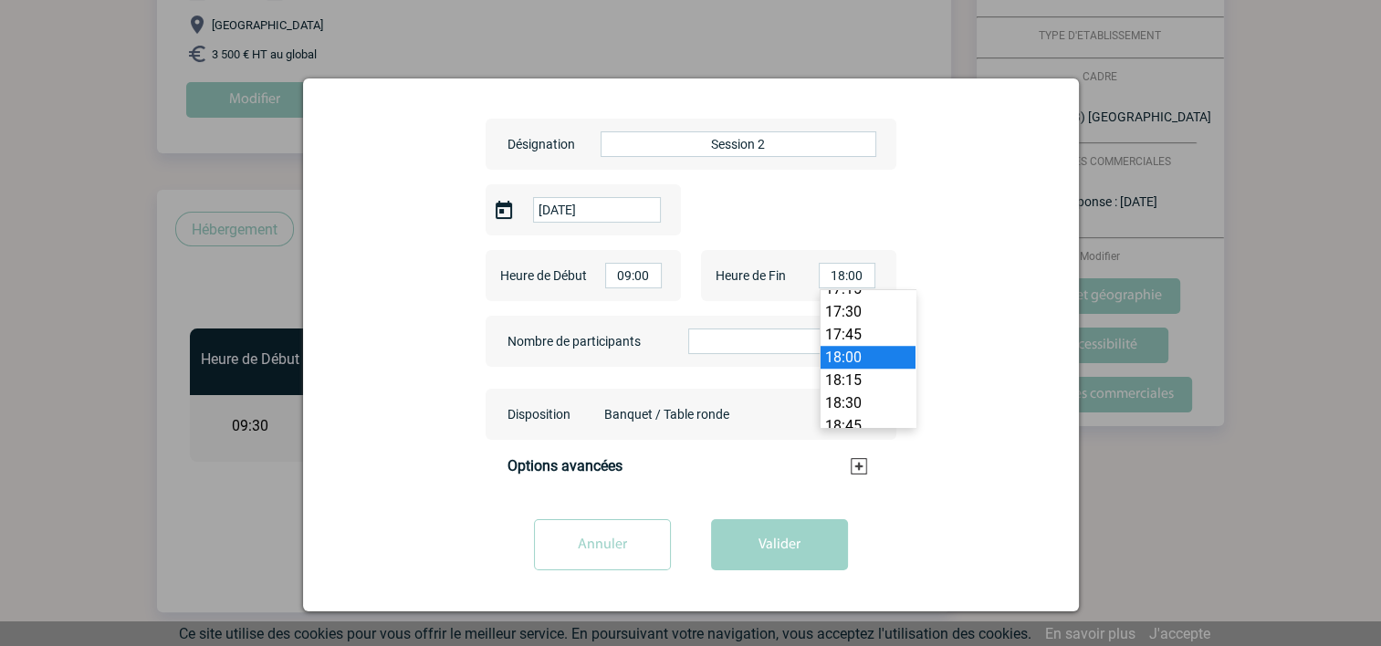
scroll to position [1559, 0]
click at [872, 305] on li "17:00" at bounding box center [867, 293] width 95 height 23
drag, startPoint x: 865, startPoint y: 276, endPoint x: 826, endPoint y: 275, distance: 39.3
click at [826, 275] on input "17:00" at bounding box center [847, 276] width 57 height 26
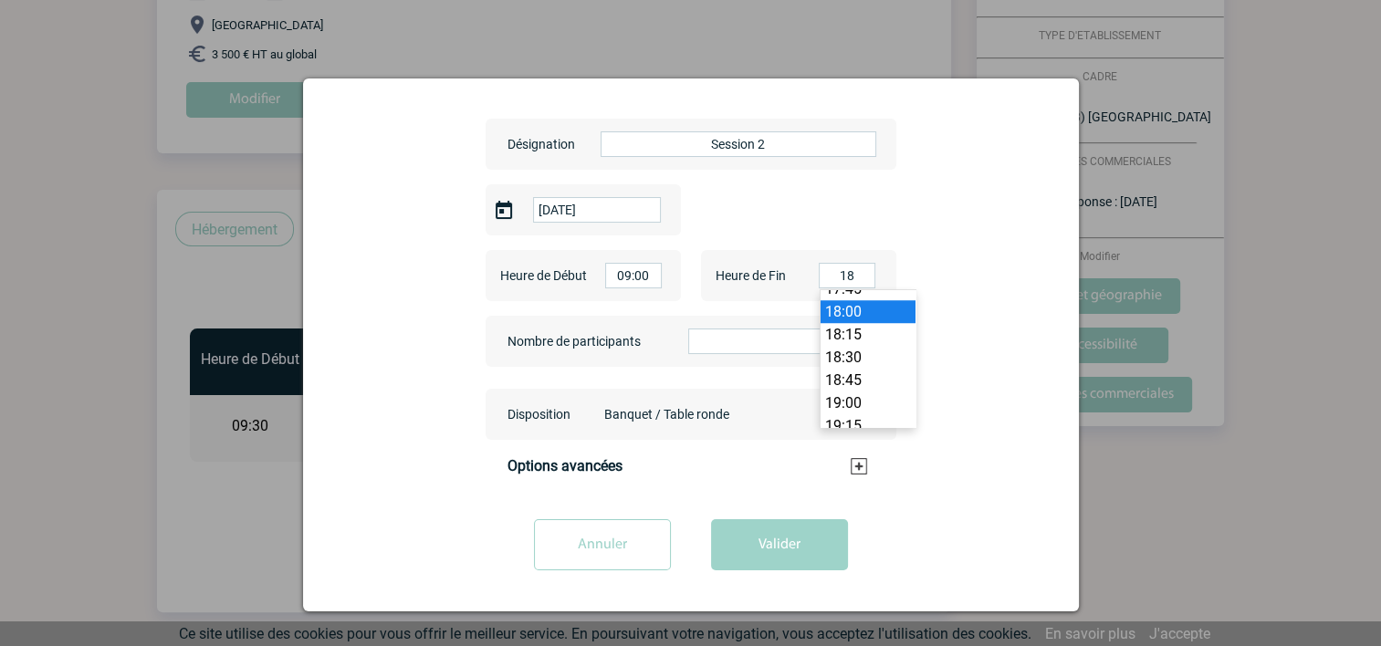
type input "18:00"
click at [857, 323] on li "18:00" at bounding box center [867, 311] width 95 height 23
click at [785, 413] on select "Banquet / Table ronde U Théâtre Classe Cabaret / Demi-lune Cocktail Board" at bounding box center [732, 415] width 272 height 26
select select "2"
click at [596, 402] on select "Banquet / Table ronde U Théâtre Classe Cabaret / Demi-lune Cocktail Board" at bounding box center [732, 415] width 272 height 26
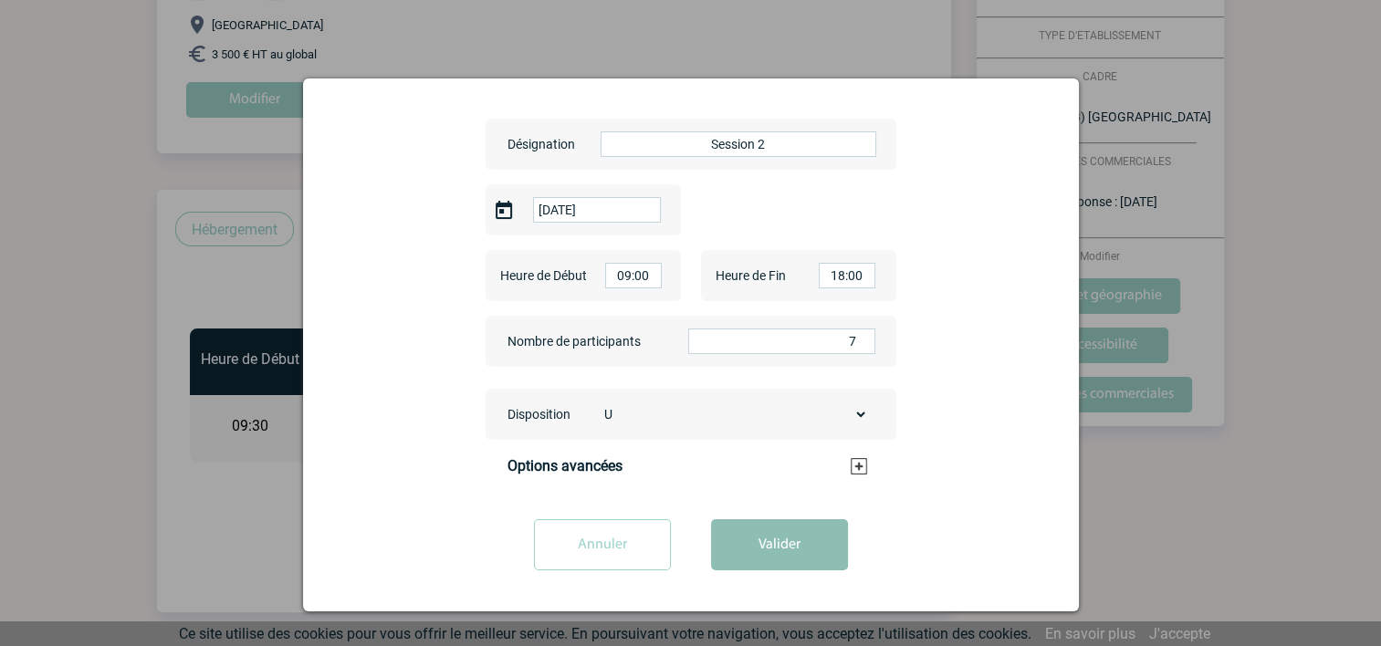
click at [782, 544] on button "Valider" at bounding box center [779, 544] width 137 height 51
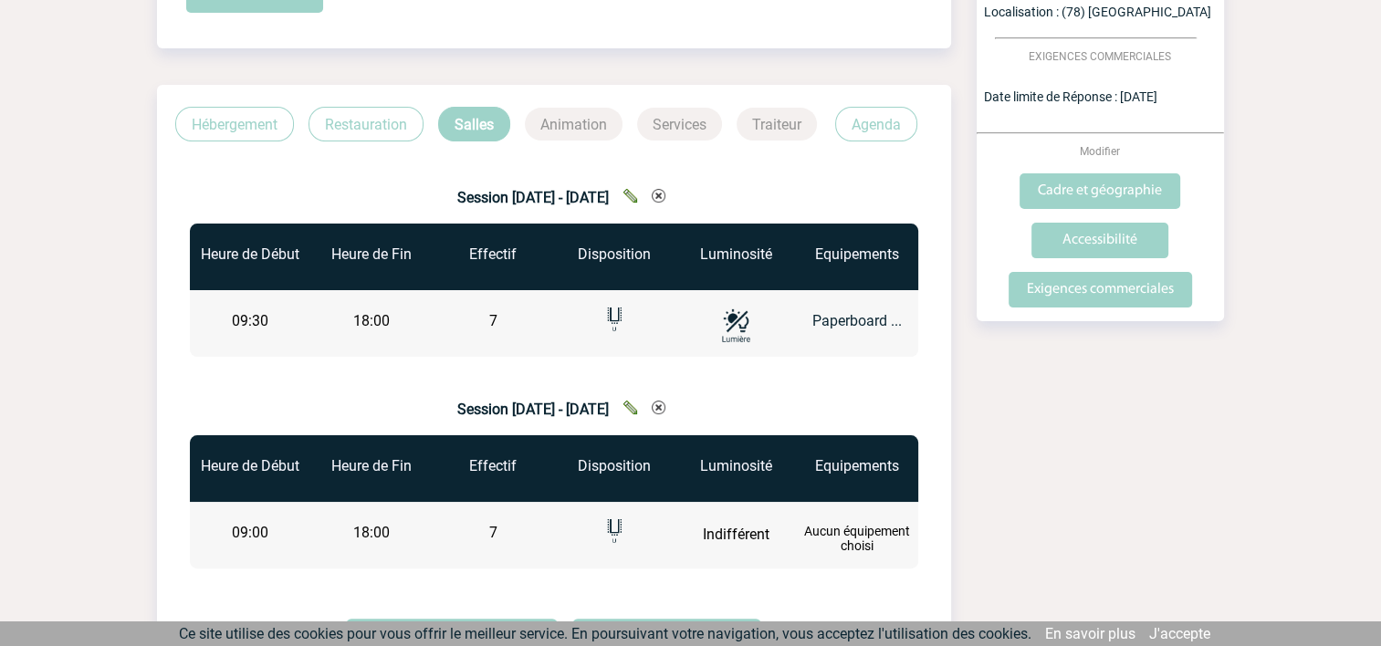
scroll to position [105, 0]
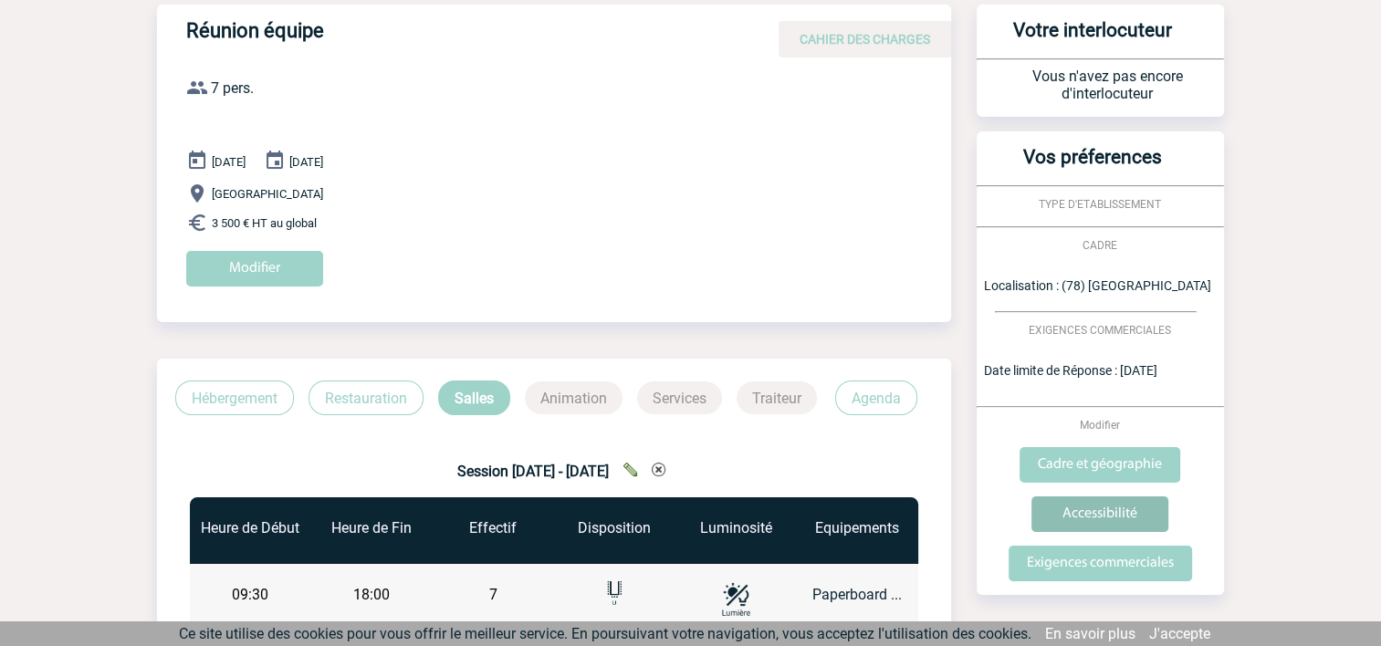
click at [1091, 506] on input "Accessibilité" at bounding box center [1099, 514] width 137 height 36
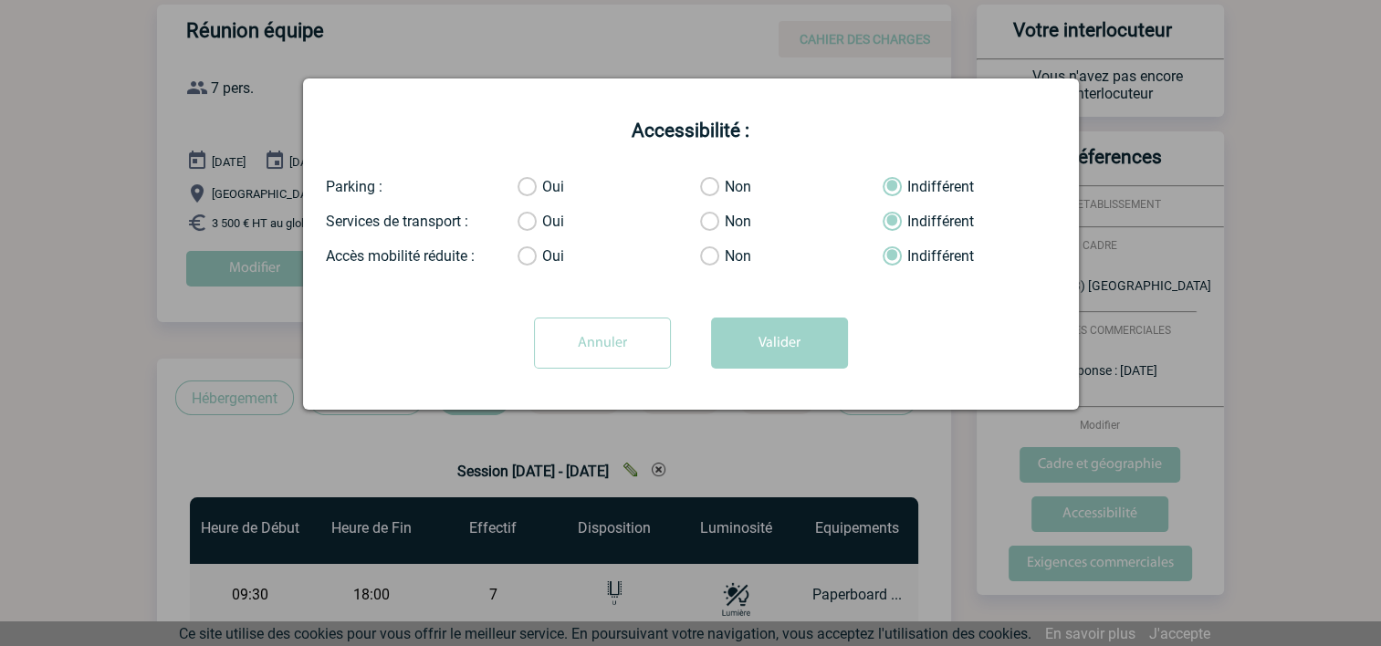
click at [533, 190] on label "Oui" at bounding box center [535, 187] width 37 height 18
click at [0, 0] on input "Oui" at bounding box center [0, 0] width 0 height 0
click at [772, 347] on button "Valider" at bounding box center [779, 343] width 137 height 51
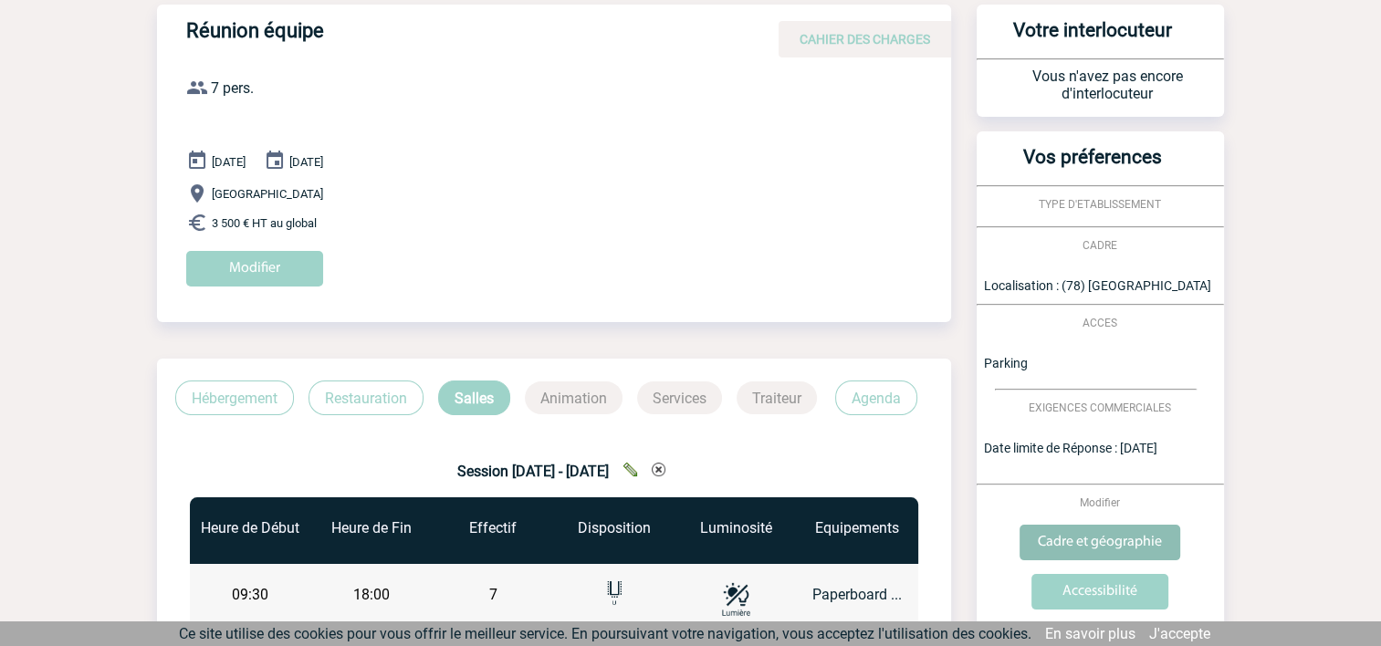
click at [1105, 543] on input "Cadre et géographie" at bounding box center [1099, 543] width 161 height 36
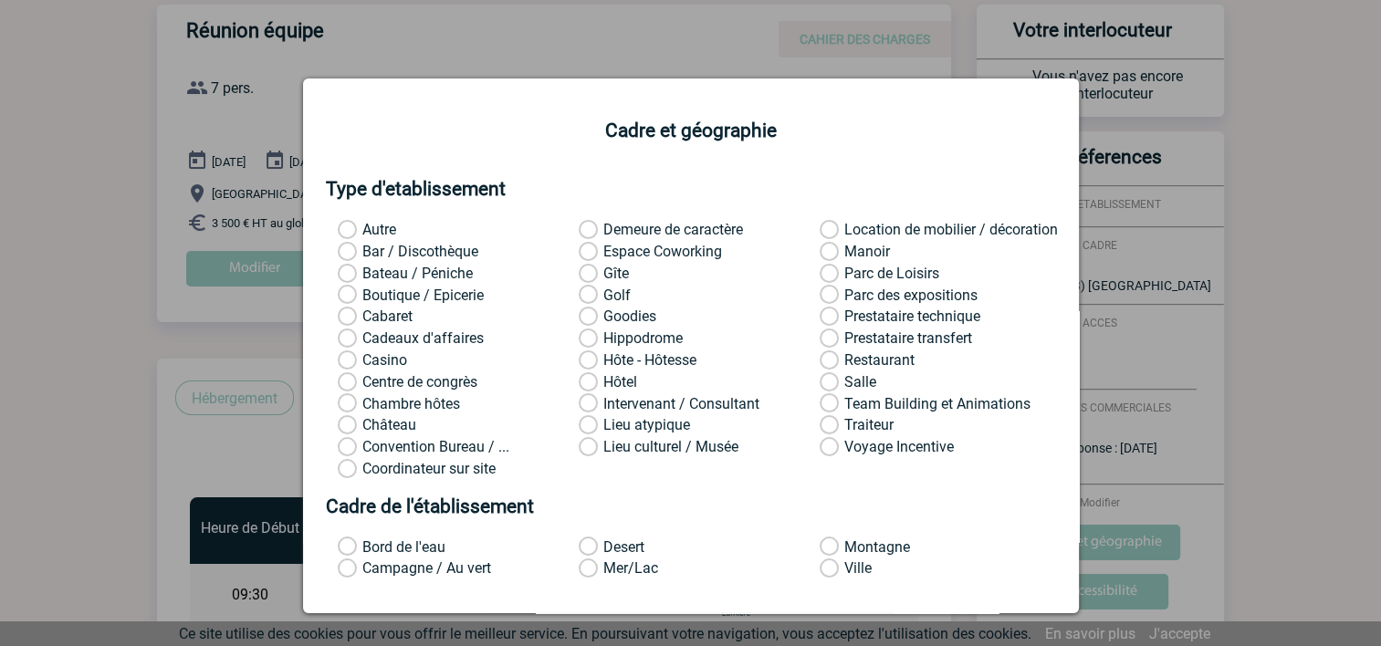
scroll to position [0, 0]
click at [344, 427] on label "Château" at bounding box center [362, 425] width 48 height 18
click at [0, 0] on input "Château" at bounding box center [0, 0] width 0 height 0
click at [587, 231] on label "Demeure de caractère" at bounding box center [603, 230] width 48 height 18
click at [0, 0] on input "Demeure de caractère" at bounding box center [0, 0] width 0 height 0
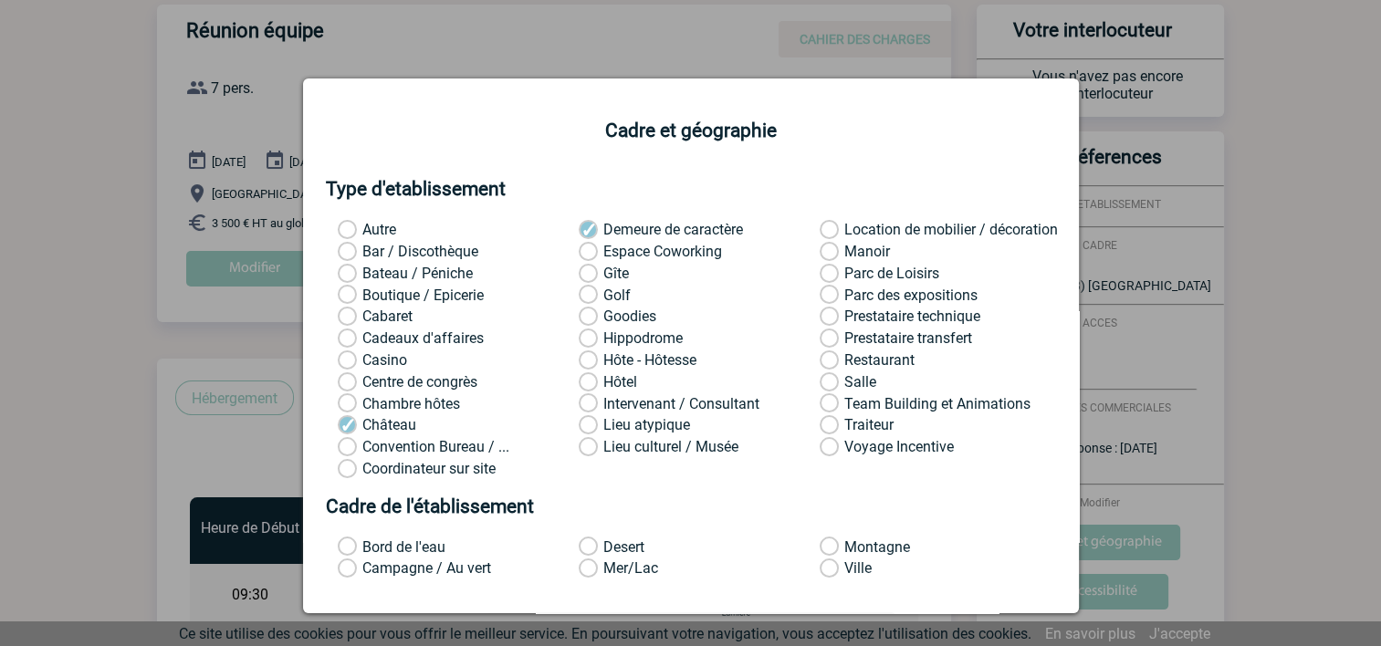
click at [819, 257] on label "Manoir" at bounding box center [843, 252] width 48 height 18
click at [0, 0] on input "Manoir" at bounding box center [0, 0] width 0 height 0
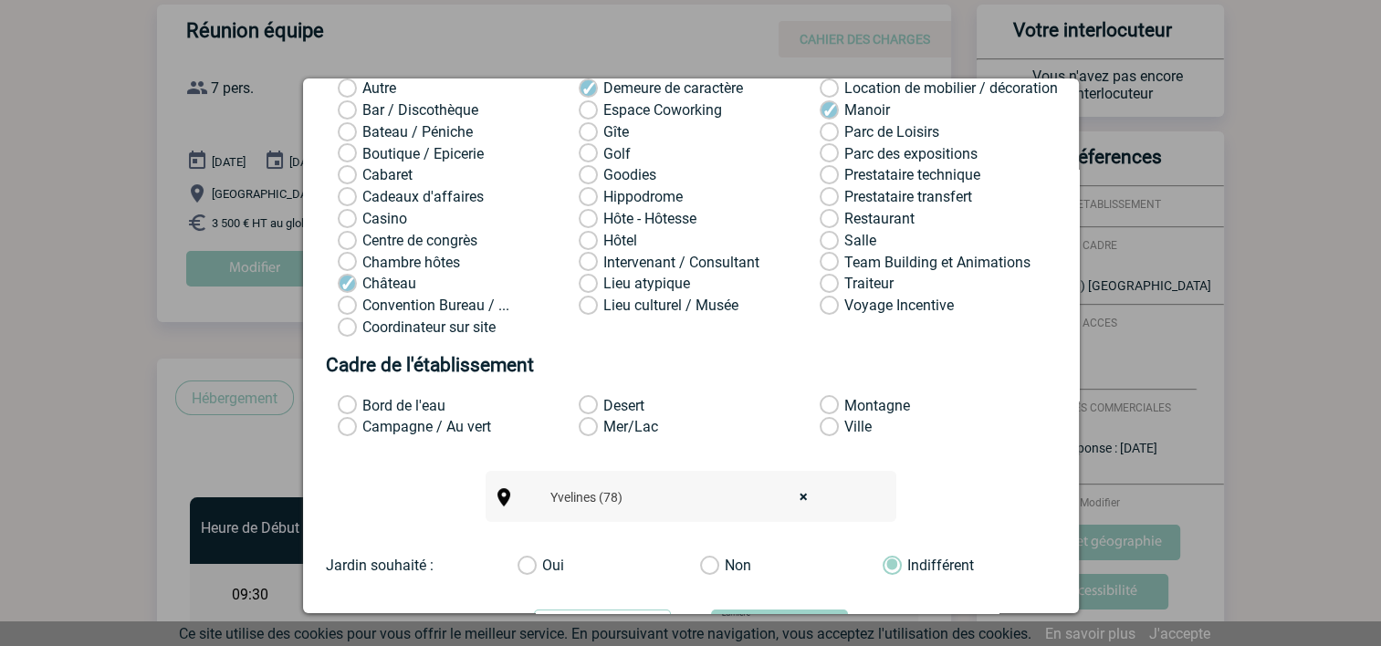
scroll to position [183, 0]
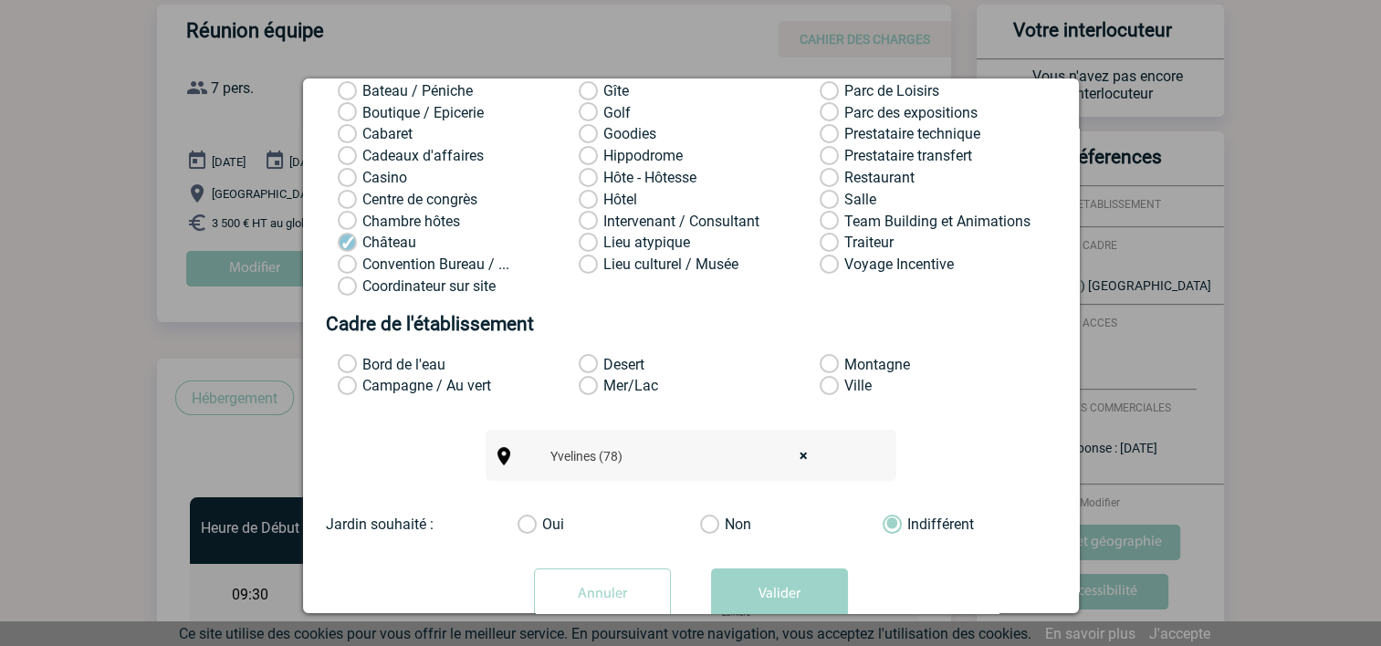
click at [347, 387] on label "Campagne / Au vert" at bounding box center [362, 386] width 48 height 18
click at [0, 0] on input "Campagne / Au vert" at bounding box center [0, 0] width 0 height 0
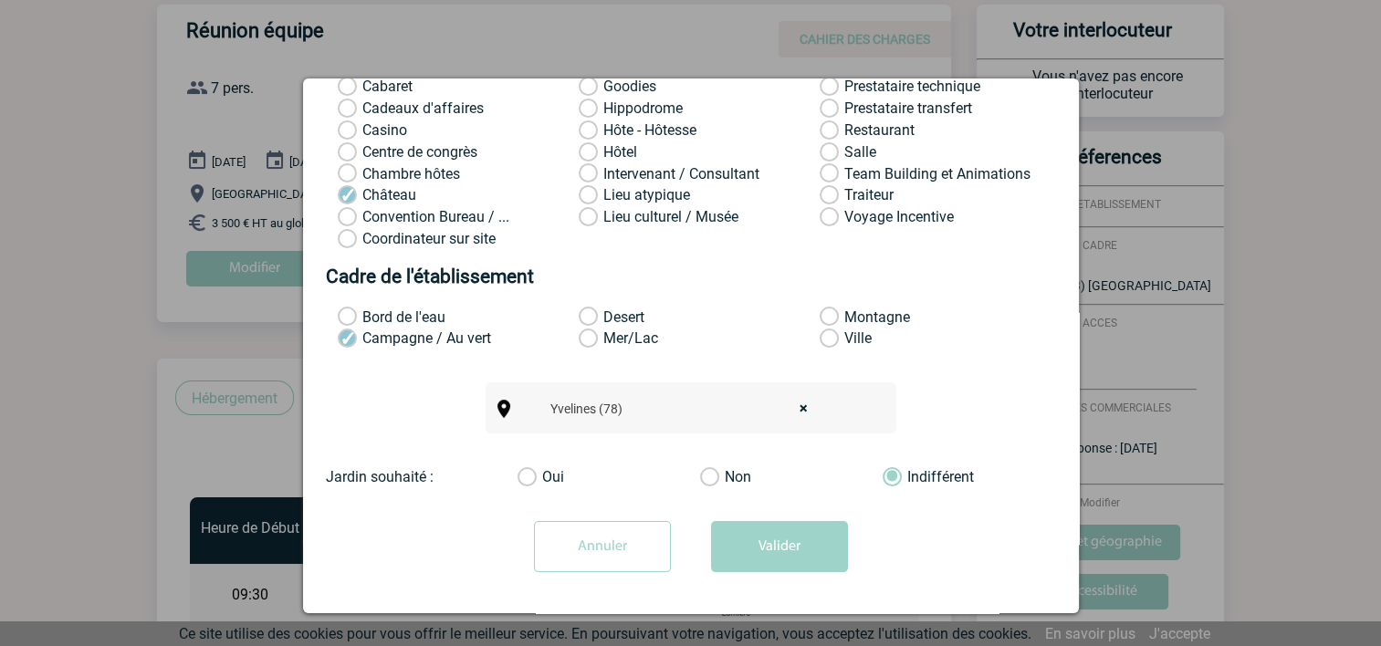
click at [523, 479] on label "Oui" at bounding box center [535, 477] width 37 height 18
click at [0, 0] on input "Oui" at bounding box center [0, 0] width 0 height 0
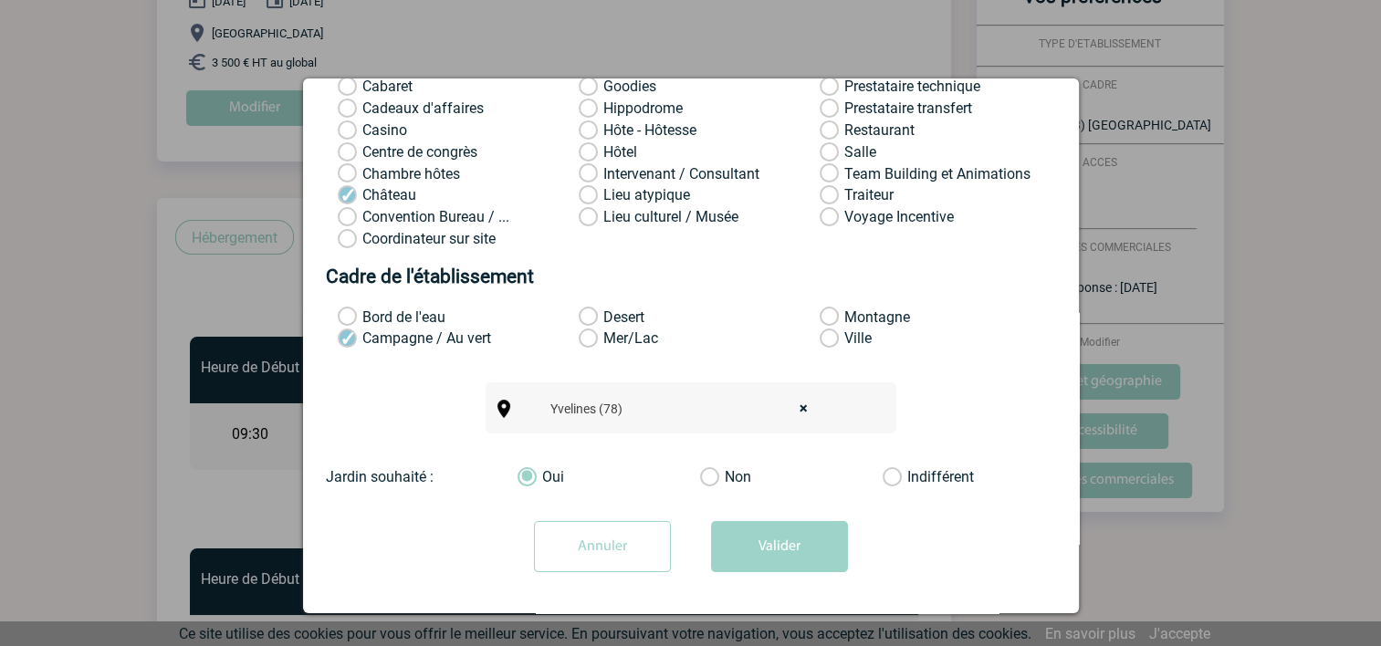
scroll to position [287, 0]
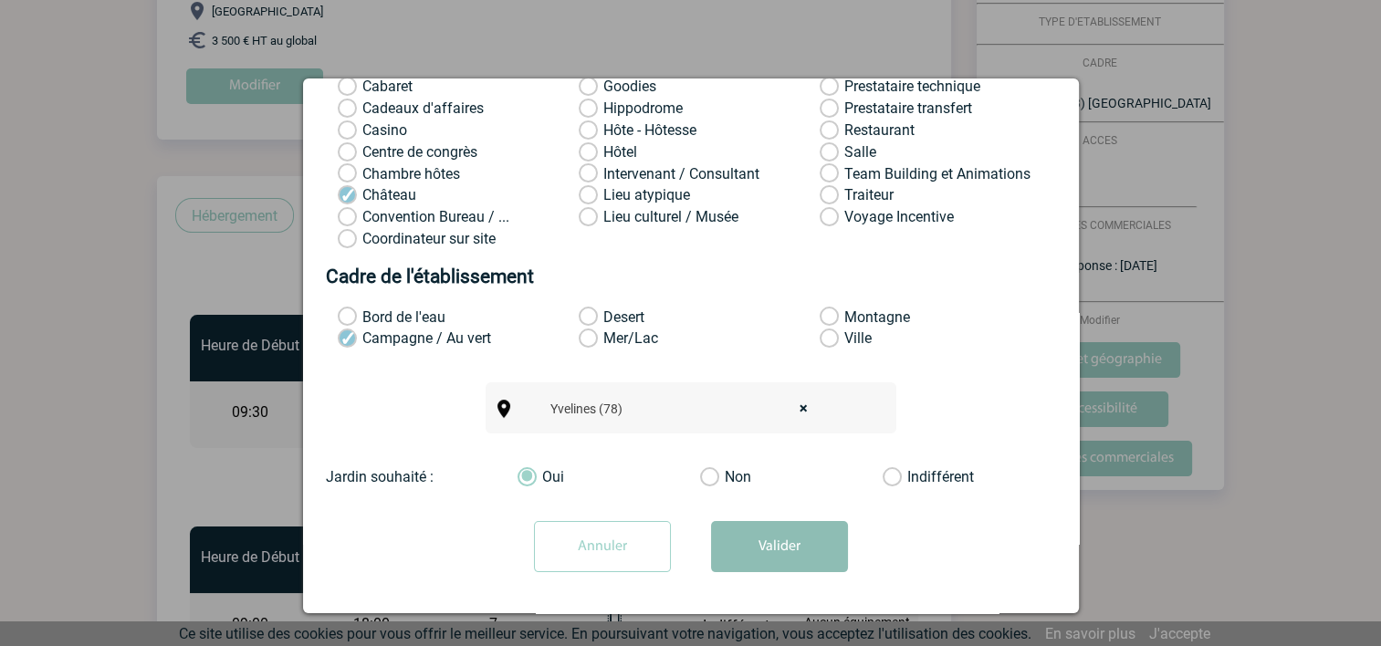
click at [781, 547] on button "Valider" at bounding box center [779, 546] width 137 height 51
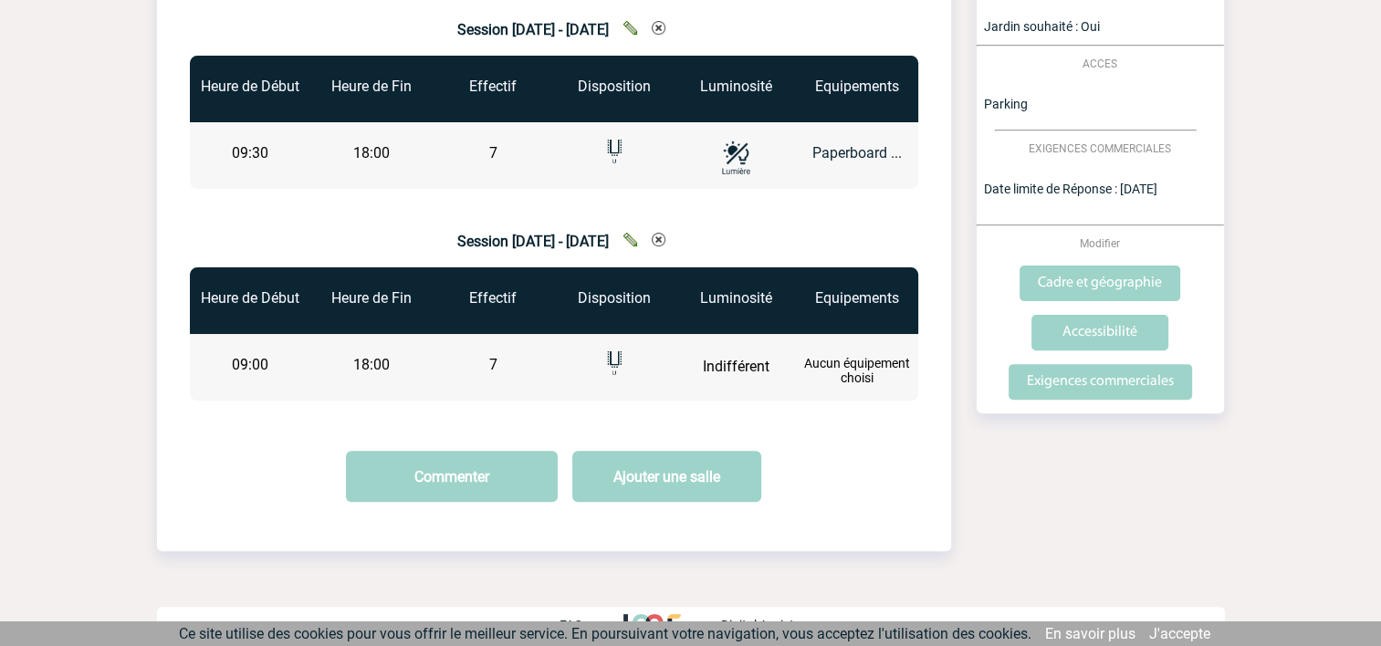
scroll to position [561, 0]
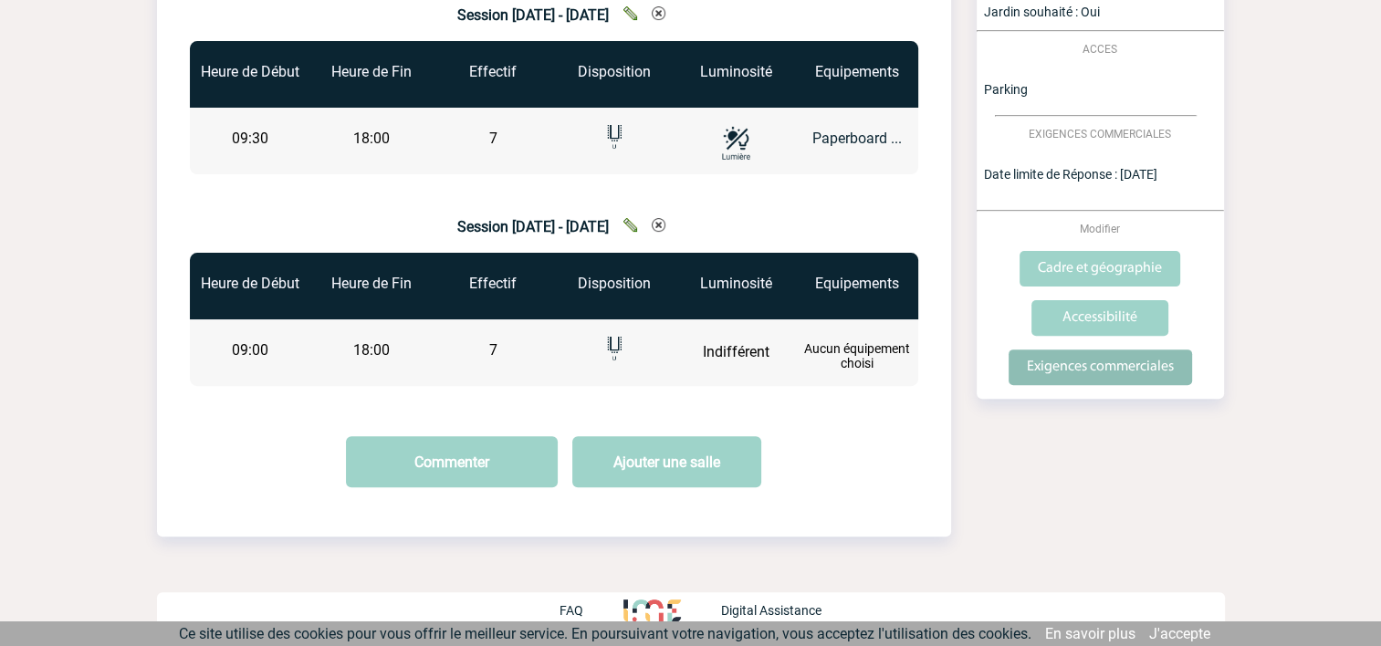
click at [1108, 363] on input "Exigences commerciales" at bounding box center [1099, 367] width 183 height 36
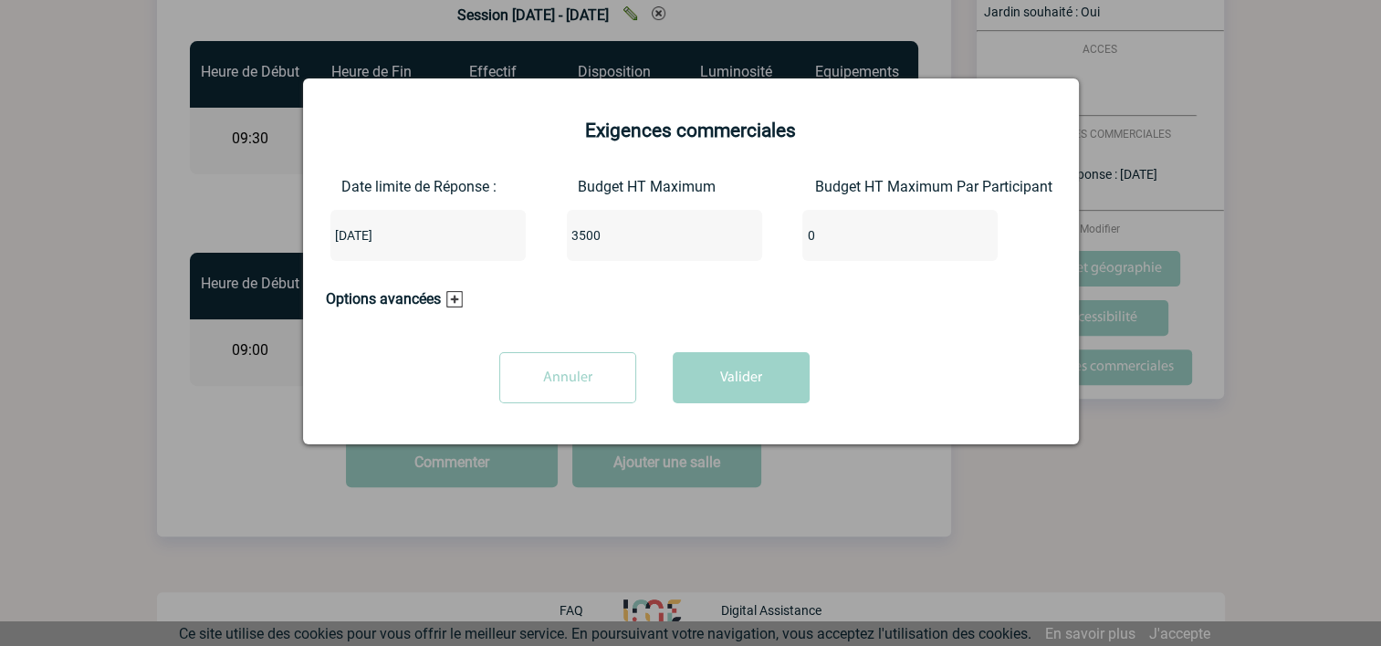
click at [454, 303] on h3 "Options avancées" at bounding box center [394, 298] width 137 height 17
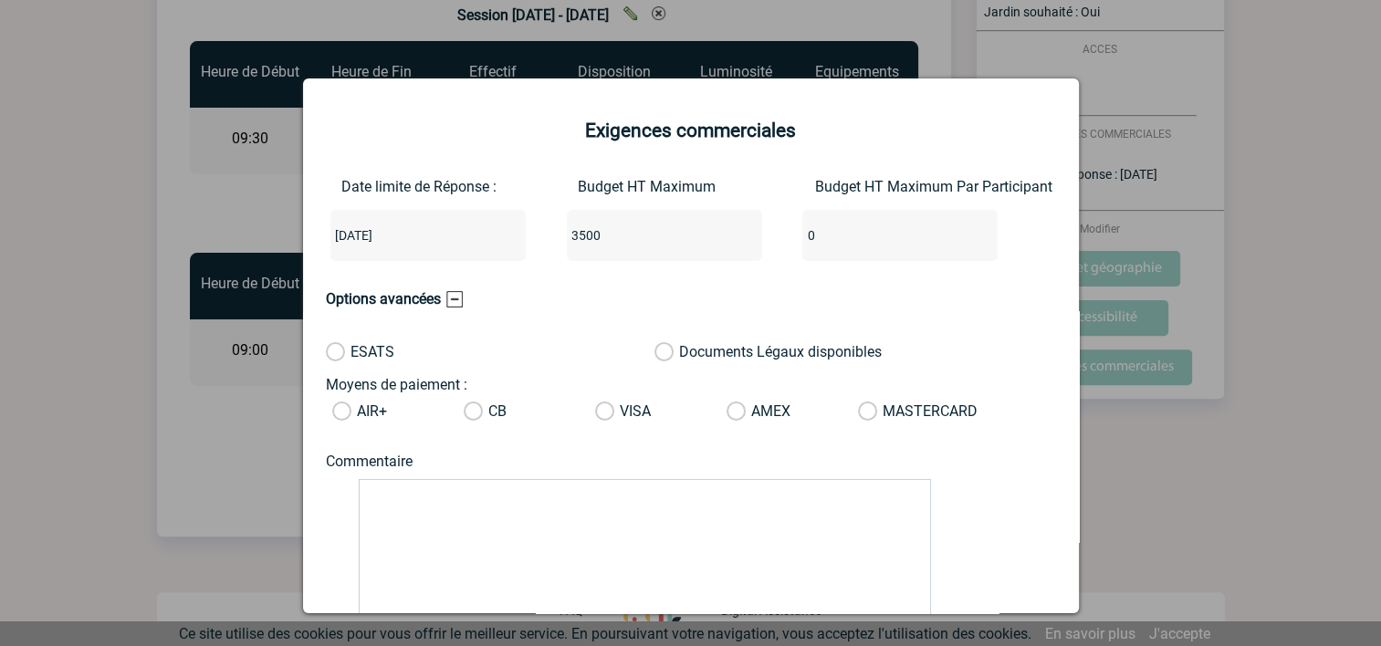
click at [87, 400] on div at bounding box center [690, 323] width 1381 height 646
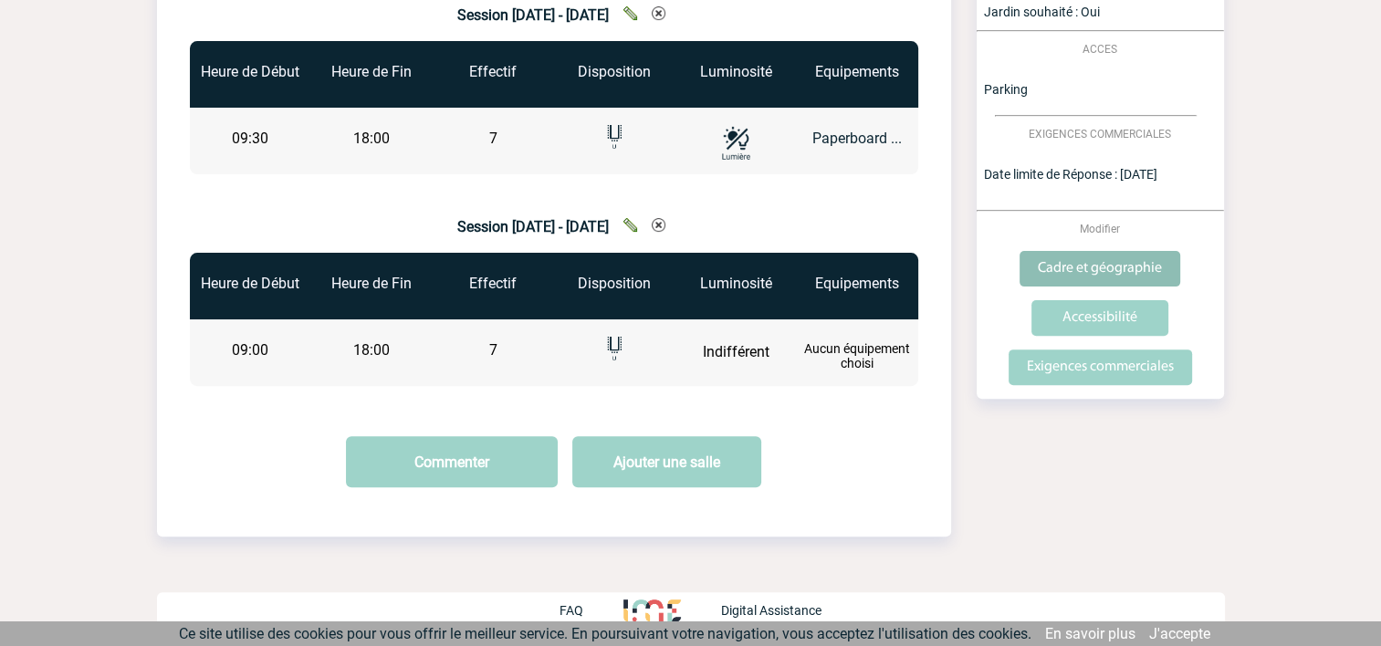
click at [1106, 272] on input "Cadre et géographie" at bounding box center [1099, 269] width 161 height 36
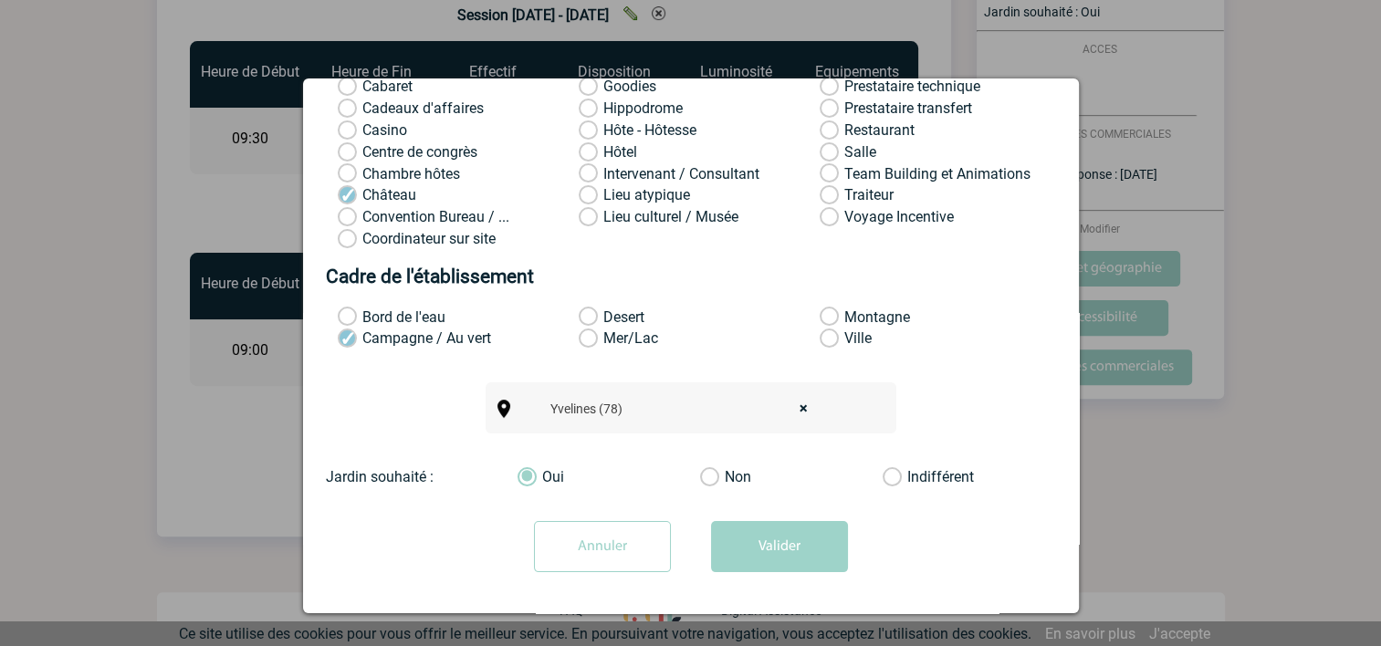
scroll to position [233, 0]
click at [1197, 450] on div at bounding box center [690, 323] width 1381 height 646
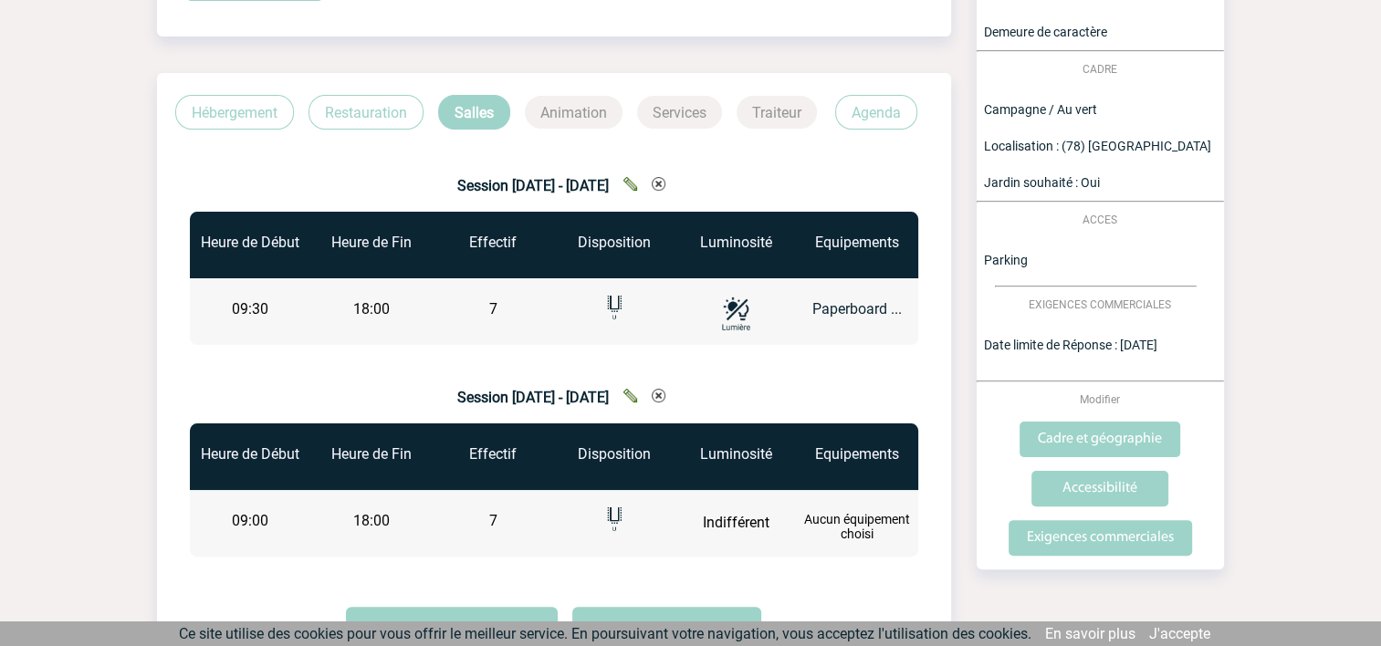
scroll to position [0, 0]
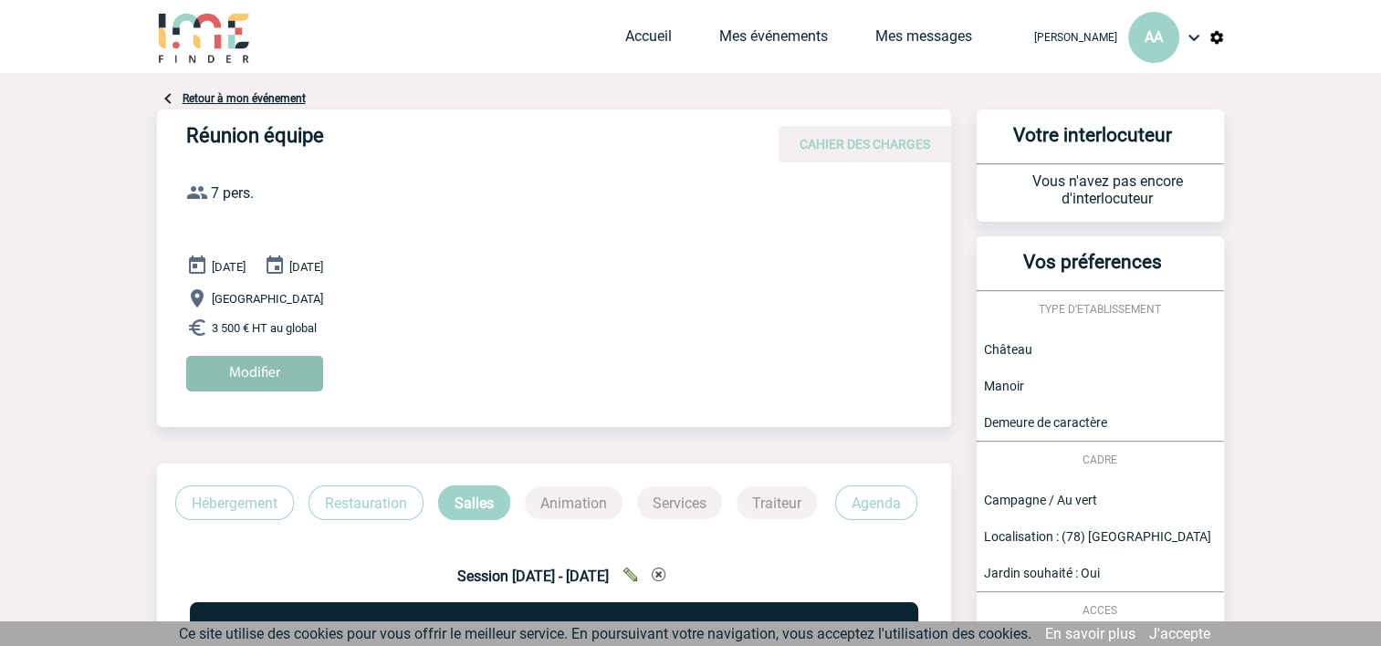
click at [268, 368] on input "Modifier" at bounding box center [254, 374] width 137 height 36
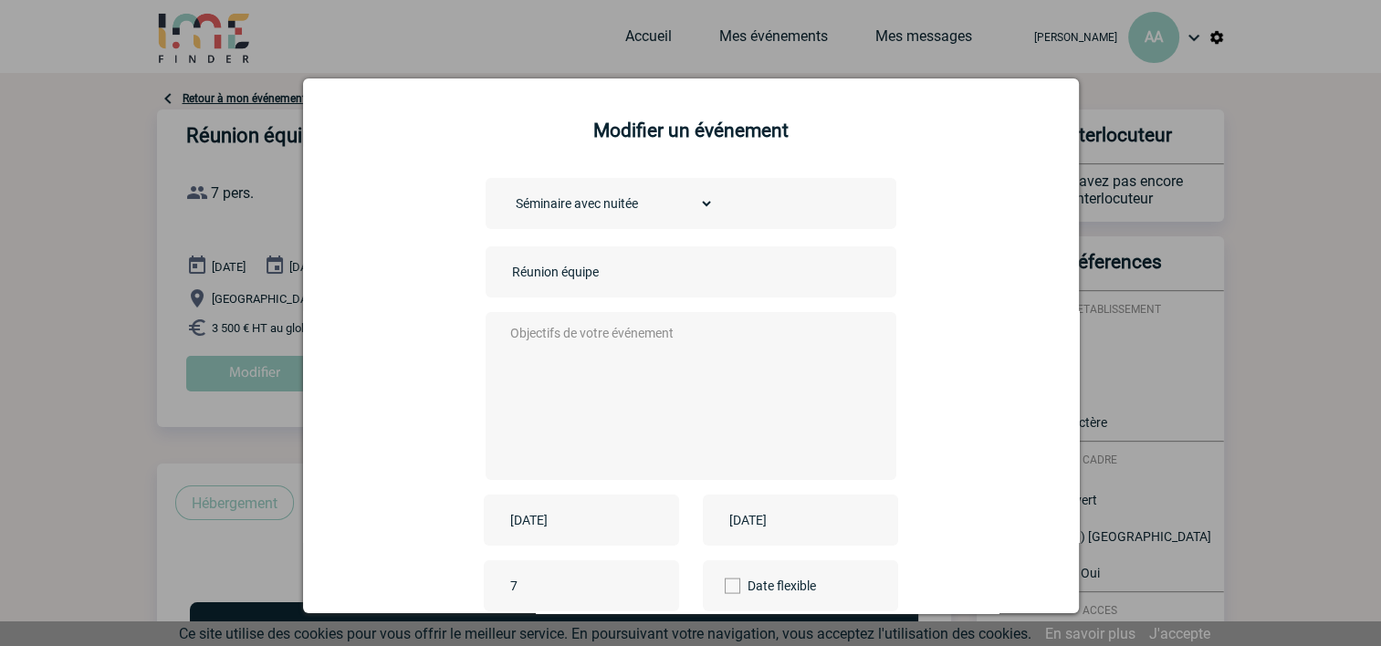
click at [600, 339] on textarea at bounding box center [686, 394] width 360 height 146
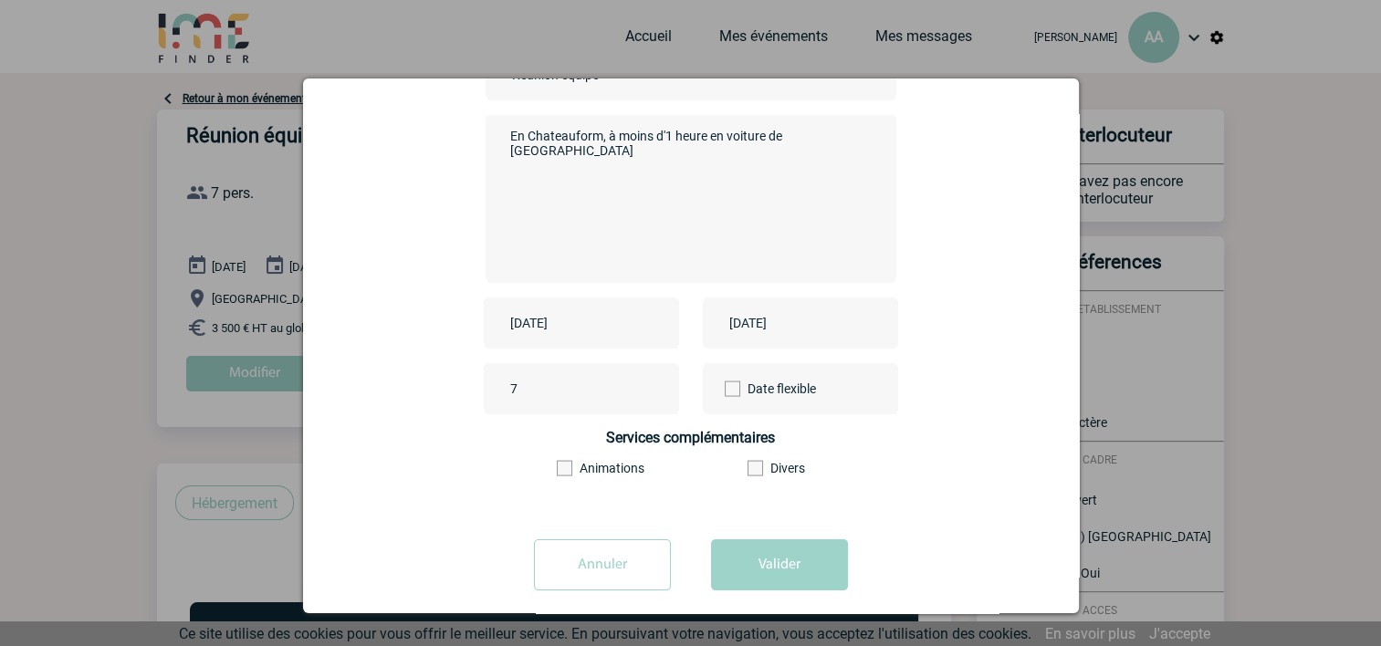
scroll to position [217, 0]
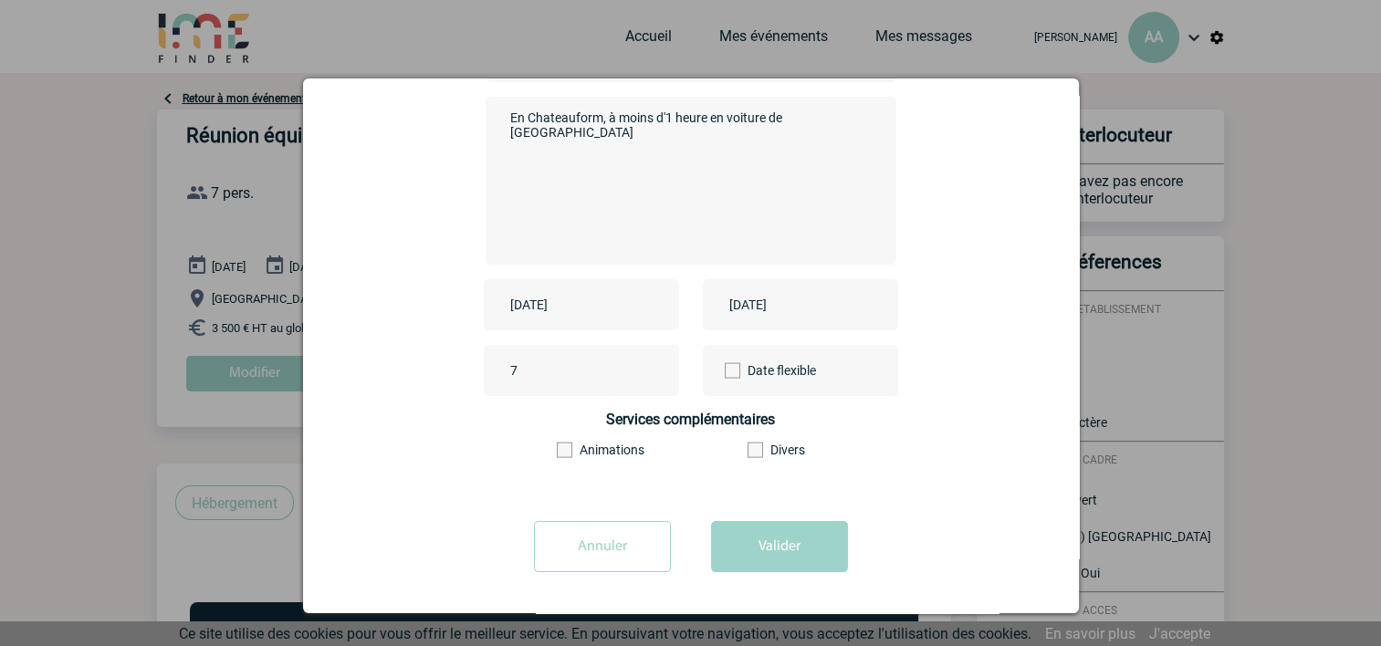
type textarea "En Chateauform, à moins d'1 heure en voiture de [GEOGRAPHIC_DATA]"
click at [752, 449] on span at bounding box center [755, 451] width 16 height 16
click at [0, 0] on input"] "Divers" at bounding box center [0, 0] width 0 height 0
click at [771, 547] on button "Valider" at bounding box center [779, 546] width 137 height 51
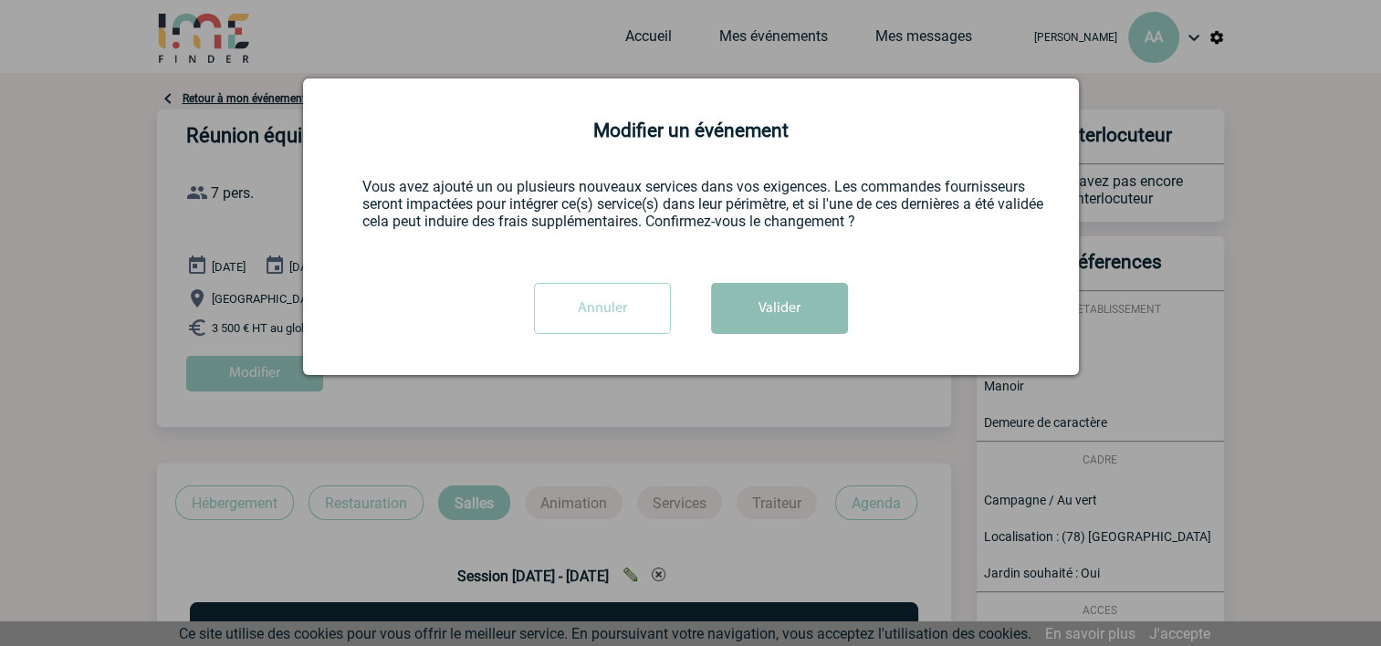
scroll to position [0, 0]
click at [787, 297] on button "Valider" at bounding box center [779, 308] width 137 height 51
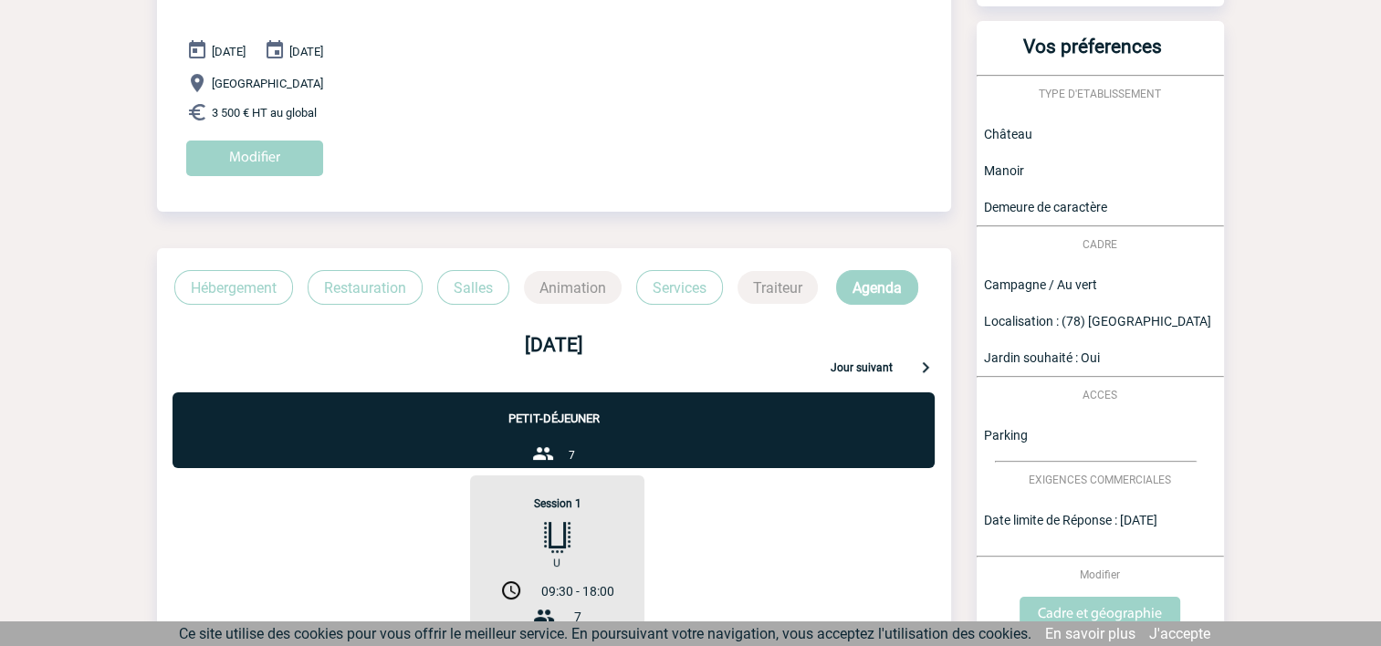
scroll to position [186, 0]
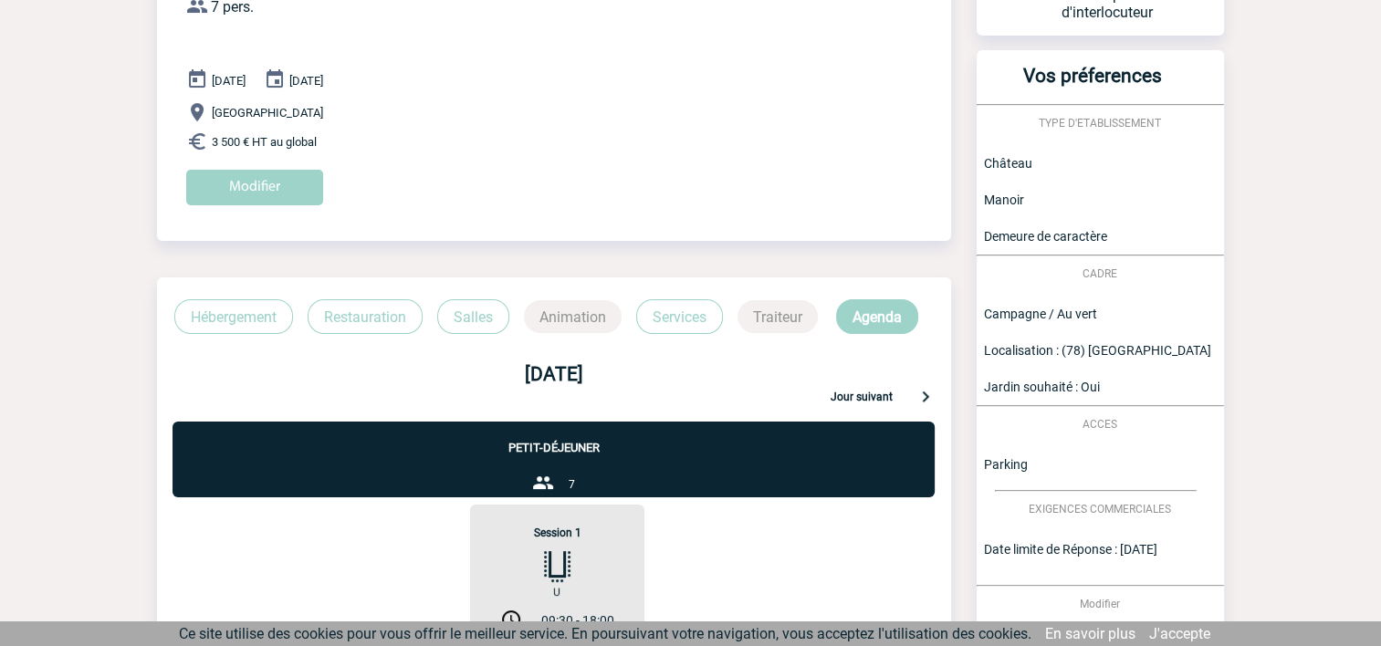
click at [920, 395] on img at bounding box center [925, 396] width 22 height 22
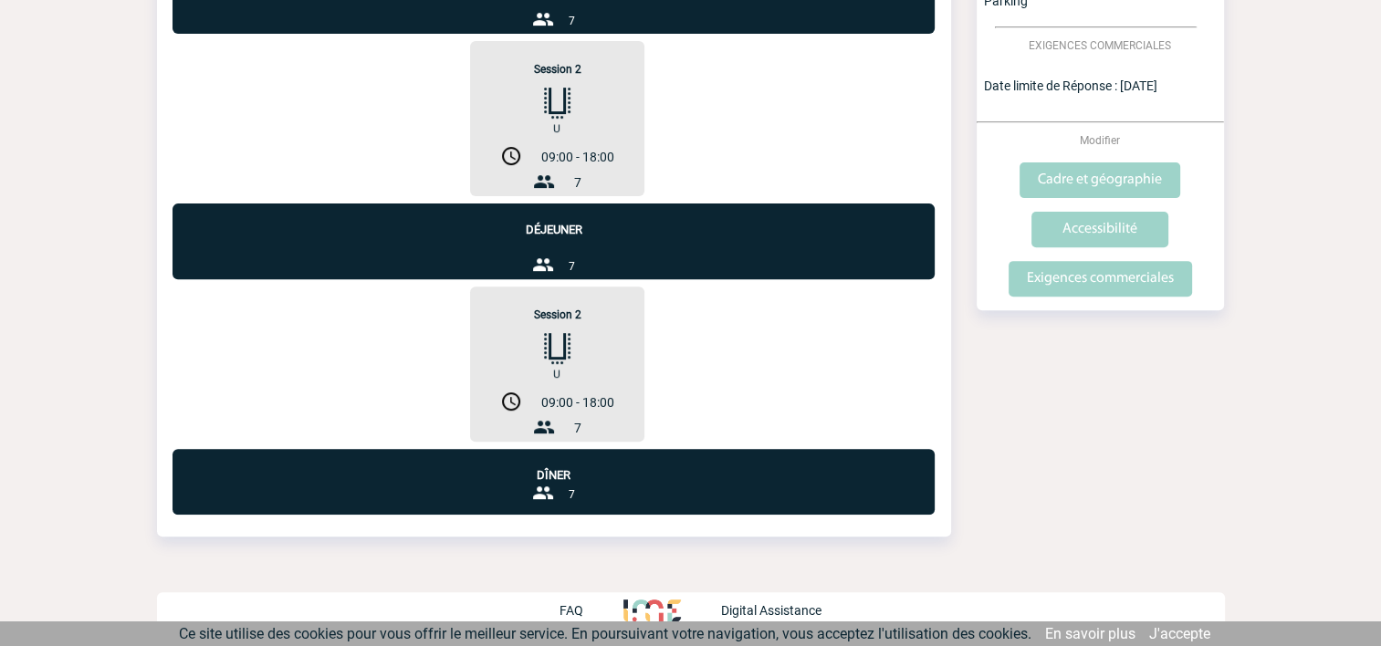
scroll to position [651, 0]
click at [534, 495] on img at bounding box center [543, 493] width 22 height 22
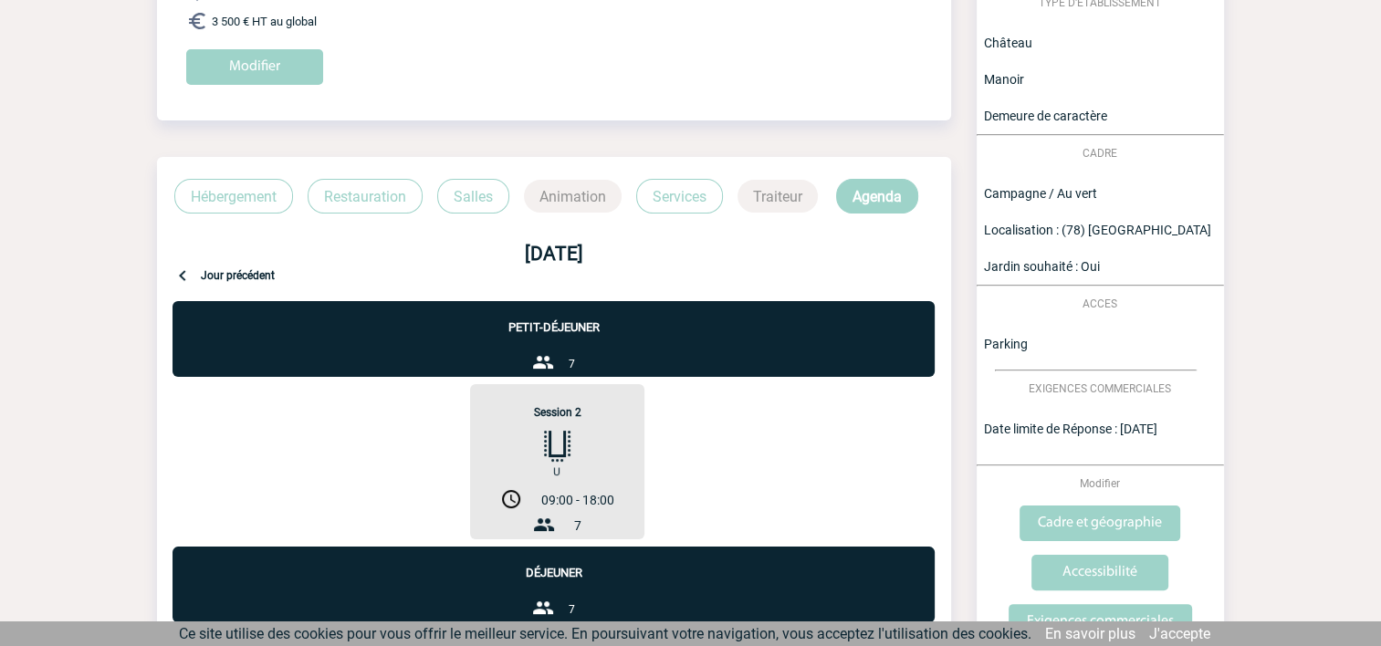
scroll to position [194, 0]
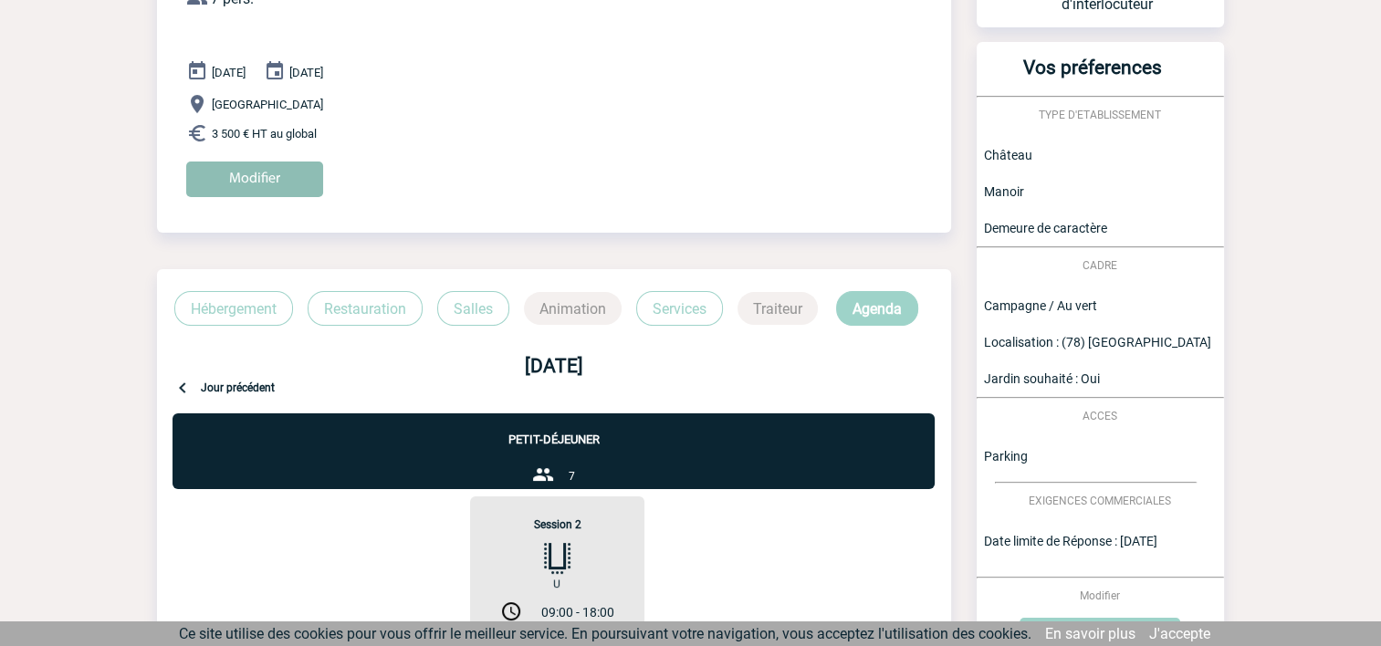
click at [257, 175] on input "Modifier" at bounding box center [254, 180] width 137 height 36
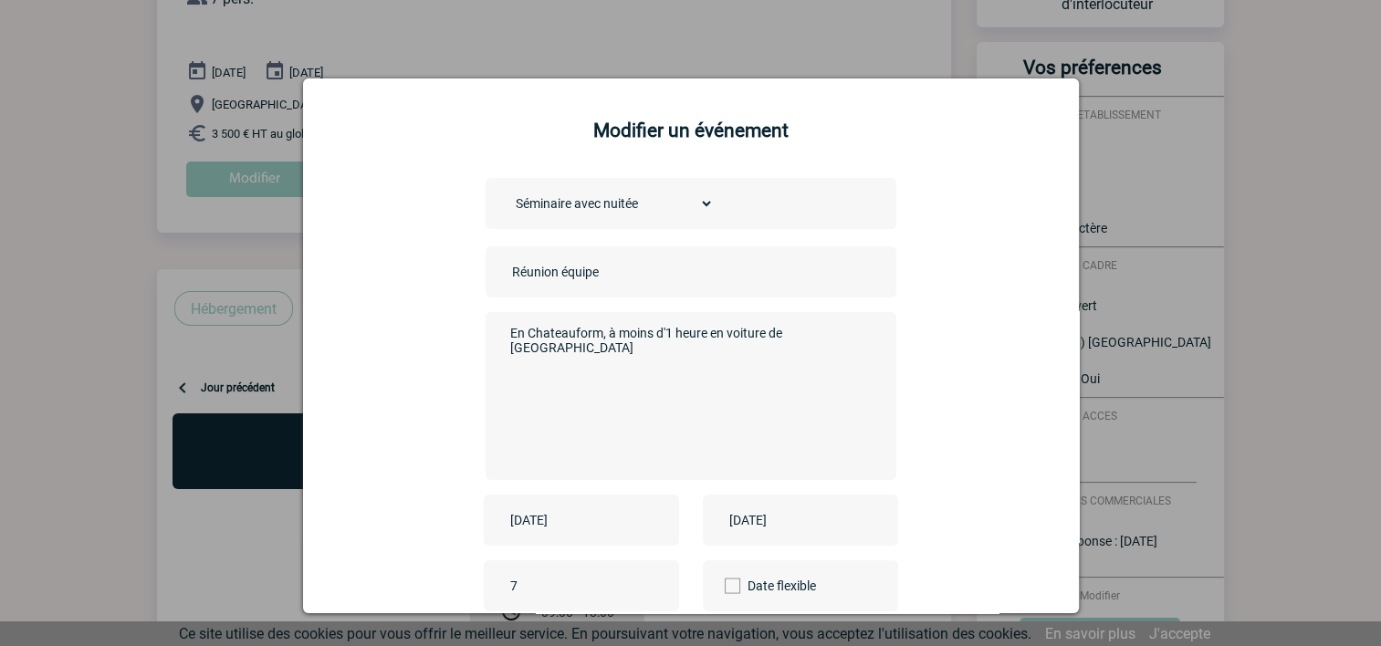
click at [700, 203] on select "Choisissez un type d'évènement Séminaire avec nuitée Séminaire sans nuitée Repa…" at bounding box center [610, 204] width 206 height 26
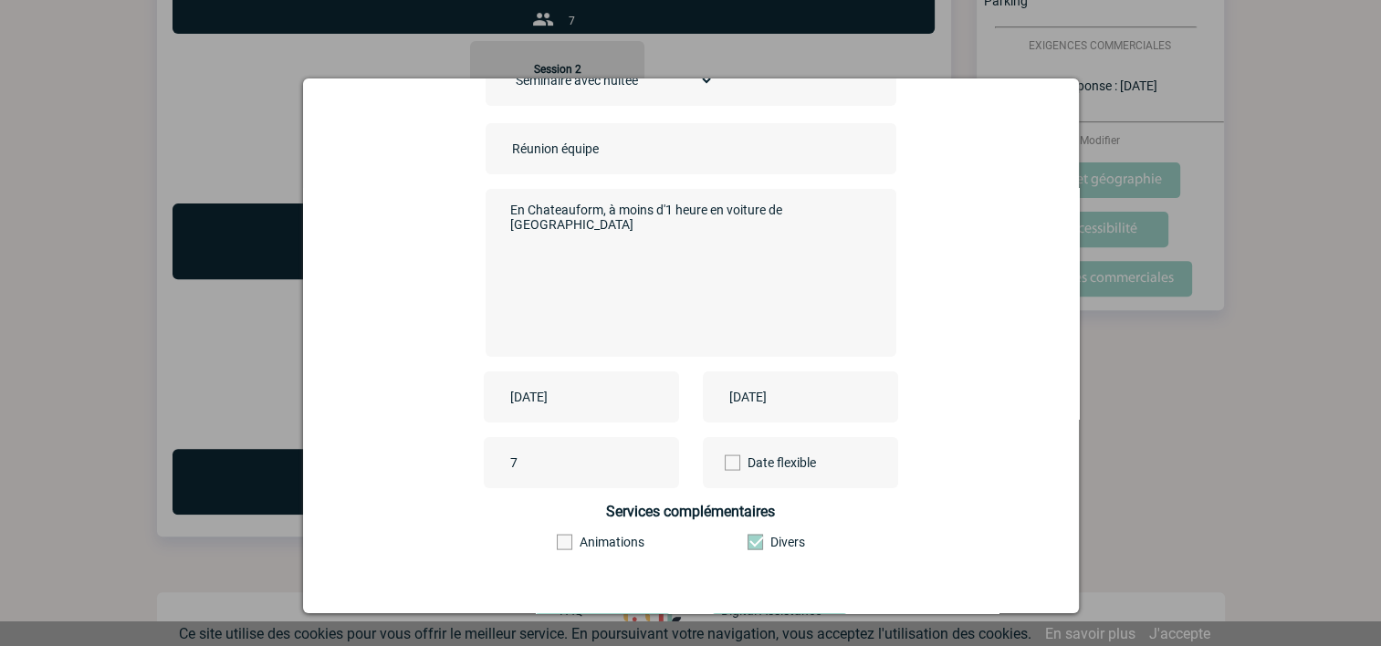
scroll to position [0, 0]
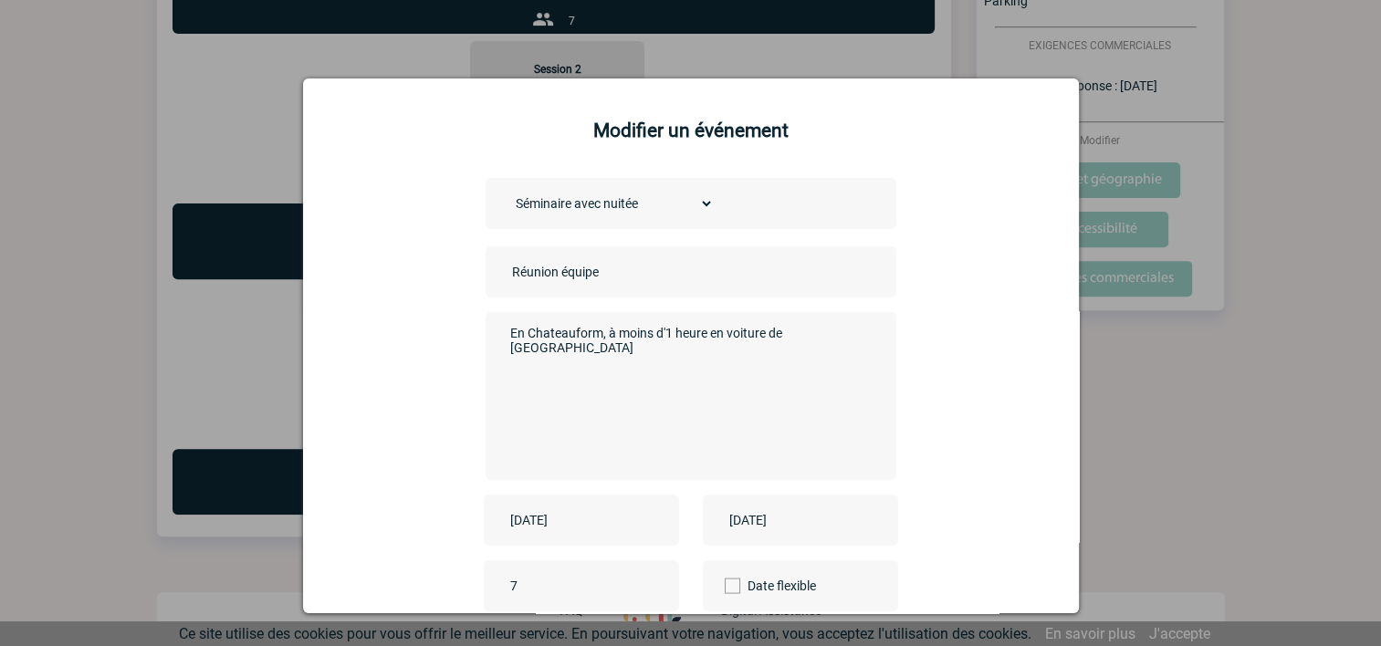
click at [585, 359] on textarea "En Chateauform, à moins d'1 heure en voiture de [GEOGRAPHIC_DATA]" at bounding box center [686, 394] width 360 height 146
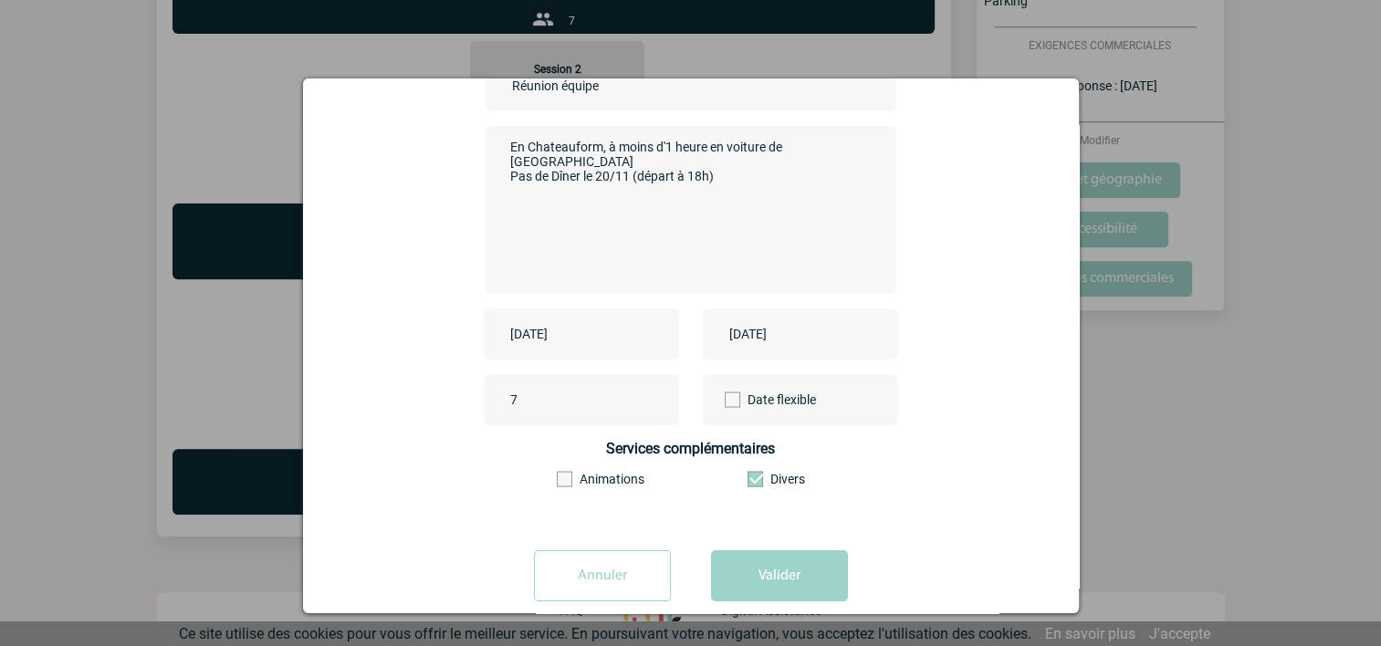
scroll to position [217, 0]
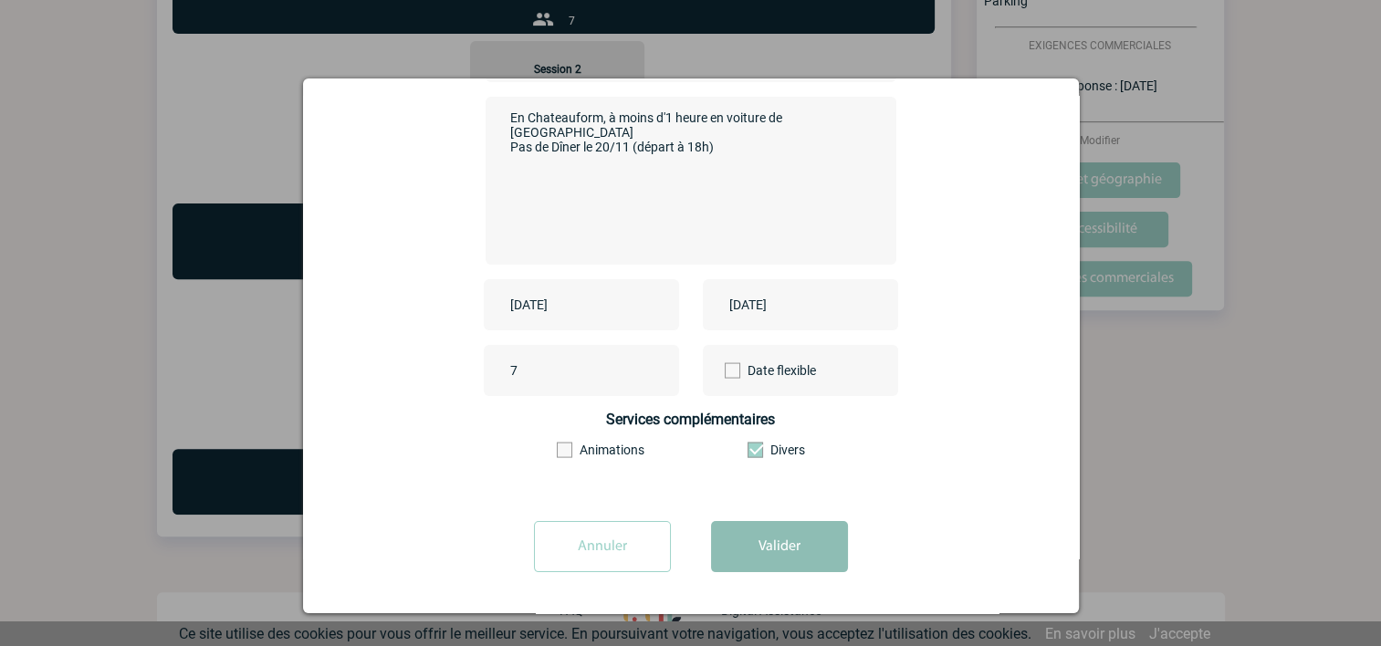
type textarea "En Chateauform, à moins d'1 heure en voiture de [GEOGRAPHIC_DATA] Pas de Dîner …"
click at [763, 549] on button "Valider" at bounding box center [779, 546] width 137 height 51
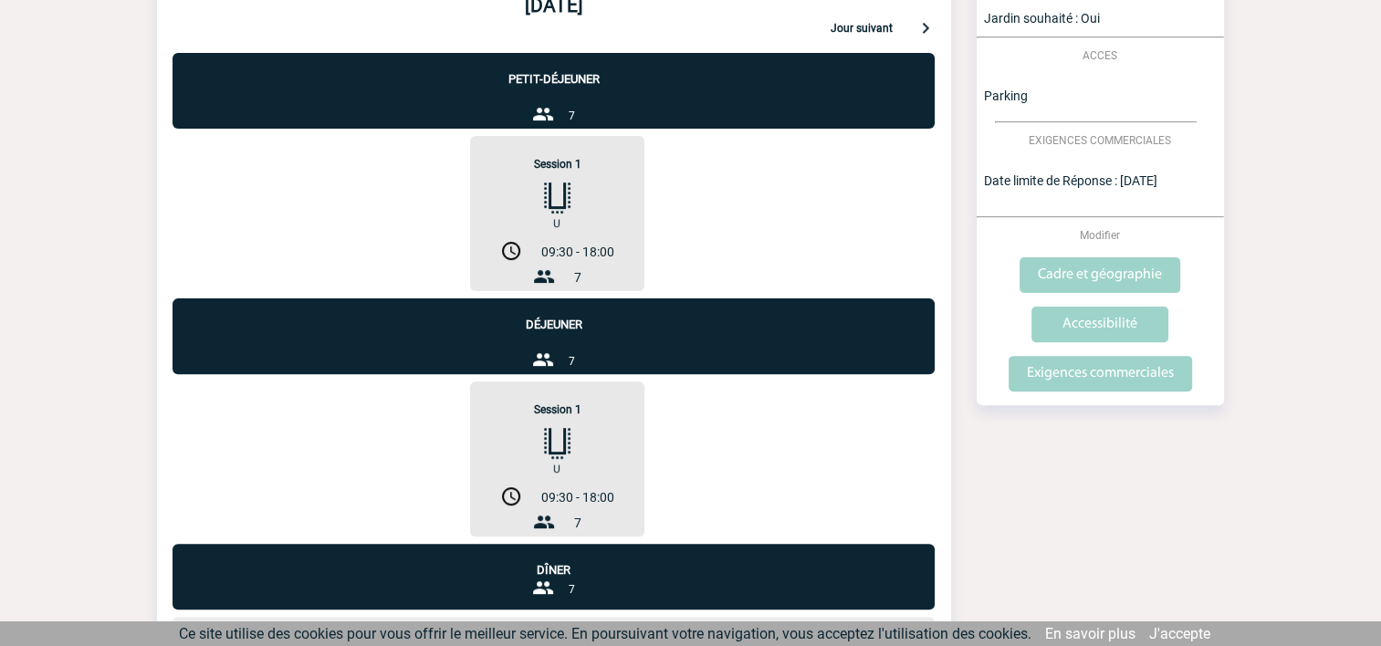
scroll to position [559, 0]
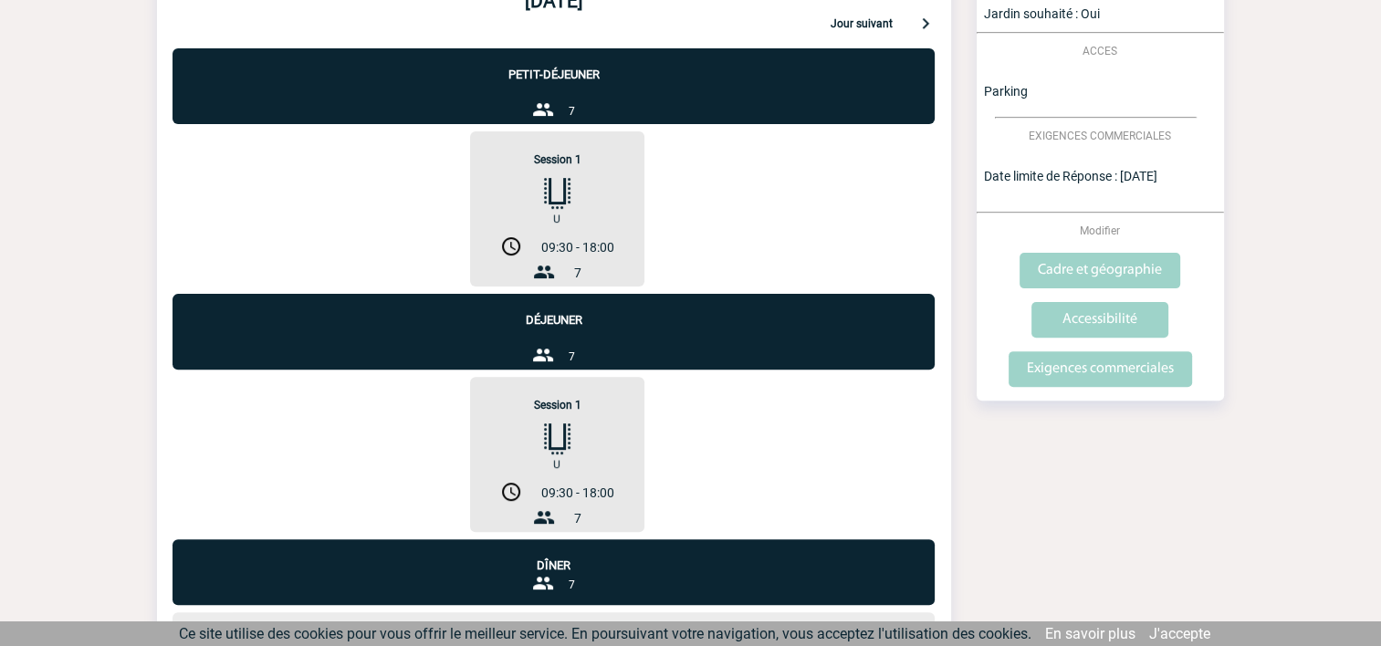
click at [558, 570] on p "Dîner" at bounding box center [553, 555] width 762 height 33
click at [558, 346] on div "7" at bounding box center [553, 357] width 43 height 26
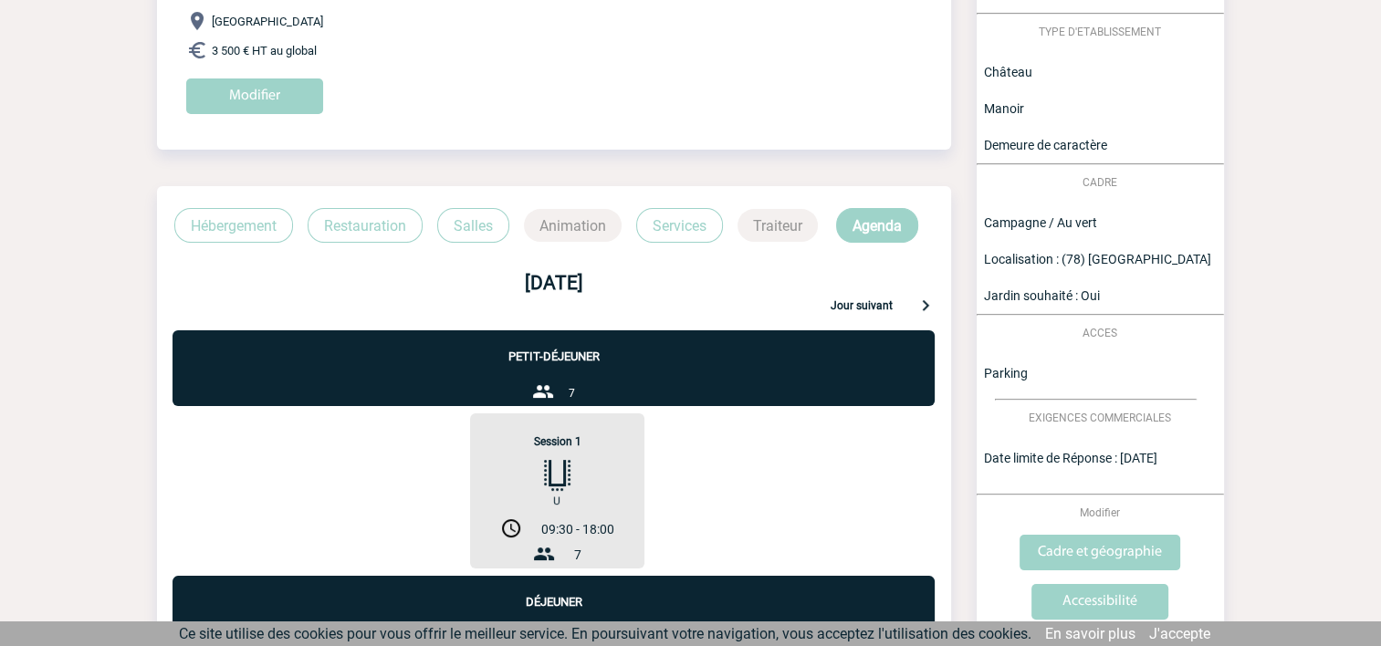
scroll to position [0, 0]
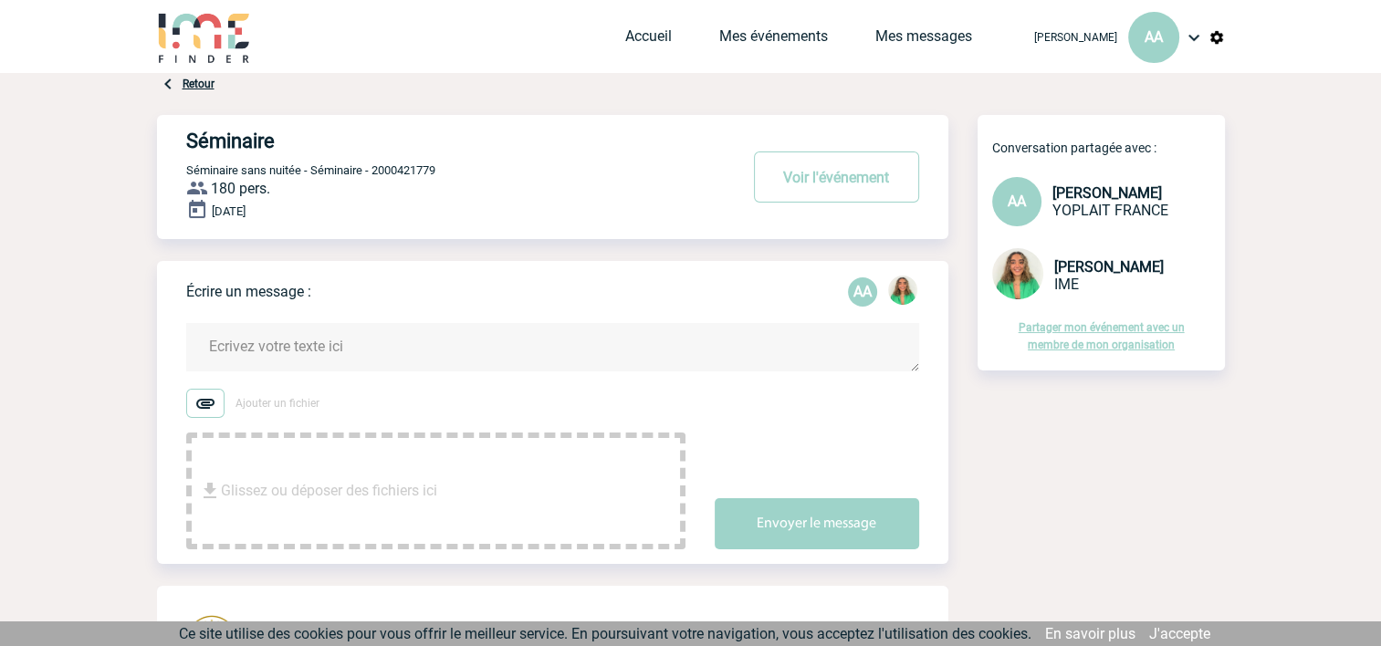
click at [1017, 277] on img at bounding box center [1017, 273] width 51 height 51
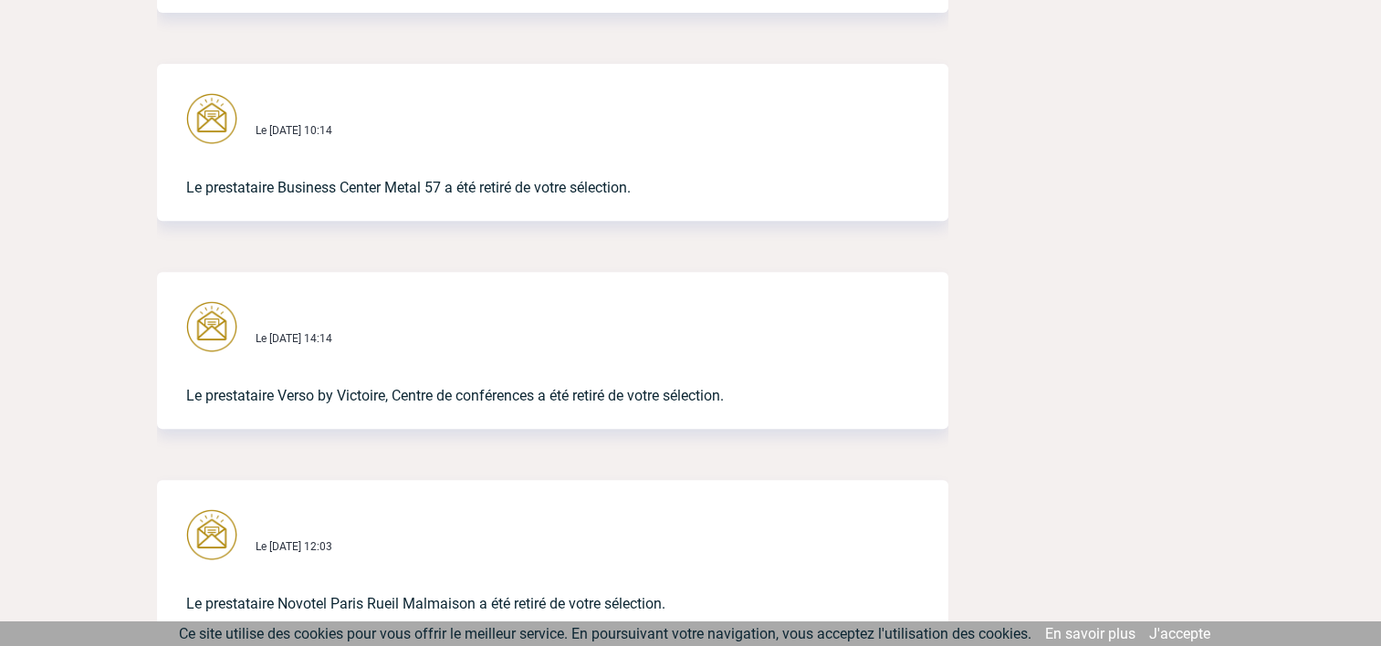
scroll to position [821, 0]
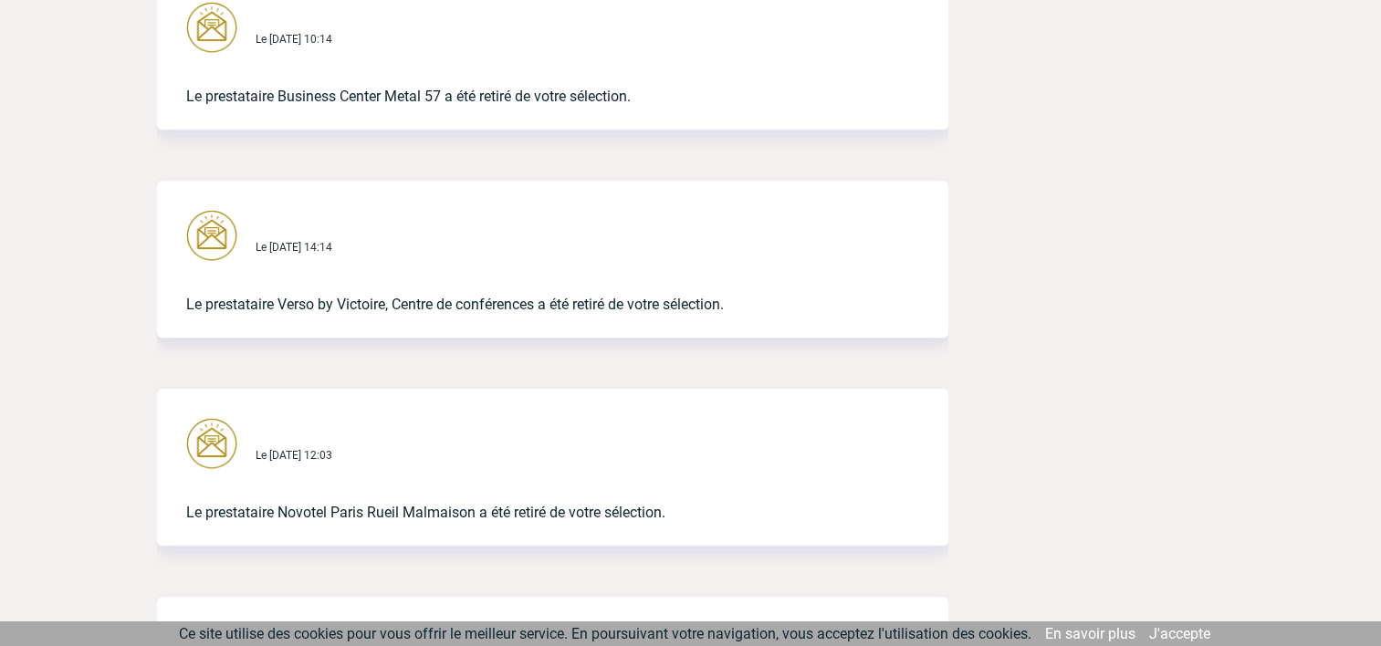
click at [350, 519] on p "Le prestataire Novotel Paris Rueil Malmaison a été retiré de votre sélection." at bounding box center [527, 498] width 682 height 51
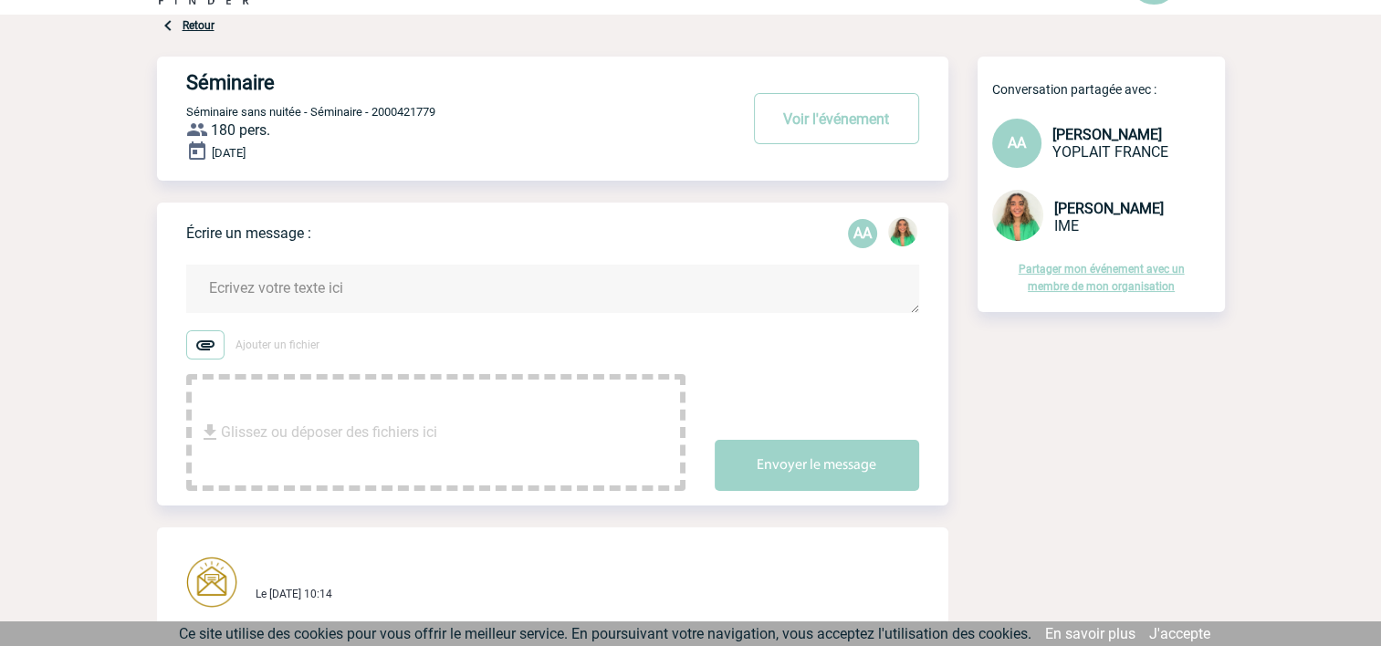
scroll to position [0, 0]
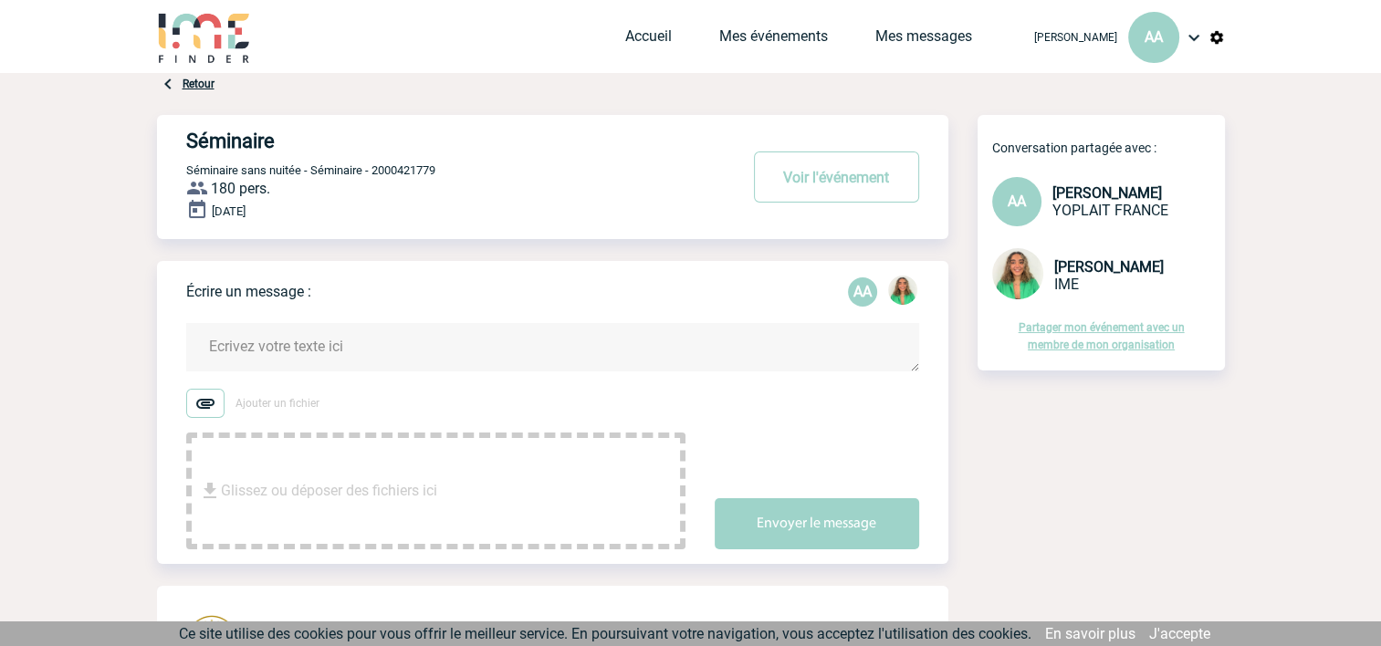
click at [1192, 43] on img at bounding box center [1194, 37] width 22 height 22
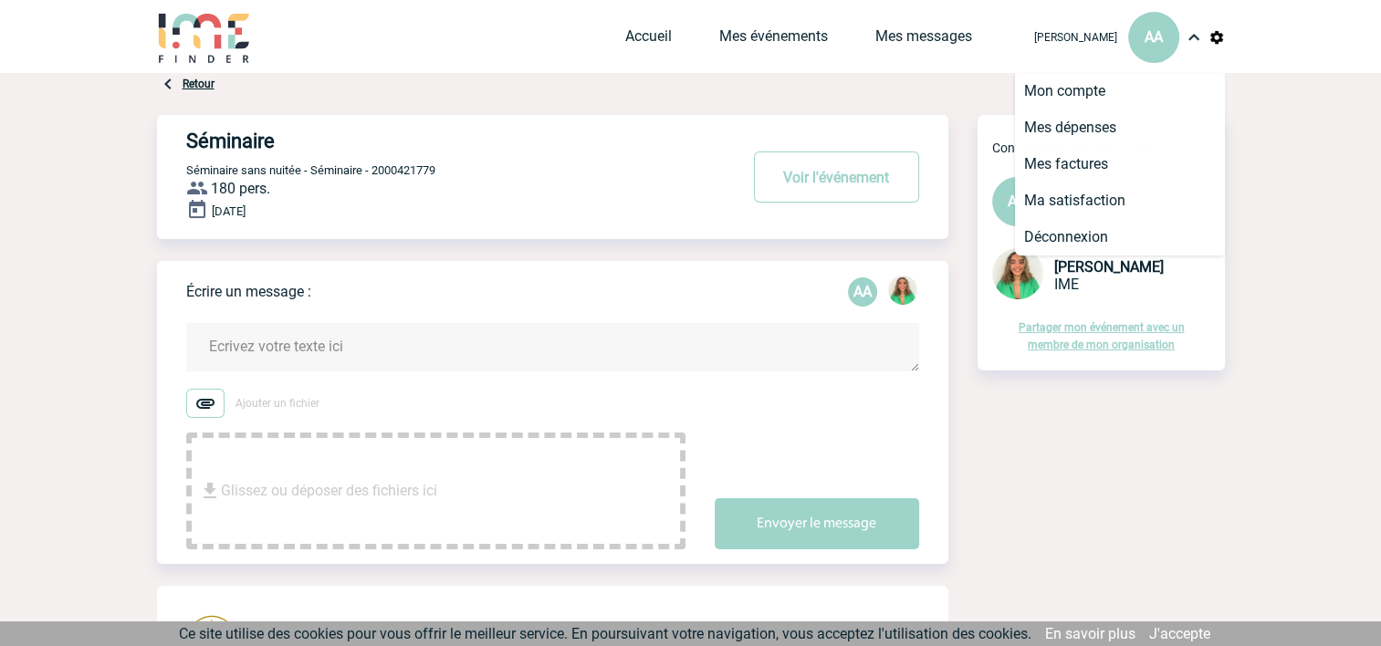
click at [1191, 42] on img at bounding box center [1194, 37] width 22 height 22
